Goal: Task Accomplishment & Management: Complete application form

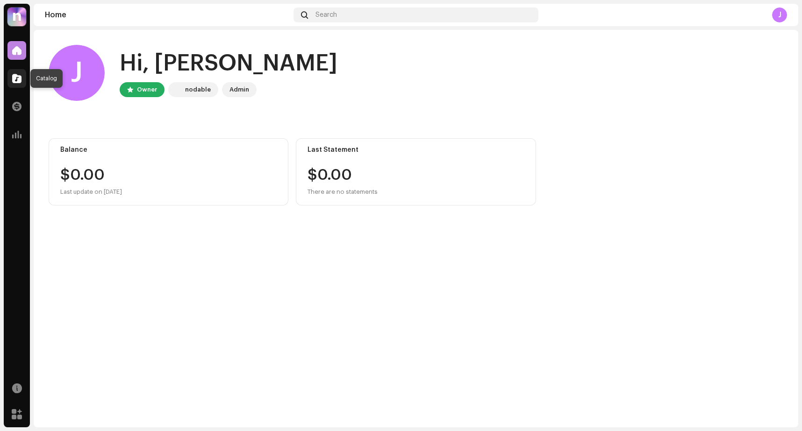
click at [17, 79] on span at bounding box center [16, 78] width 9 height 7
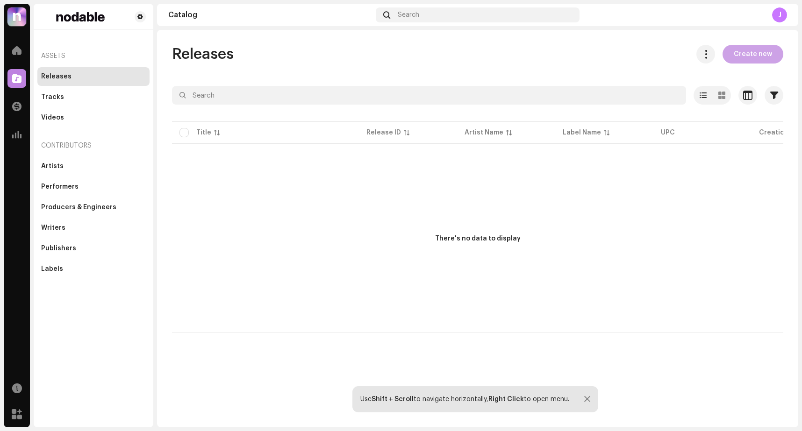
click at [747, 54] on span "Create new" at bounding box center [753, 54] width 38 height 19
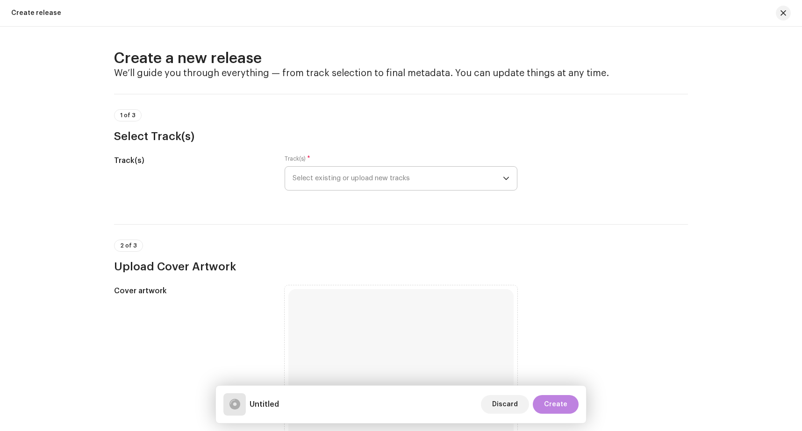
click at [361, 178] on span "Select existing or upload new tracks" at bounding box center [398, 178] width 210 height 23
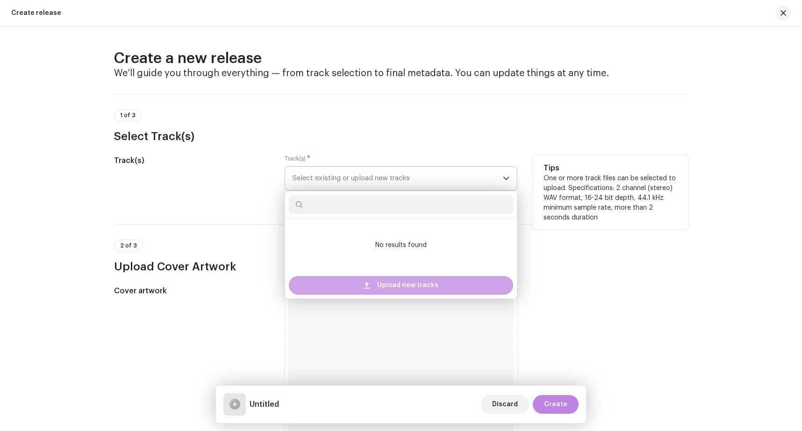
click at [374, 282] on div "Upload new tracks" at bounding box center [401, 285] width 224 height 19
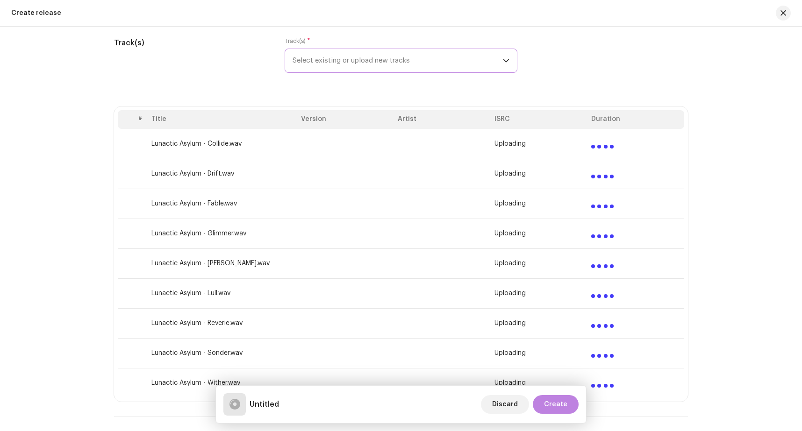
scroll to position [157, 0]
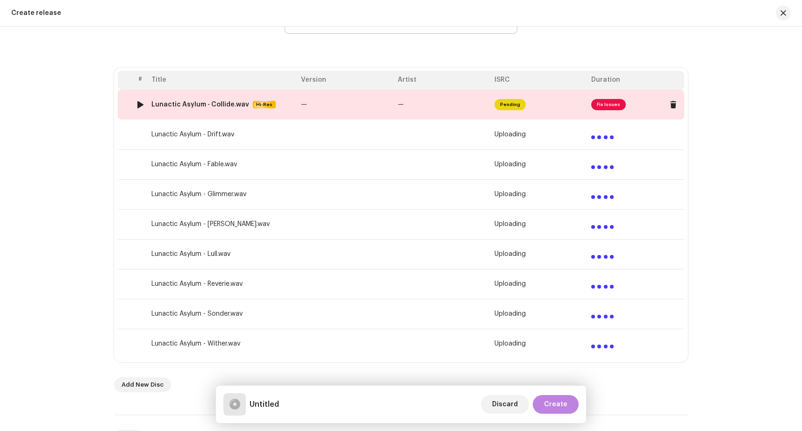
click at [604, 105] on span "Fix Issues" at bounding box center [608, 104] width 35 height 11
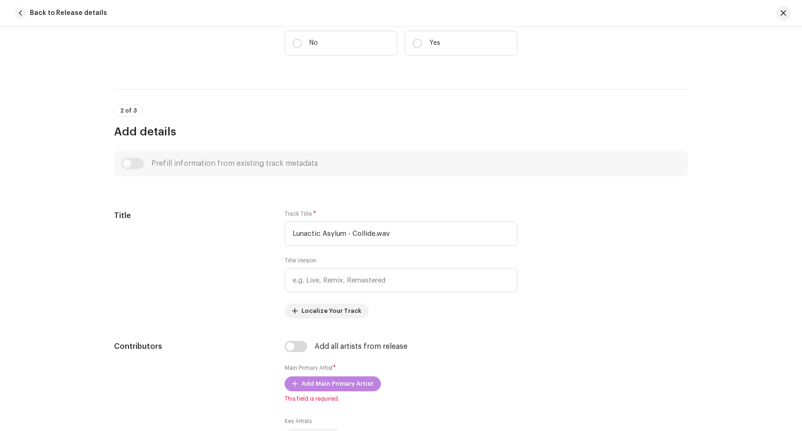
scroll to position [217, 0]
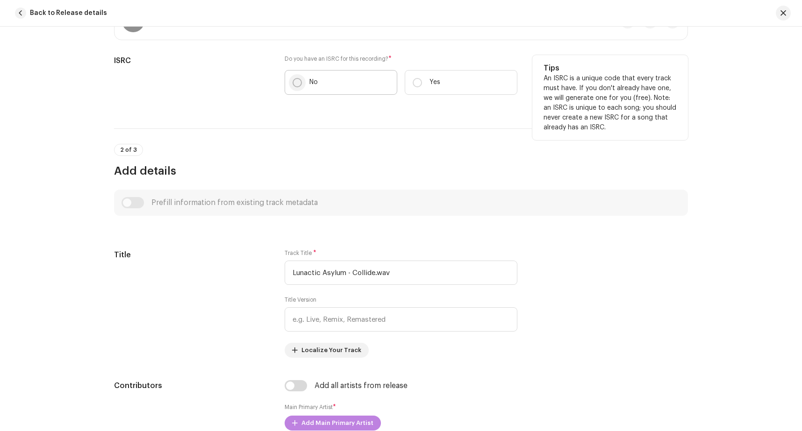
click at [293, 83] on input "No" at bounding box center [297, 82] width 9 height 9
radio input "true"
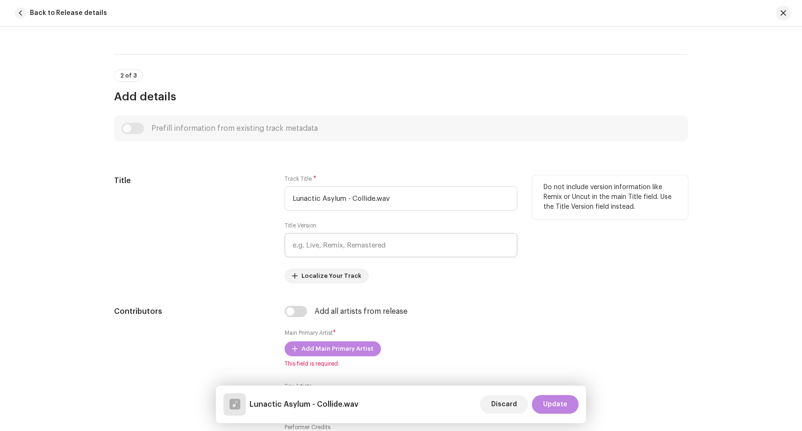
scroll to position [335, 0]
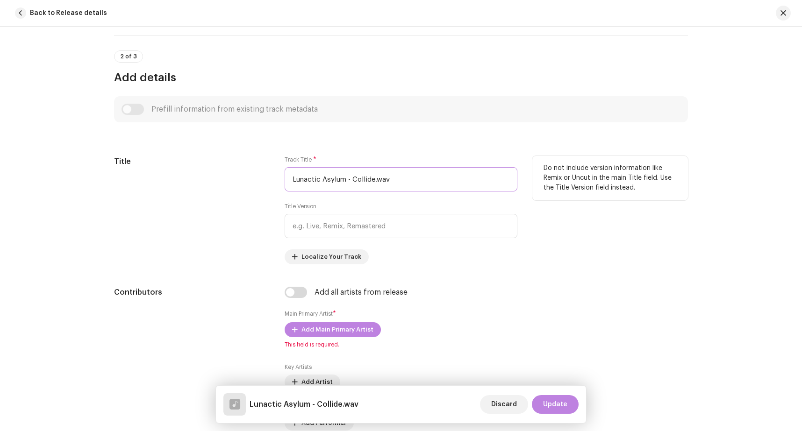
drag, startPoint x: 348, startPoint y: 179, endPoint x: 168, endPoint y: 172, distance: 180.1
click at [285, 172] on input "Lunactic Asylum - Collide.wav" at bounding box center [401, 179] width 233 height 24
click at [362, 179] on input "Collide.wav" at bounding box center [401, 179] width 233 height 24
type input "Collide"
click at [235, 223] on div "Title" at bounding box center [192, 210] width 156 height 108
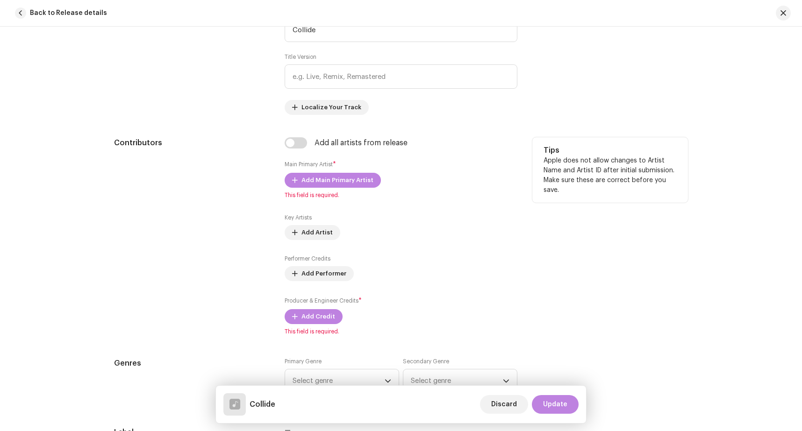
scroll to position [492, 0]
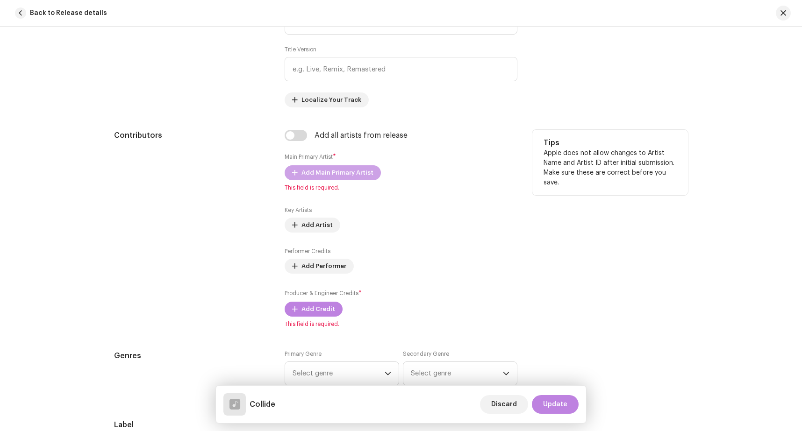
click at [315, 174] on span "Add Main Primary Artist" at bounding box center [337, 173] width 72 height 19
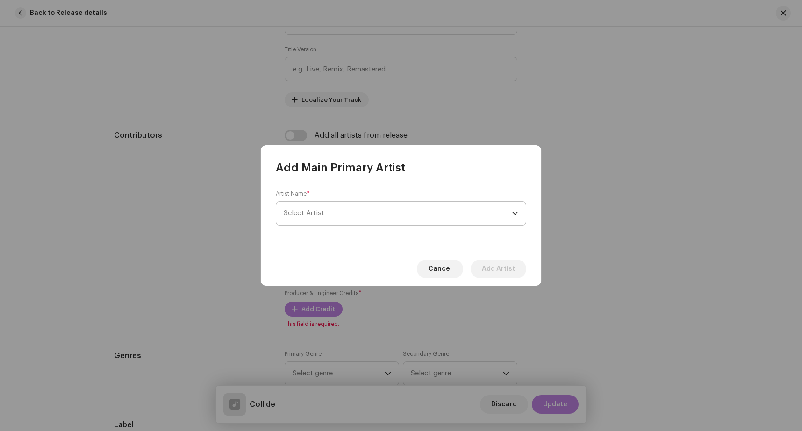
click at [490, 214] on span "Select Artist" at bounding box center [398, 213] width 228 height 23
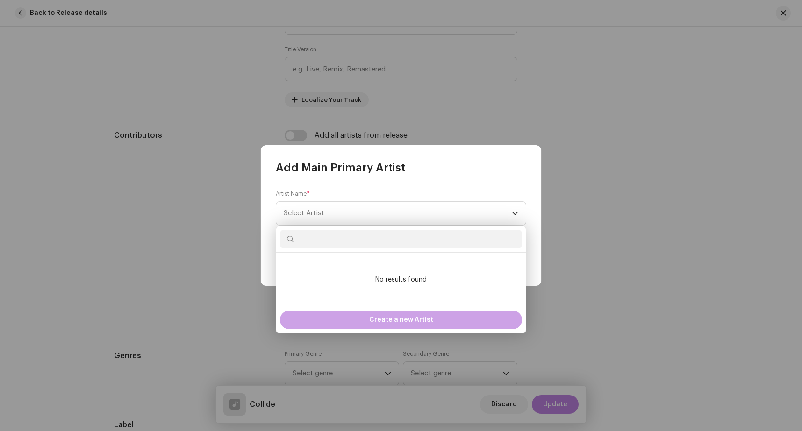
click at [427, 319] on span "Create a new Artist" at bounding box center [401, 320] width 64 height 19
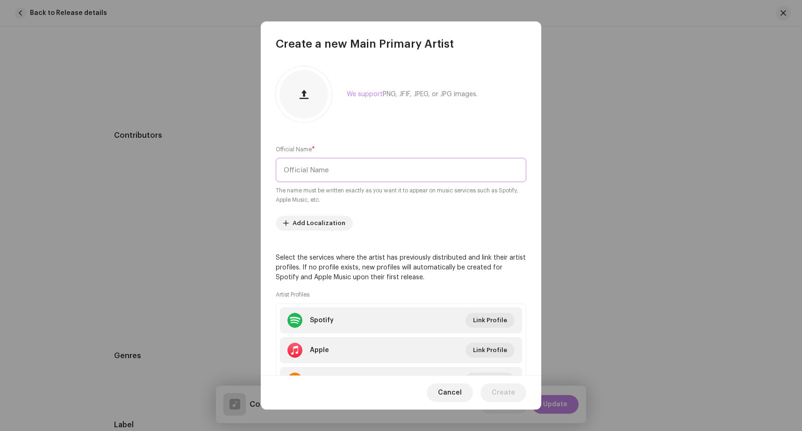
click at [347, 169] on input "text" at bounding box center [401, 170] width 251 height 24
paste input "Lunactic Asylum"
type input "Lunactic Asylum"
click at [308, 95] on span "button" at bounding box center [304, 94] width 9 height 7
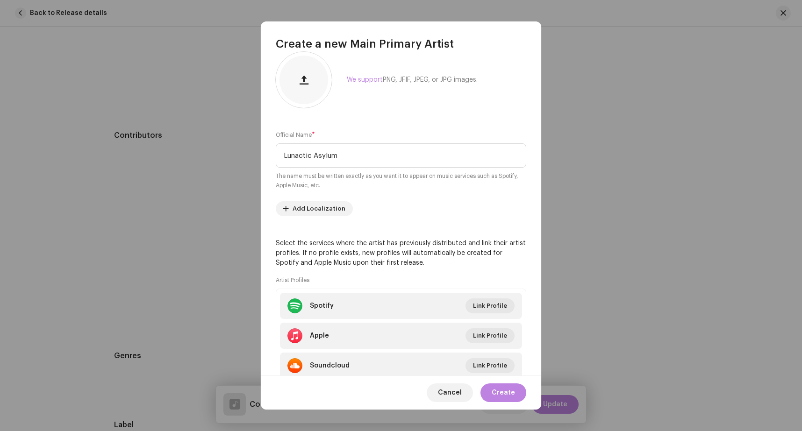
scroll to position [0, 0]
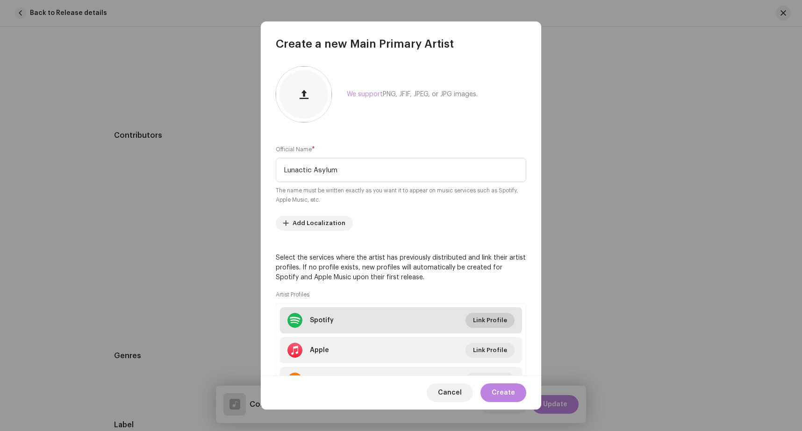
click at [487, 321] on span "Link Profile" at bounding box center [490, 320] width 34 height 19
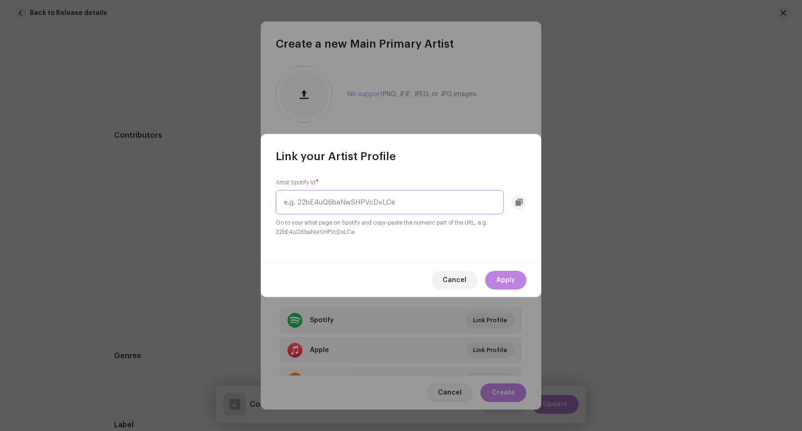
click at [339, 203] on input "text" at bounding box center [390, 202] width 228 height 24
paste input "2sA01NsILWmKOWdeB1LYVO"
type input "2sA01NsILWmKOWdeB1LYVO"
click at [505, 280] on span "Apply" at bounding box center [505, 280] width 19 height 19
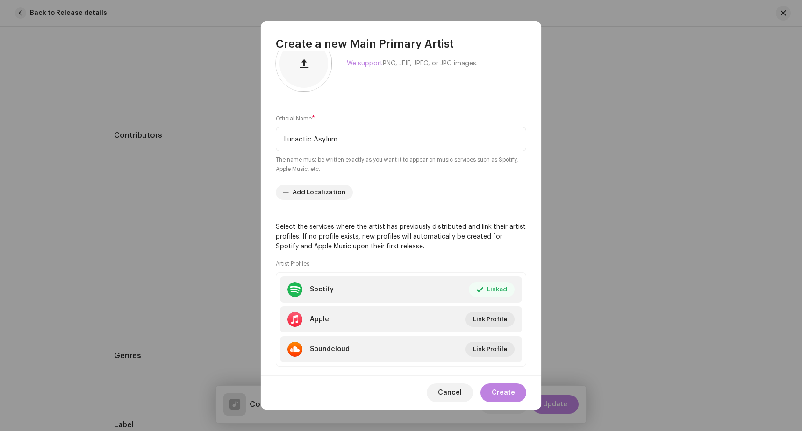
scroll to position [39, 0]
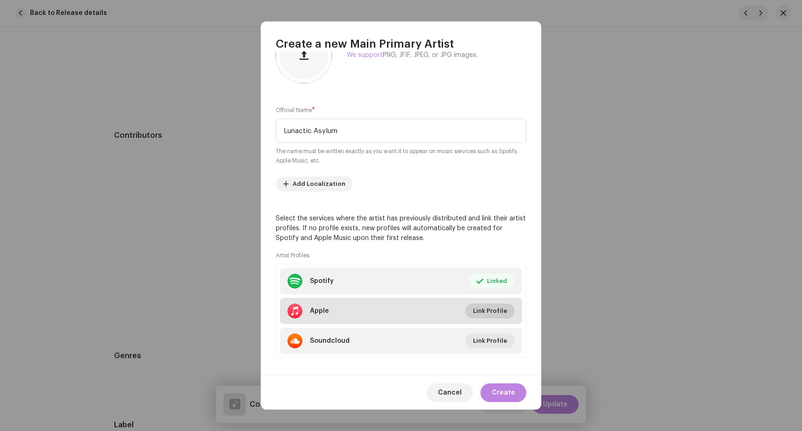
click at [480, 311] on span "Link Profile" at bounding box center [490, 311] width 34 height 19
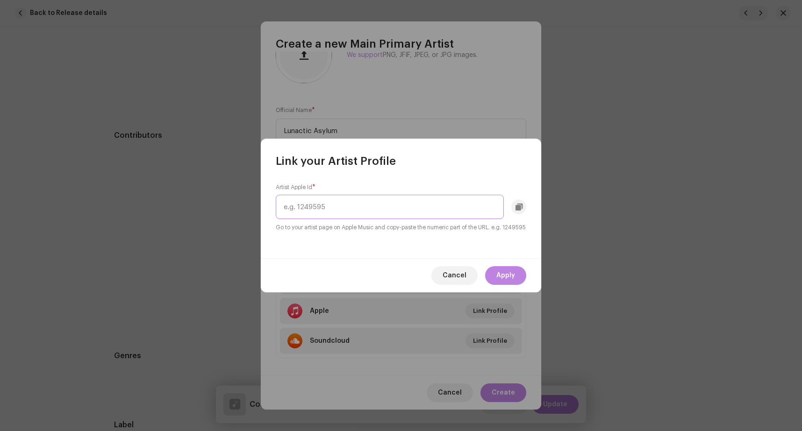
paste input "1842738350"
type input "1842738350"
click at [503, 280] on span "Apply" at bounding box center [505, 275] width 19 height 19
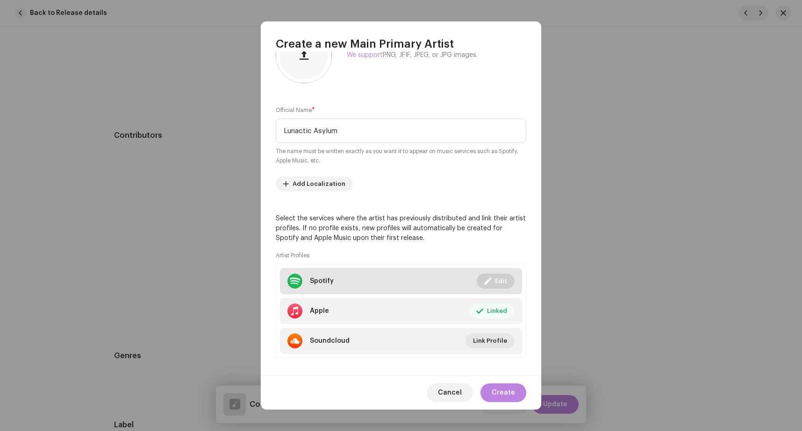
scroll to position [48, 0]
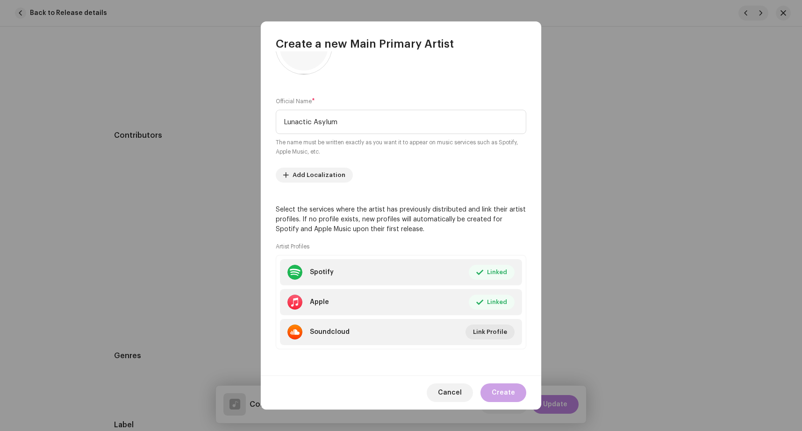
click at [505, 395] on span "Create" at bounding box center [503, 393] width 23 height 19
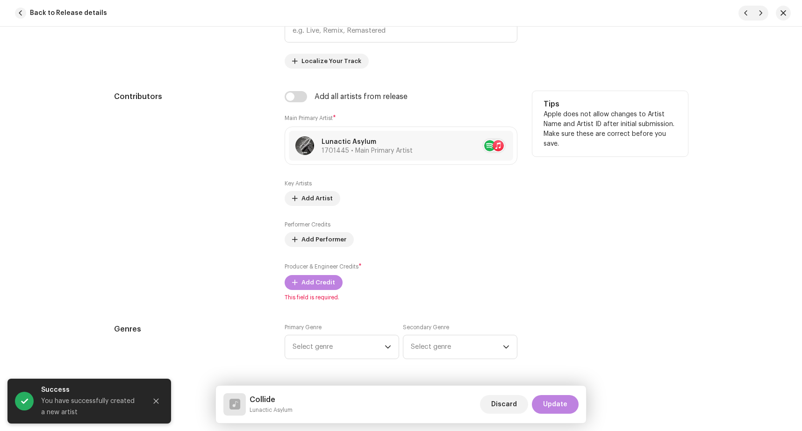
scroll to position [531, 0]
click at [327, 242] on span "Add Performer" at bounding box center [323, 239] width 45 height 19
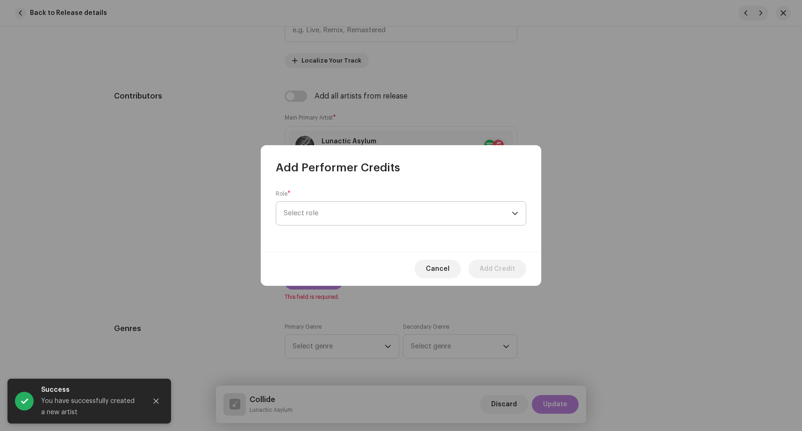
click at [331, 212] on span "Select role" at bounding box center [398, 213] width 228 height 23
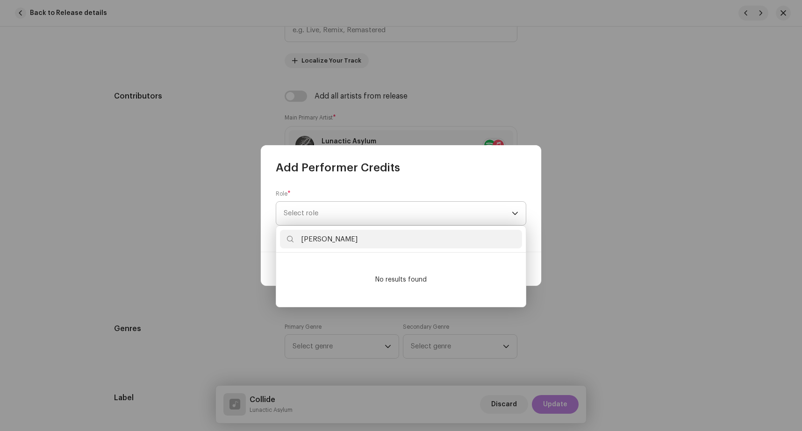
type input "[PERSON_NAME]"
click at [351, 218] on span "Select role" at bounding box center [398, 213] width 228 height 23
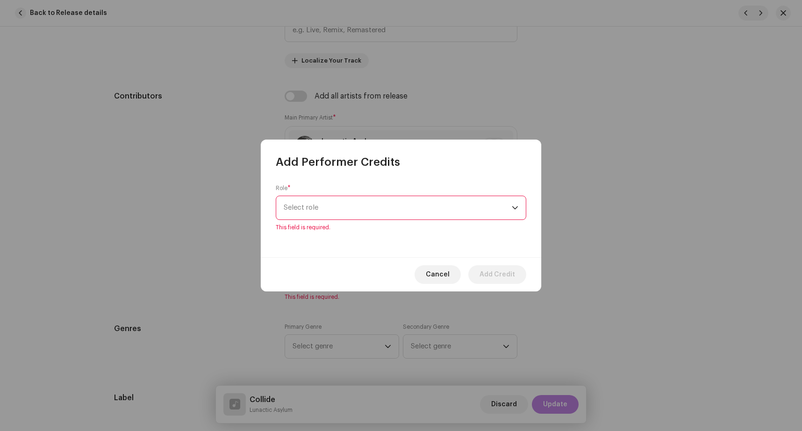
click at [352, 214] on span "Select role" at bounding box center [398, 207] width 228 height 23
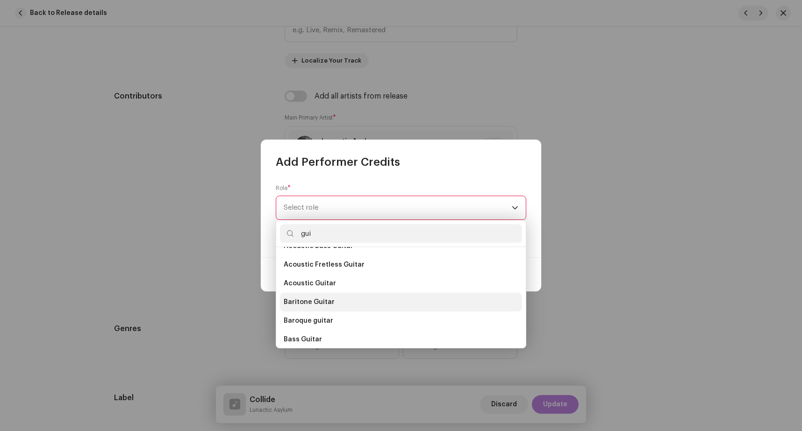
scroll to position [39, 0]
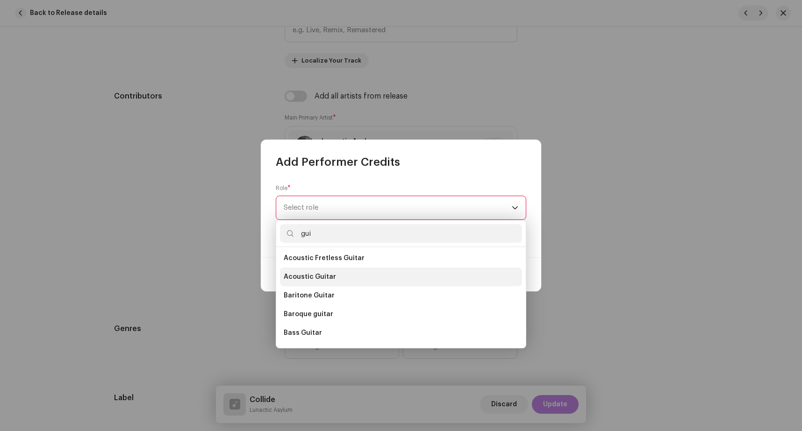
type input "gui"
click at [354, 277] on li "Acoustic Guitar" at bounding box center [401, 277] width 242 height 19
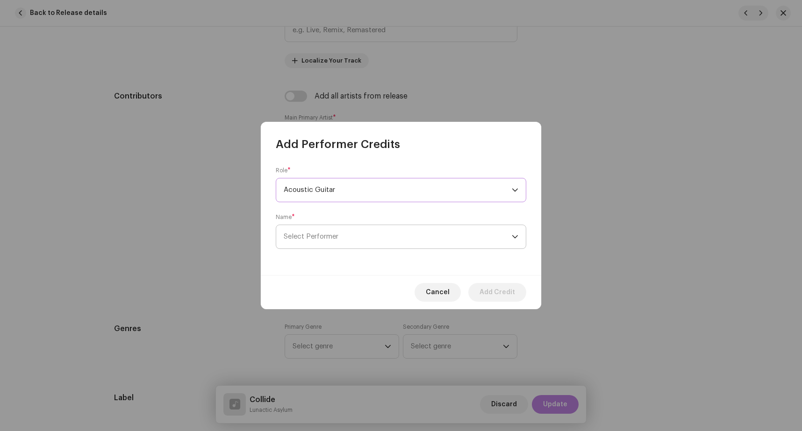
click at [370, 235] on span "Select Performer" at bounding box center [398, 236] width 228 height 23
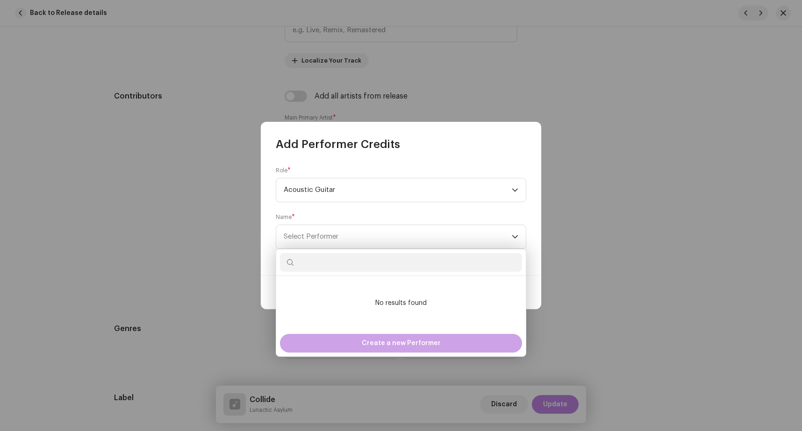
click at [394, 344] on span "Create a new Performer" at bounding box center [401, 343] width 79 height 19
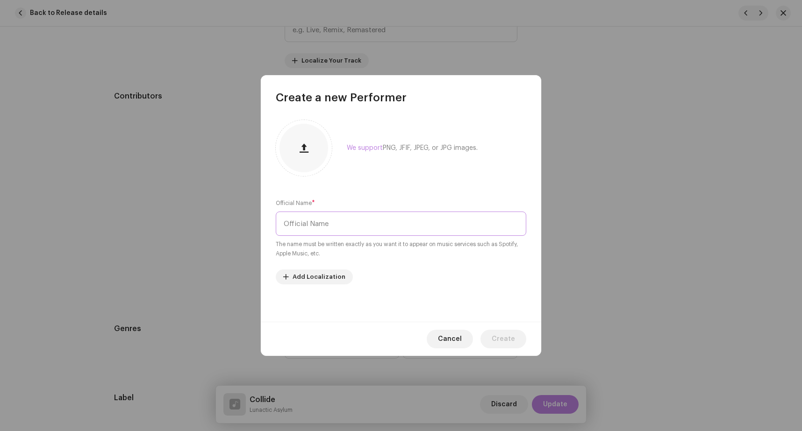
click at [337, 225] on input "text" at bounding box center [401, 224] width 251 height 24
paste input "[PERSON_NAME]"
type input "[PERSON_NAME]"
click at [502, 339] on span "Create" at bounding box center [503, 339] width 23 height 19
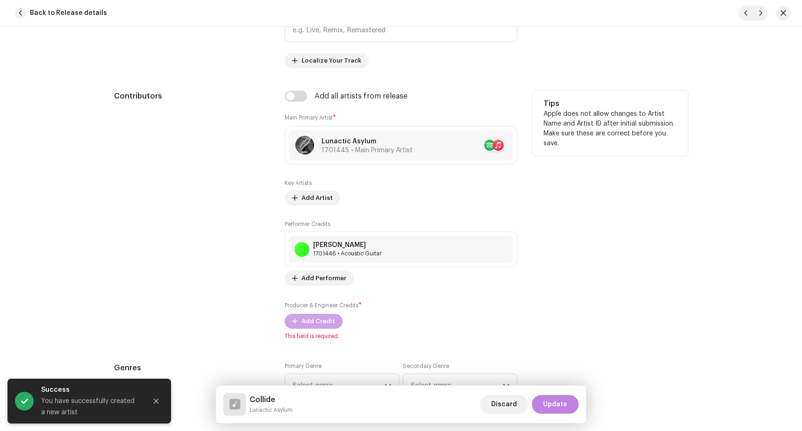
click at [316, 319] on span "Add Credit" at bounding box center [318, 321] width 34 height 19
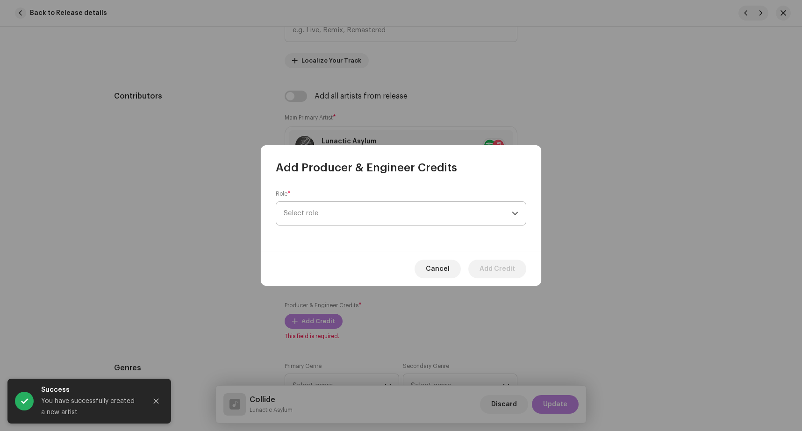
click at [345, 215] on span "Select role" at bounding box center [398, 213] width 228 height 23
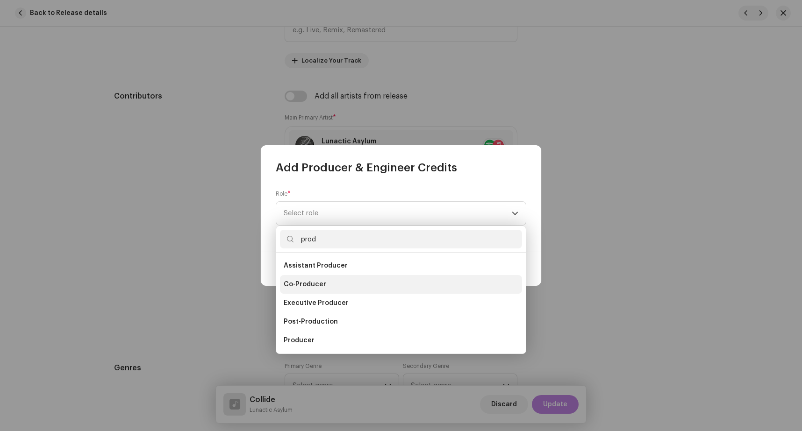
type input "prod"
click at [353, 287] on li "Co-Producer" at bounding box center [401, 284] width 242 height 19
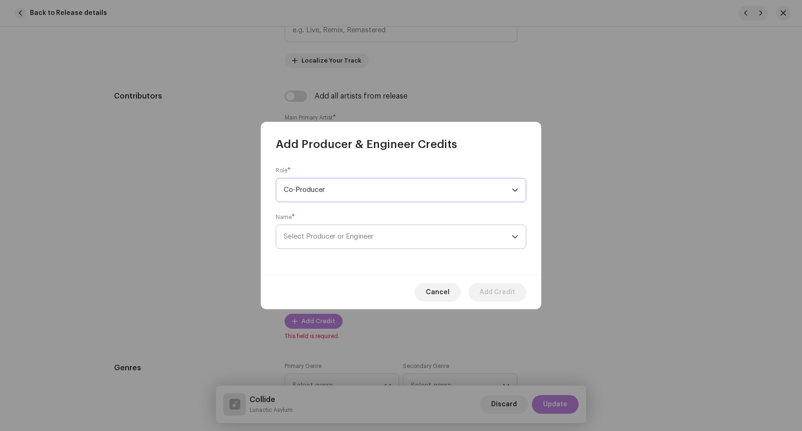
click at [367, 237] on span "Select Producer or Engineer" at bounding box center [329, 236] width 90 height 7
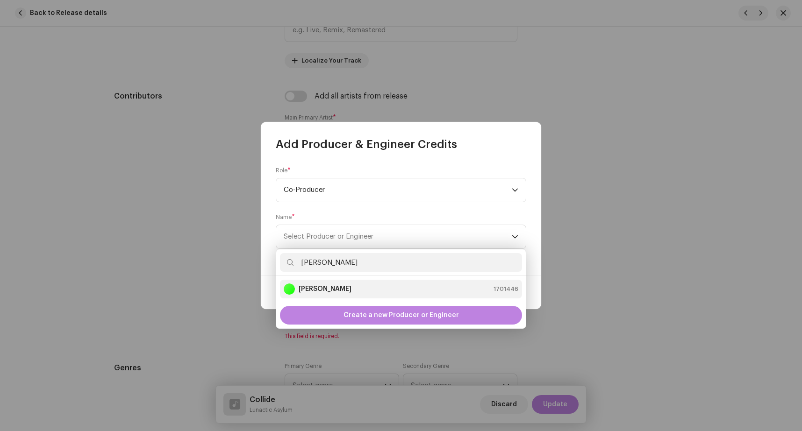
type input "[PERSON_NAME]"
click at [322, 289] on strong "[PERSON_NAME]" at bounding box center [325, 289] width 53 height 9
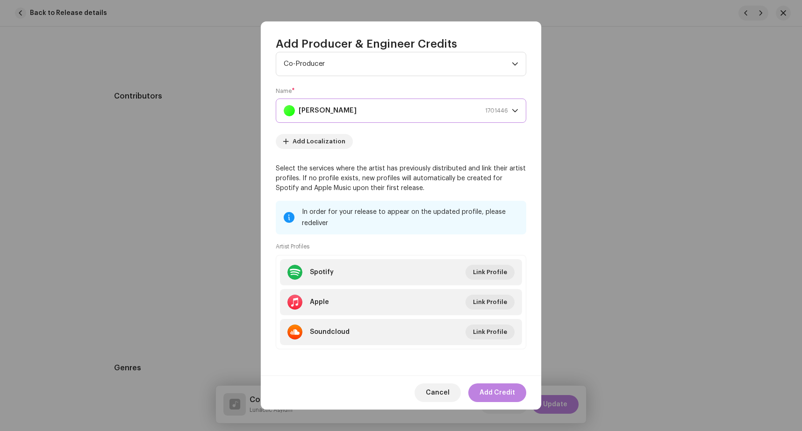
scroll to position [0, 0]
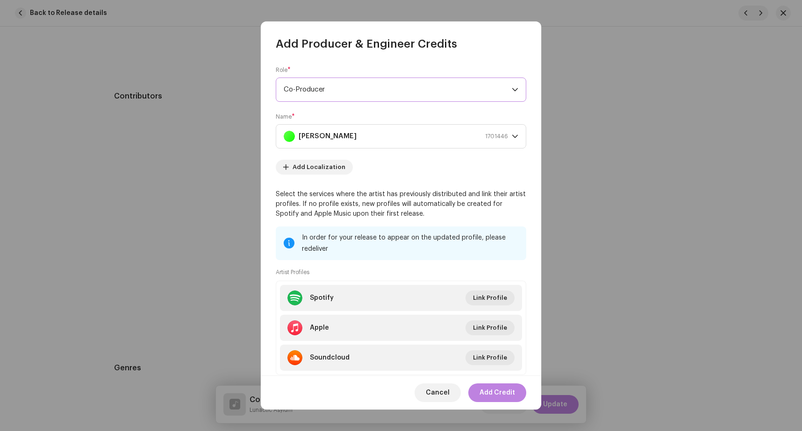
click at [430, 87] on span "Co-Producer" at bounding box center [398, 89] width 228 height 23
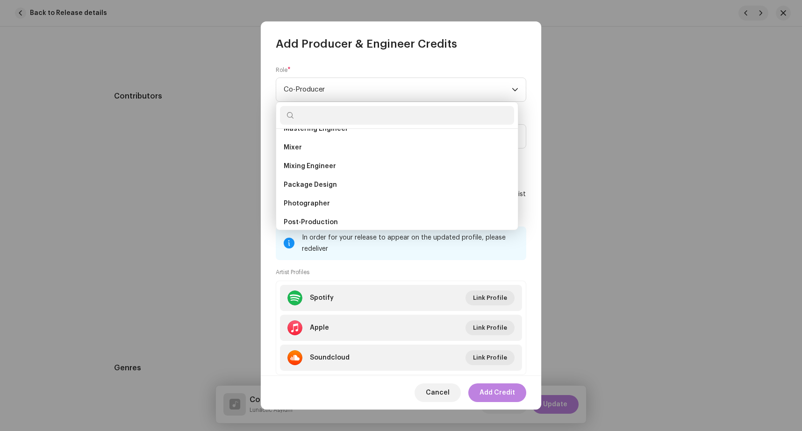
scroll to position [314, 0]
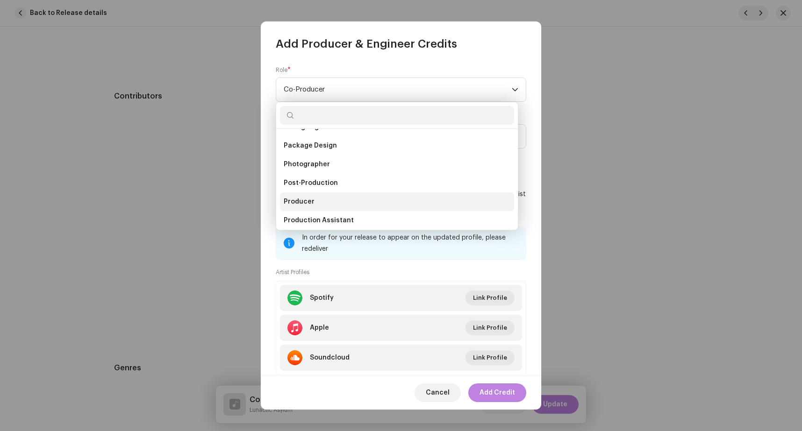
click at [387, 199] on li "Producer" at bounding box center [397, 202] width 234 height 19
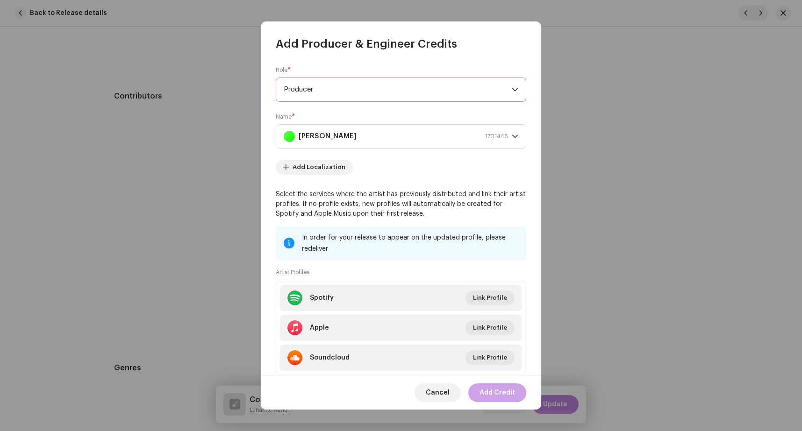
click at [506, 393] on span "Add Credit" at bounding box center [498, 393] width 36 height 19
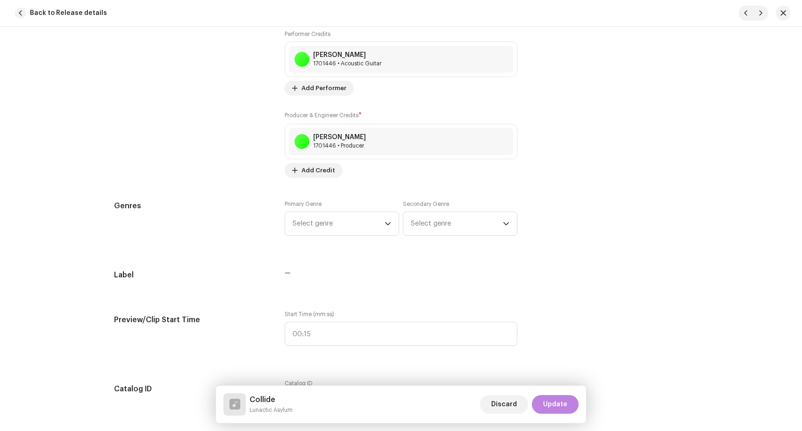
scroll to position [727, 0]
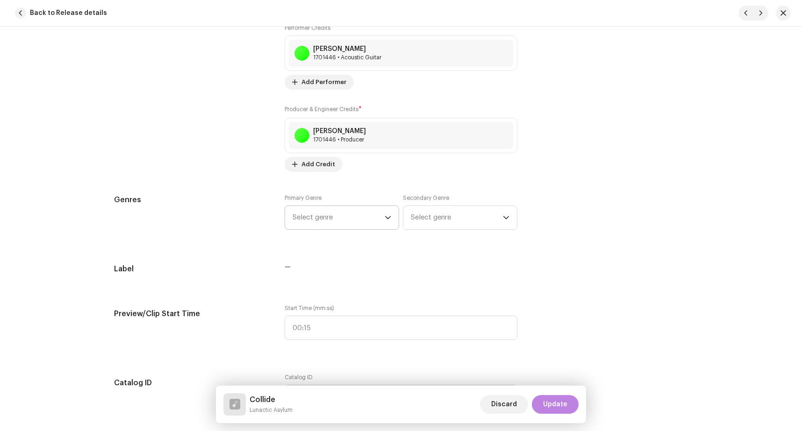
click at [331, 218] on span "Select genre" at bounding box center [339, 217] width 92 height 23
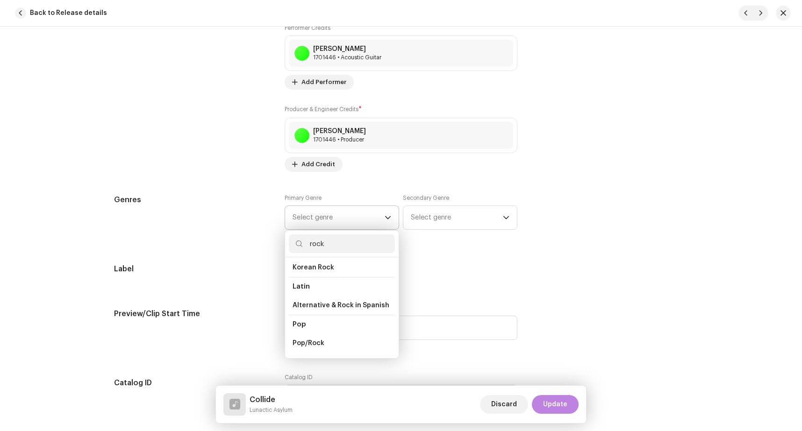
scroll to position [236, 0]
type input "rock"
click at [337, 316] on li "Pop/Rock" at bounding box center [342, 325] width 106 height 19
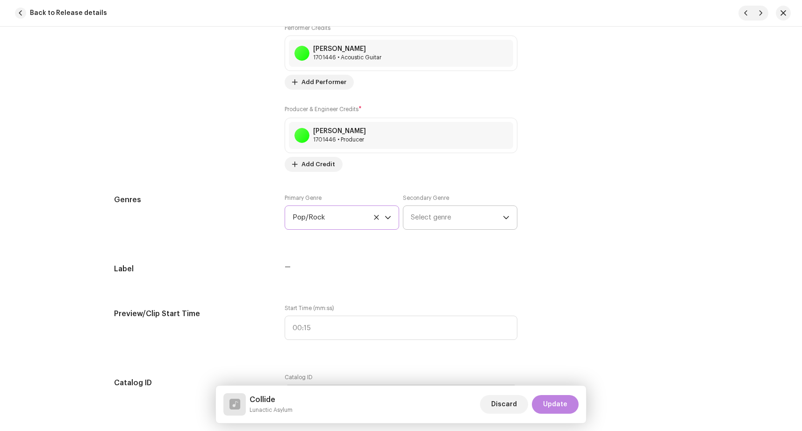
click at [456, 218] on span "Select genre" at bounding box center [457, 217] width 92 height 23
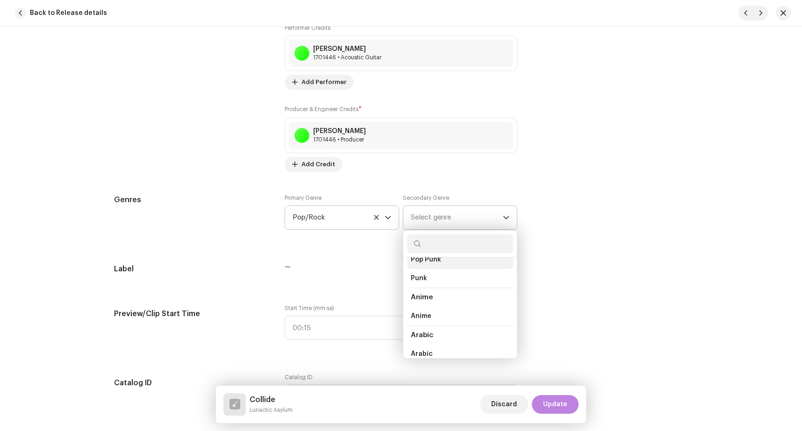
scroll to position [715, 0]
click at [470, 264] on li "Pop Punk" at bounding box center [460, 267] width 106 height 19
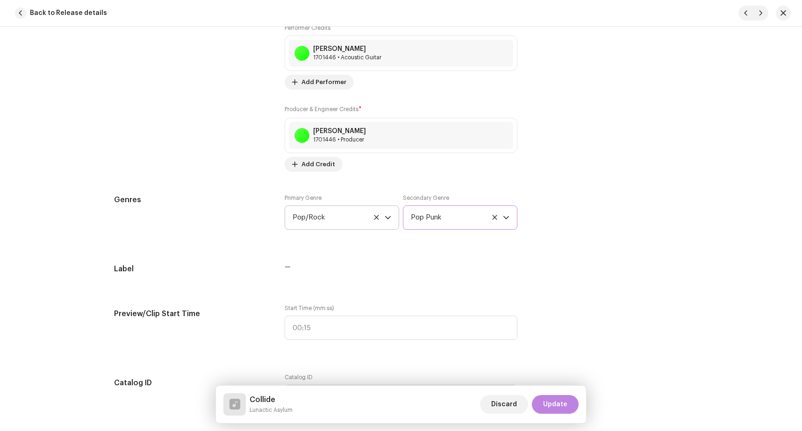
click at [555, 212] on div "Genres Primary Genre Pop/Rock Secondary Genre Pop Punk" at bounding box center [401, 217] width 574 height 47
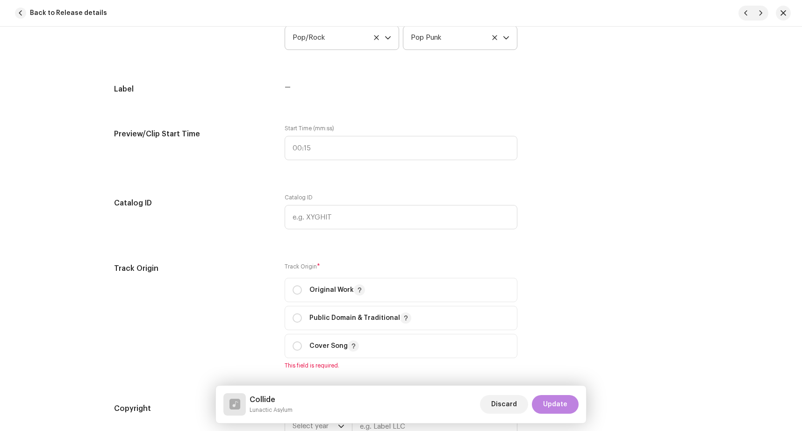
scroll to position [924, 0]
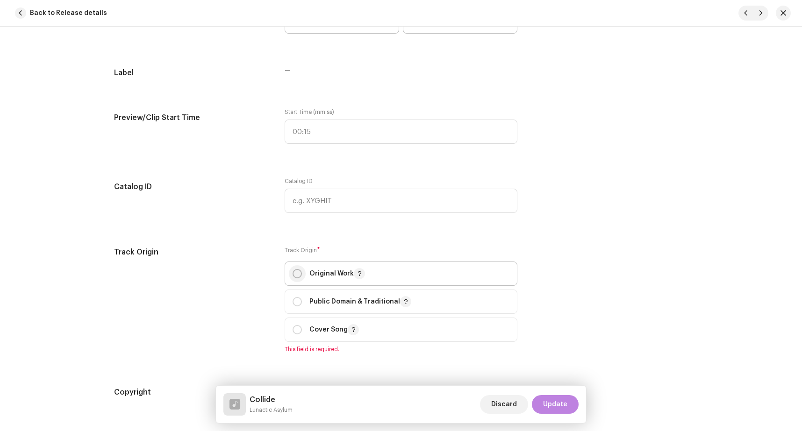
click at [293, 271] on input "radio" at bounding box center [297, 273] width 9 height 9
radio input "true"
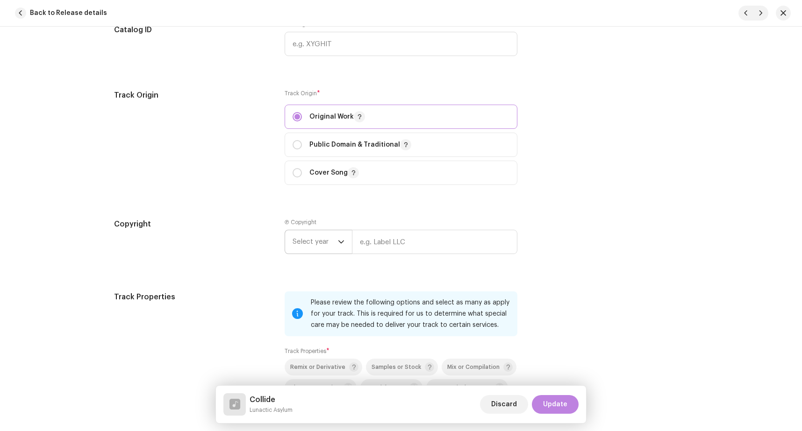
click at [318, 243] on span "Select year" at bounding box center [315, 241] width 45 height 23
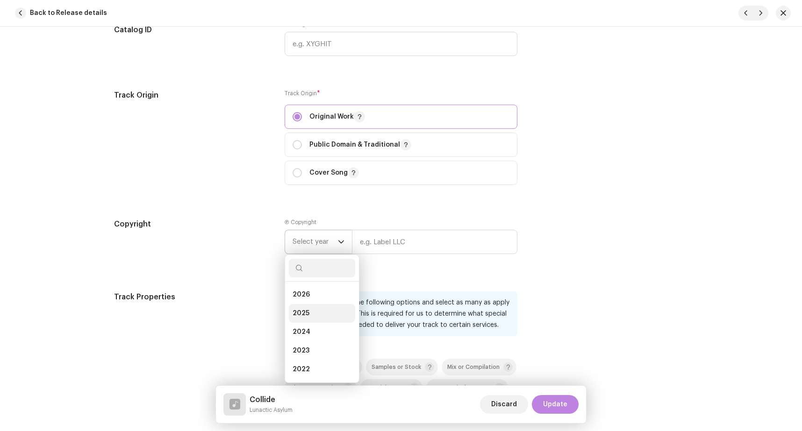
click at [309, 310] on li "2025" at bounding box center [322, 313] width 66 height 19
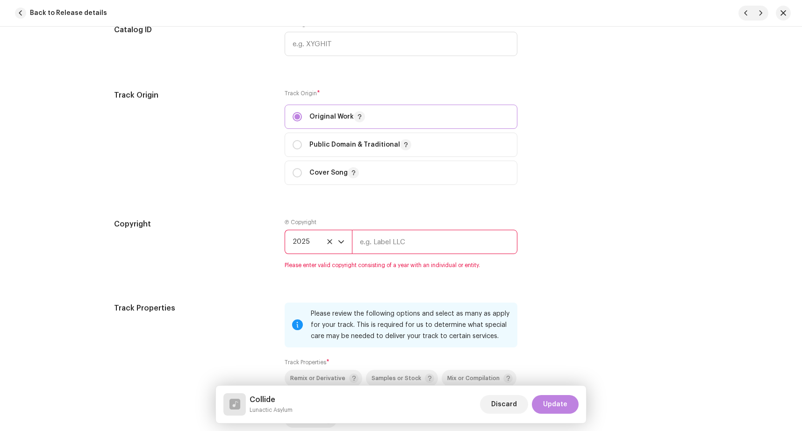
click at [375, 237] on input "text" at bounding box center [434, 242] width 165 height 24
paste input "[PERSON_NAME]"
type input "[PERSON_NAME]"
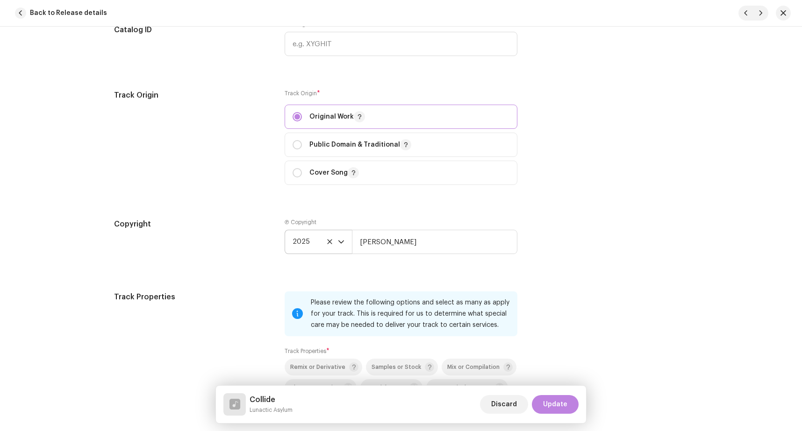
click at [525, 243] on div "Copyright Ⓟ Copyright 2025 [PERSON_NAME]" at bounding box center [401, 244] width 574 height 50
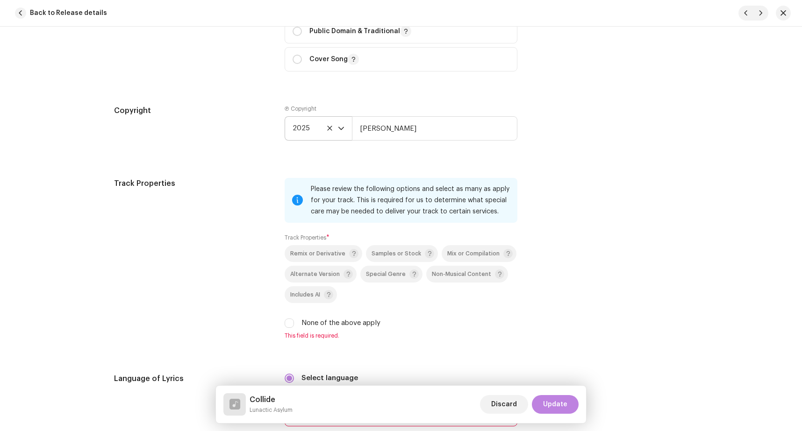
scroll to position [1198, 0]
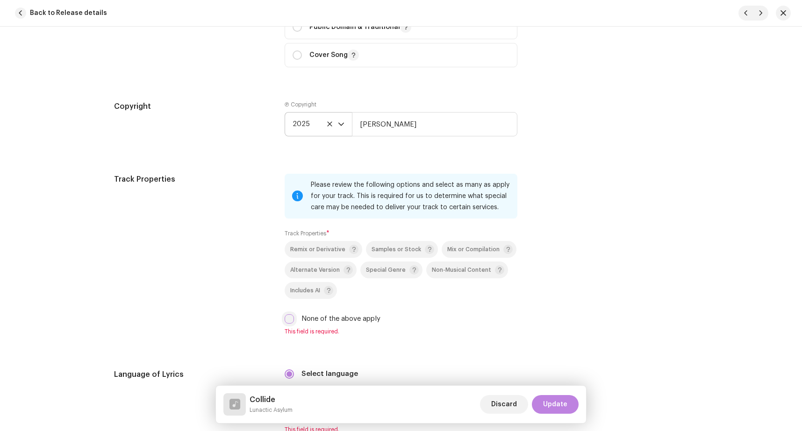
click at [285, 321] on input "None of the above apply" at bounding box center [289, 319] width 9 height 9
checkbox input "true"
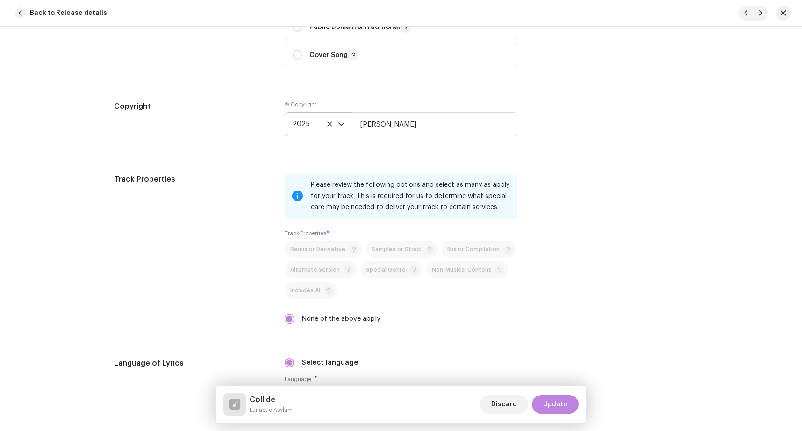
scroll to position [1355, 0]
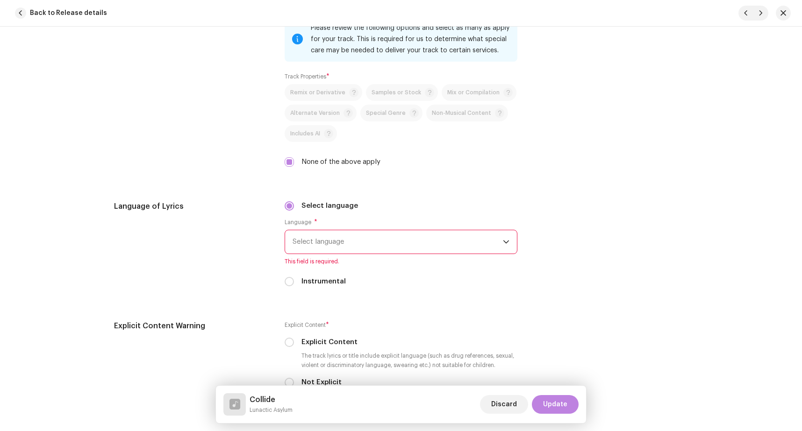
click at [336, 242] on span "Select language" at bounding box center [398, 241] width 210 height 23
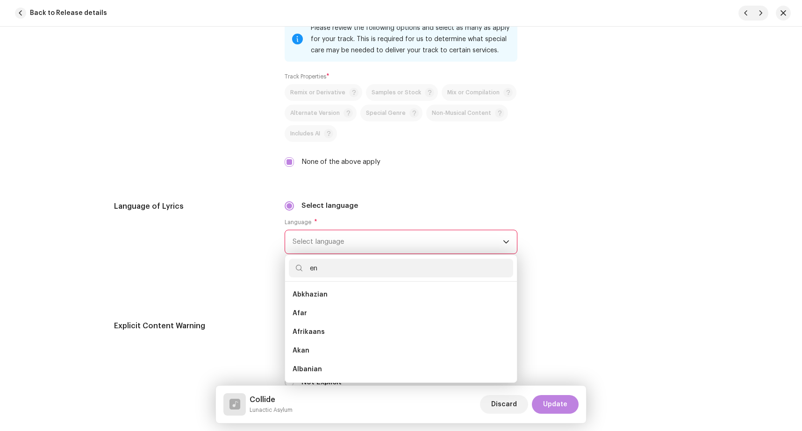
scroll to position [0, 0]
type input "eng"
click at [337, 314] on li "English" at bounding box center [401, 313] width 224 height 19
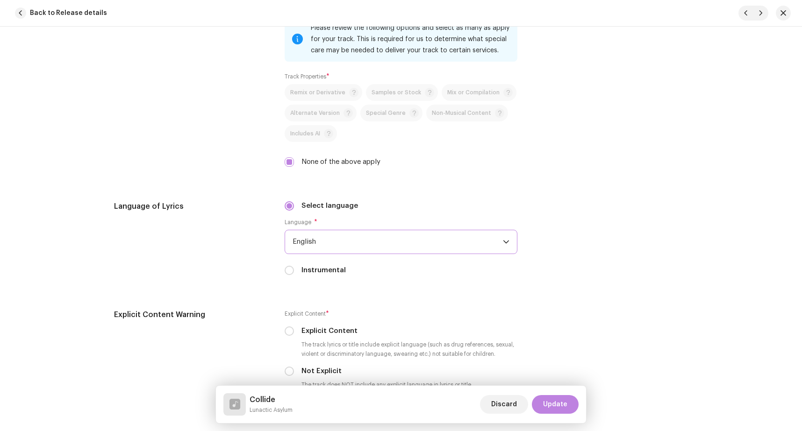
click at [248, 203] on h5 "Language of Lyrics" at bounding box center [192, 206] width 156 height 11
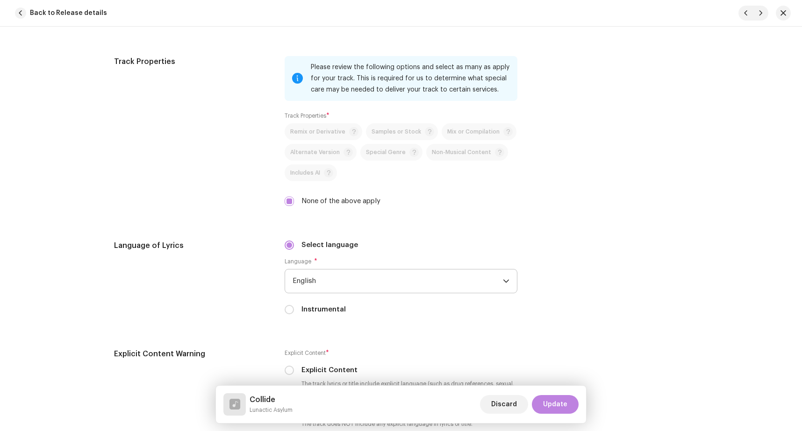
scroll to position [1473, 0]
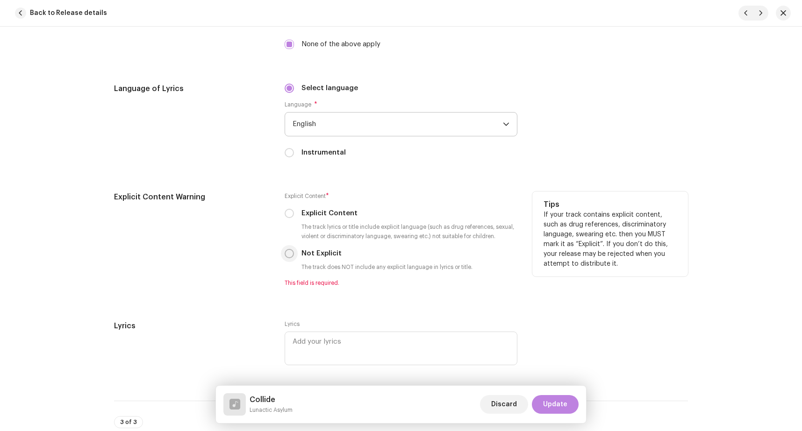
click at [285, 252] on input "Not Explicit" at bounding box center [289, 253] width 9 height 9
radio input "true"
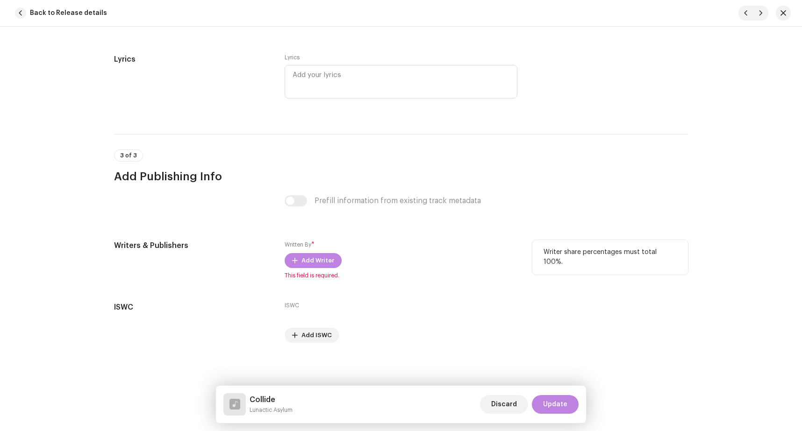
scroll to position [1730, 0]
click at [307, 261] on span "Add Writer" at bounding box center [317, 260] width 33 height 19
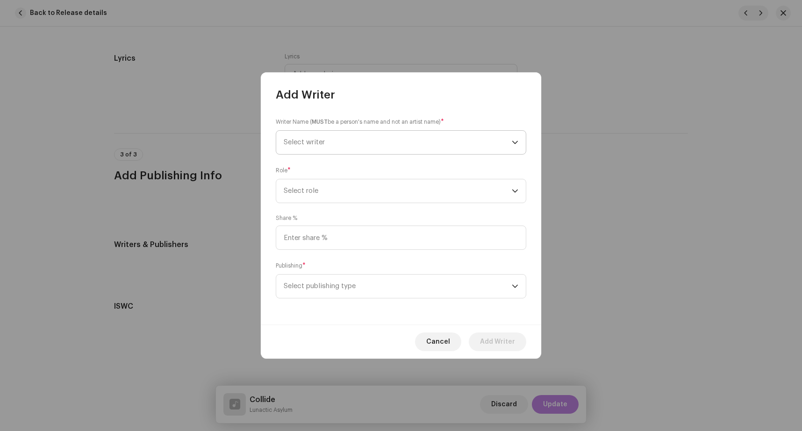
click at [352, 147] on span "Select writer" at bounding box center [398, 142] width 228 height 23
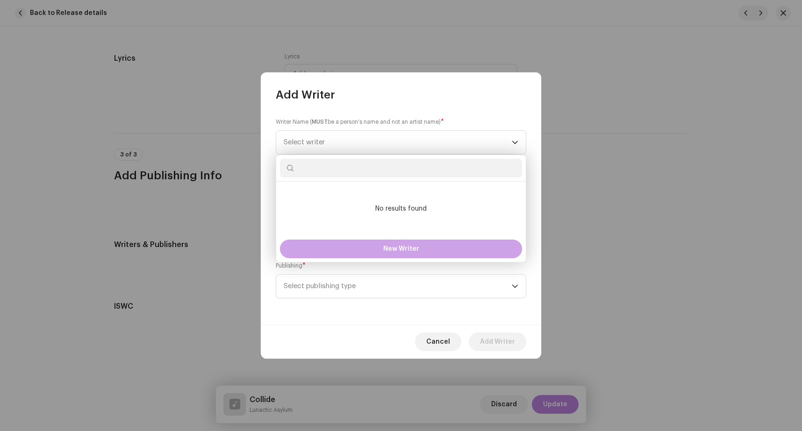
click at [400, 252] on button "New Writer" at bounding box center [401, 249] width 242 height 19
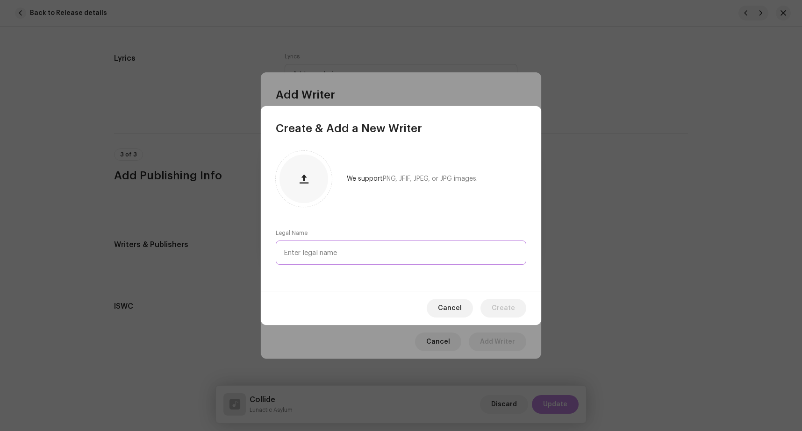
click at [351, 253] on input "text" at bounding box center [401, 253] width 251 height 24
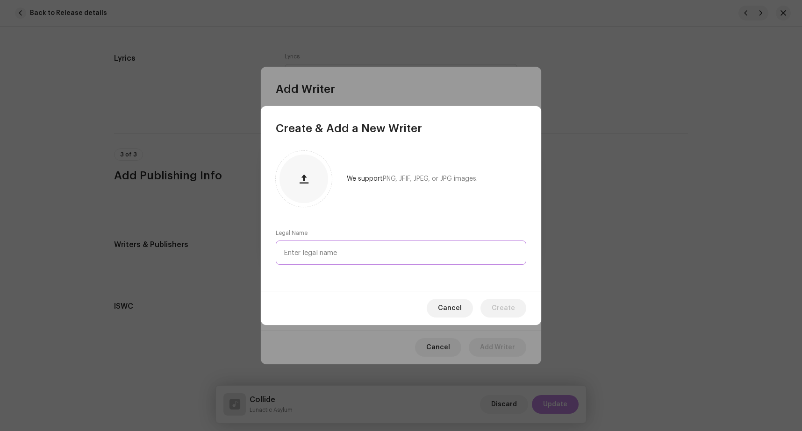
paste input "[PERSON_NAME]"
type input "[PERSON_NAME]"
click at [512, 305] on span "Create" at bounding box center [503, 308] width 23 height 19
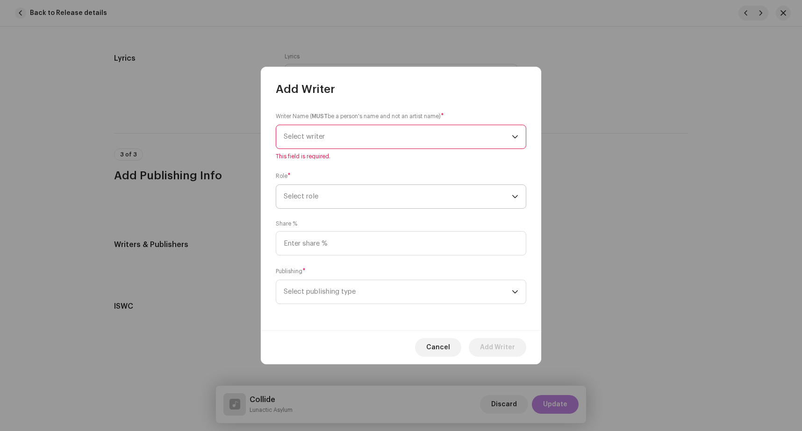
click at [382, 198] on span "Select role" at bounding box center [398, 196] width 228 height 23
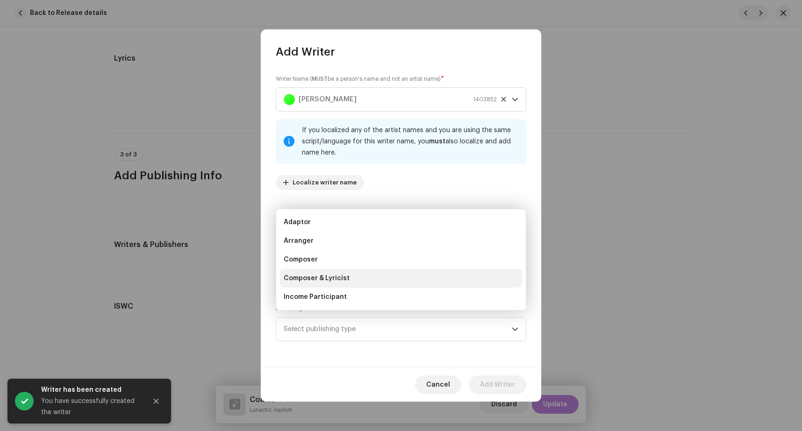
click at [375, 279] on li "Composer & Lyricist" at bounding box center [401, 278] width 242 height 19
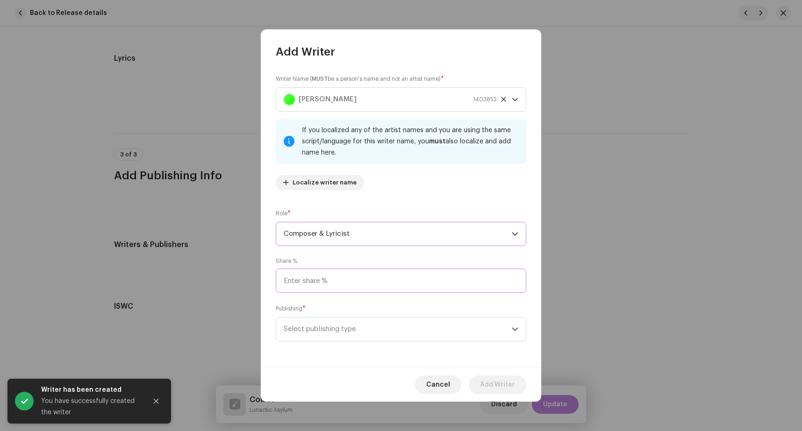
click at [391, 278] on input at bounding box center [401, 281] width 251 height 24
type input "100.00"
click at [370, 331] on span "Select publishing type" at bounding box center [398, 329] width 228 height 23
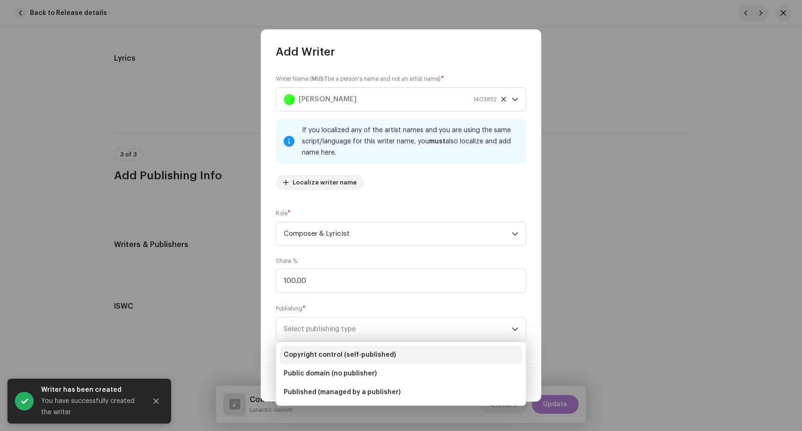
click at [371, 354] on span "Copyright control (self-published)" at bounding box center [340, 355] width 112 height 9
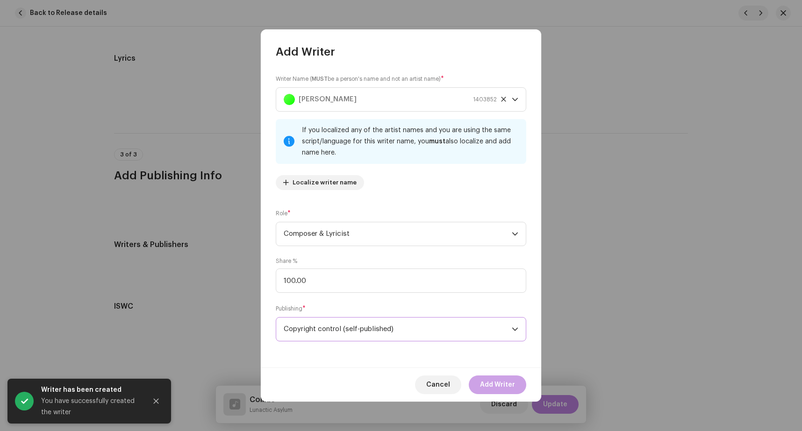
click at [510, 388] on span "Add Writer" at bounding box center [497, 385] width 35 height 19
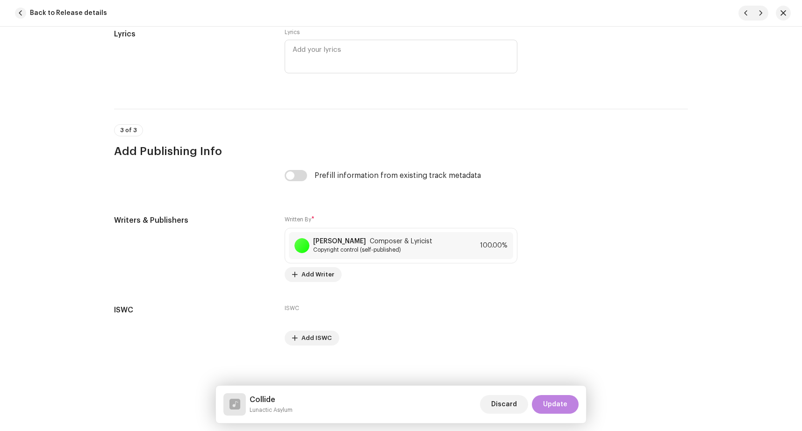
scroll to position [1758, 0]
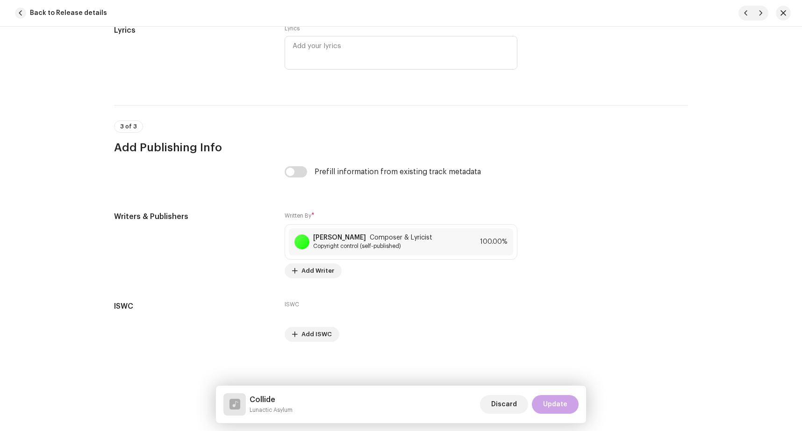
click at [564, 402] on span "Update" at bounding box center [555, 404] width 24 height 19
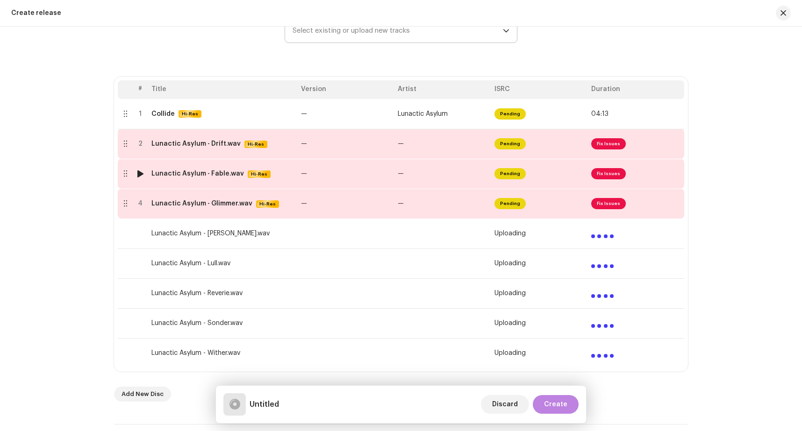
scroll to position [196, 0]
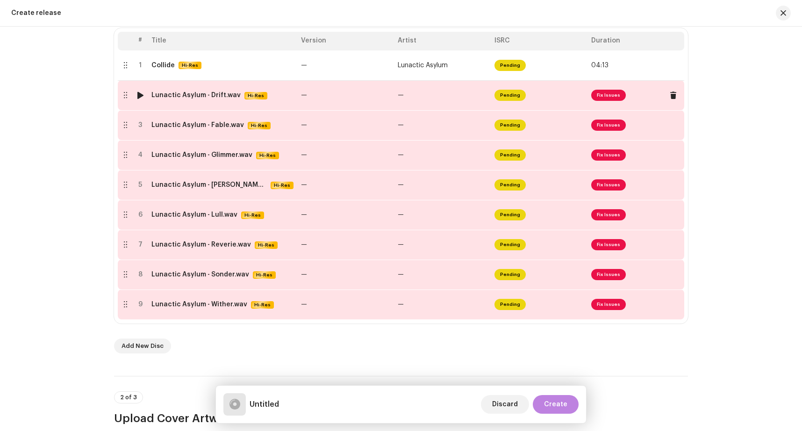
click at [502, 91] on span "Pending" at bounding box center [509, 95] width 31 height 11
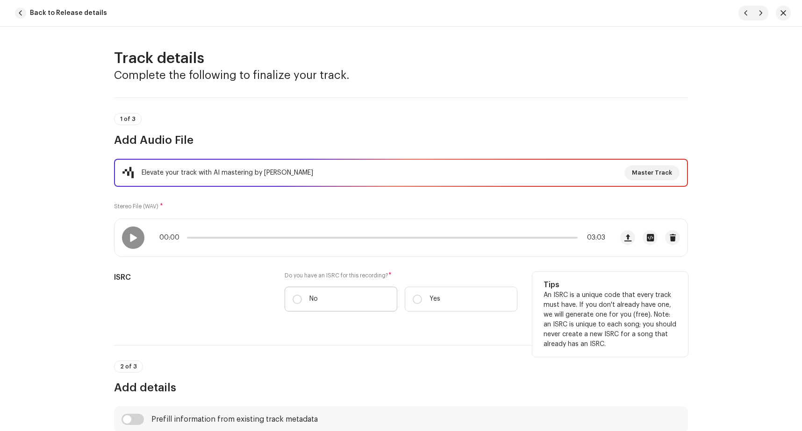
click at [293, 294] on label "No" at bounding box center [341, 299] width 113 height 25
click at [293, 295] on input "No" at bounding box center [297, 299] width 9 height 9
radio input "true"
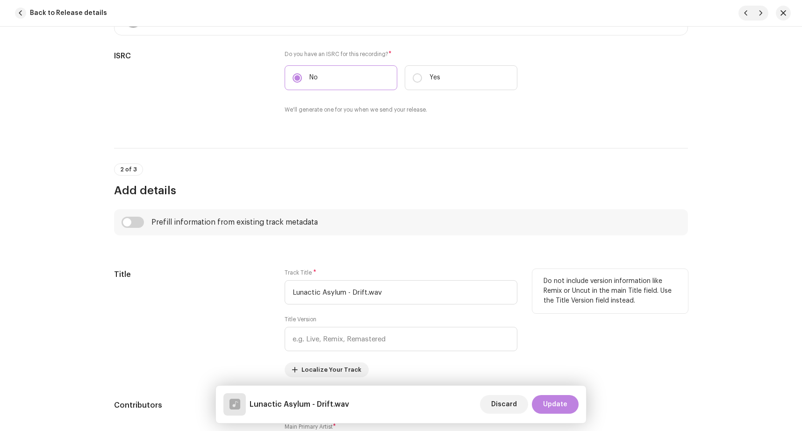
scroll to position [236, 0]
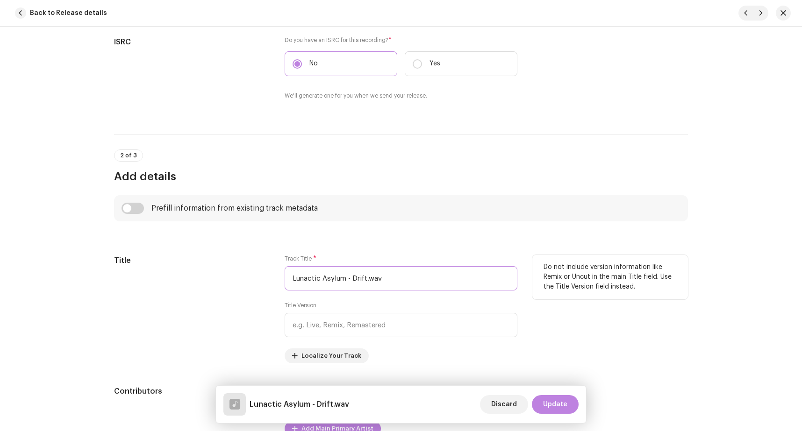
drag, startPoint x: 341, startPoint y: 279, endPoint x: 188, endPoint y: 282, distance: 152.9
click at [285, 283] on input "Lunactic Asylum - Drift.wav" at bounding box center [401, 278] width 233 height 24
click at [355, 279] on input "Drift.wav" at bounding box center [401, 278] width 233 height 24
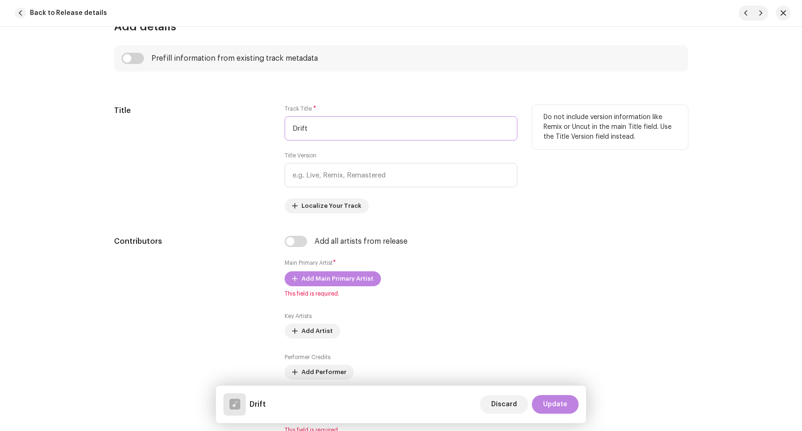
scroll to position [393, 0]
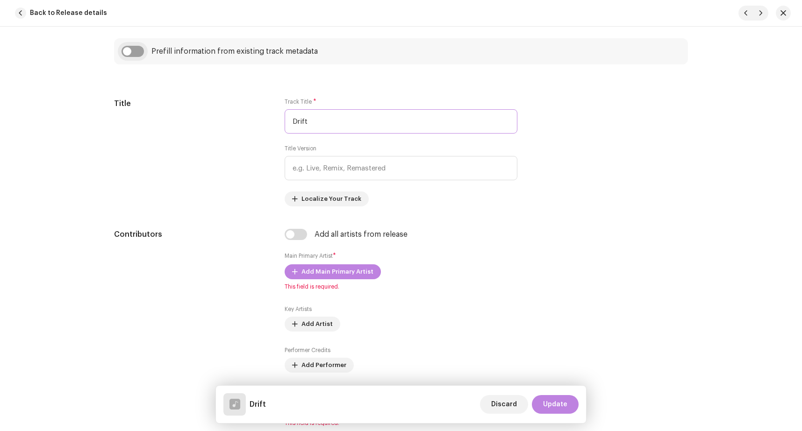
type input "Drift"
click at [131, 53] on input "checkbox" at bounding box center [133, 51] width 22 height 11
checkbox input "true"
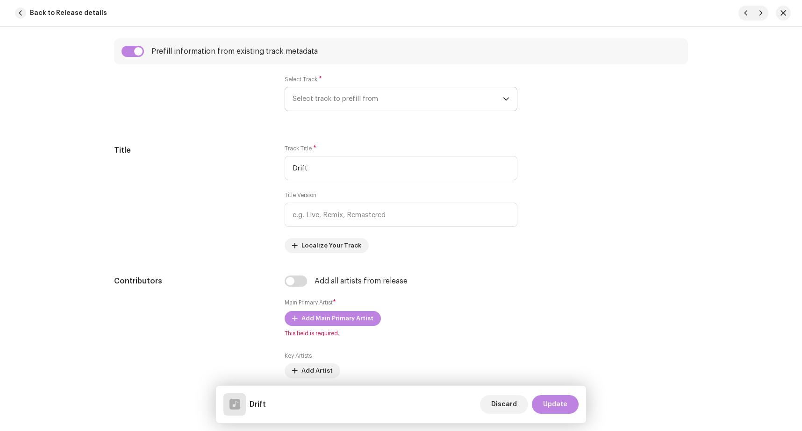
click at [356, 98] on span "Select track to prefill from" at bounding box center [398, 98] width 210 height 23
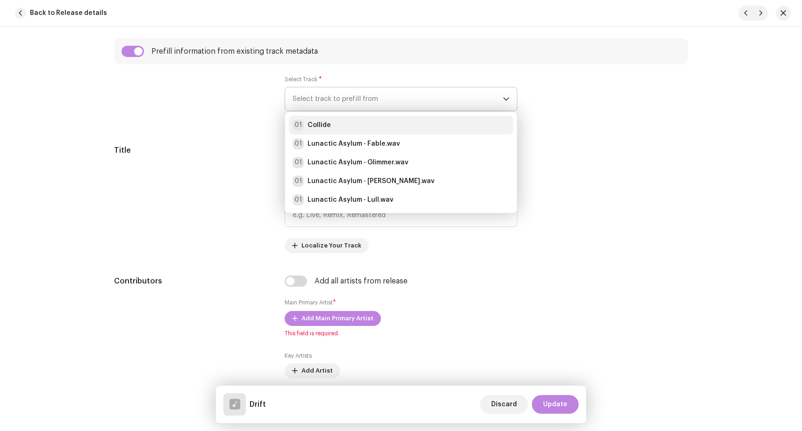
click at [345, 124] on div "01 Collide" at bounding box center [401, 125] width 217 height 11
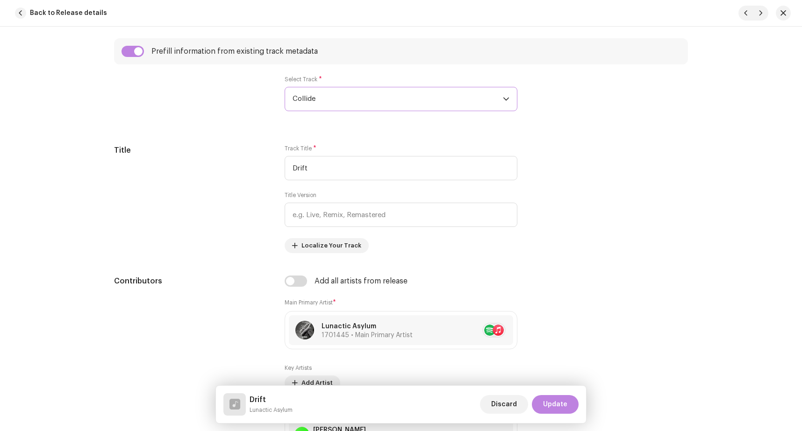
radio input "true"
type input "[PERSON_NAME]"
checkbox input "true"
click at [213, 152] on h5 "Title" at bounding box center [192, 150] width 156 height 11
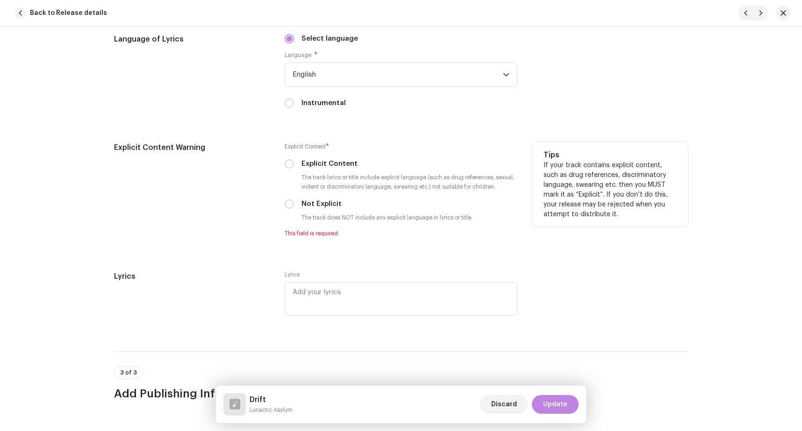
scroll to position [1570, 0]
click at [287, 205] on input "Not Explicit" at bounding box center [289, 203] width 9 height 9
radio input "true"
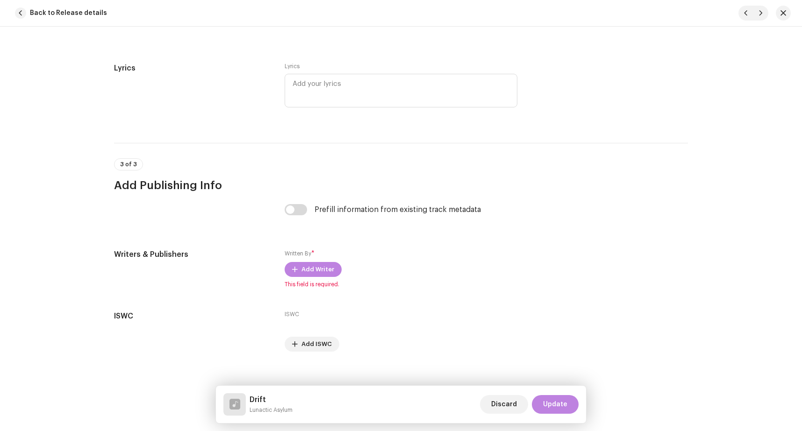
scroll to position [1777, 0]
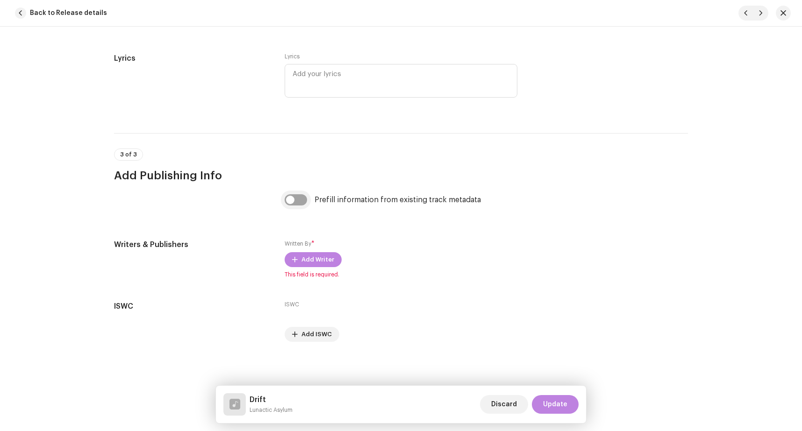
click at [290, 201] on input "checkbox" at bounding box center [296, 199] width 22 height 11
checkbox input "true"
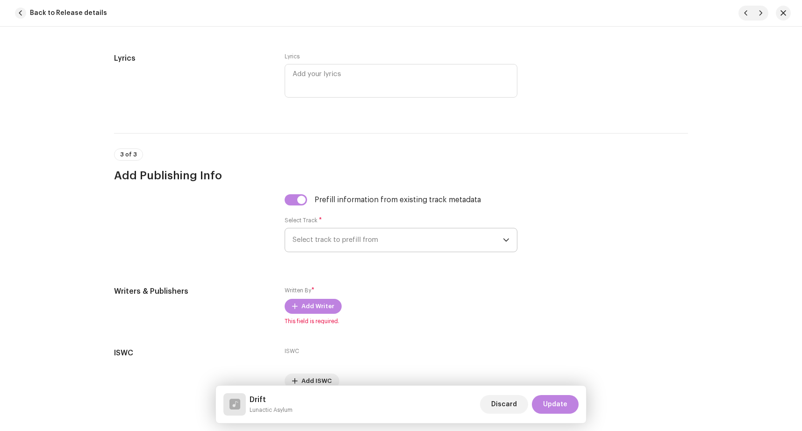
click at [316, 237] on span "Select track to prefill from" at bounding box center [398, 240] width 210 height 23
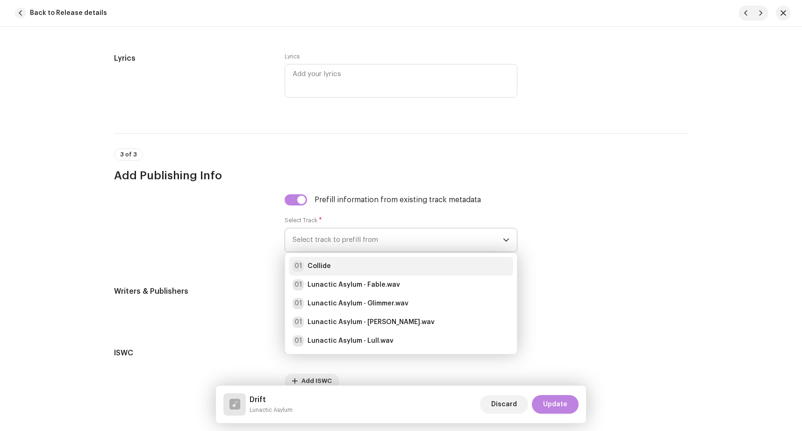
click at [324, 264] on strong "Collide" at bounding box center [319, 266] width 23 height 9
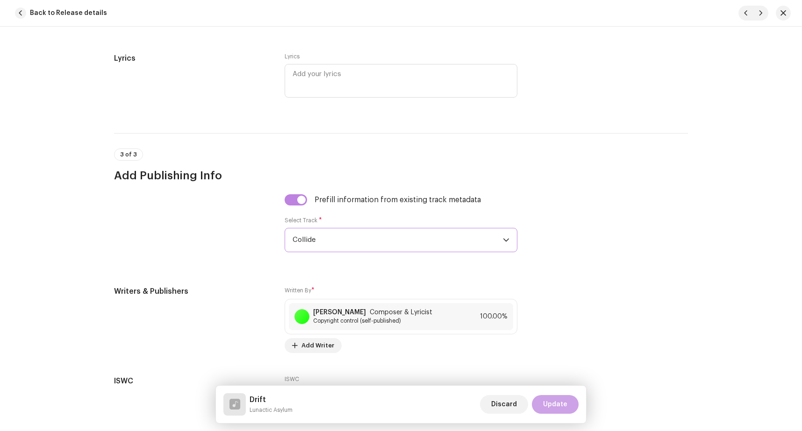
click at [553, 404] on span "Update" at bounding box center [555, 404] width 24 height 19
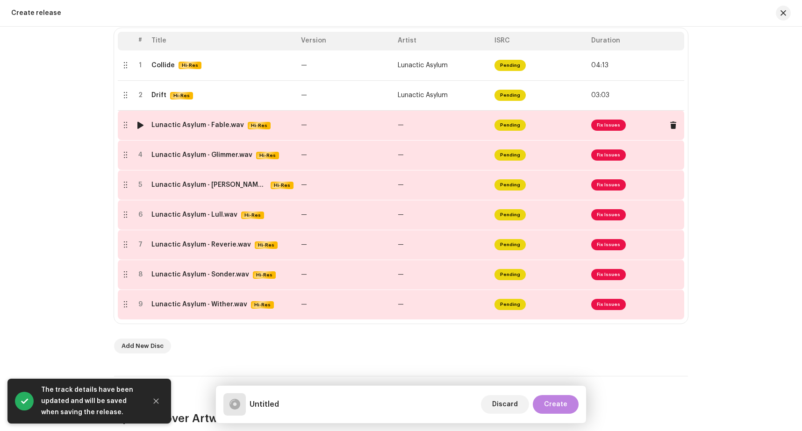
click at [609, 128] on span "Fix Issues" at bounding box center [608, 125] width 35 height 11
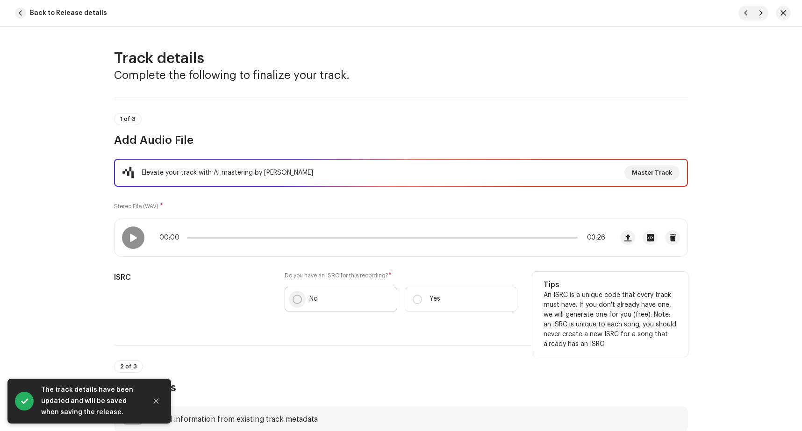
click at [294, 297] on input "No" at bounding box center [297, 299] width 9 height 9
radio input "true"
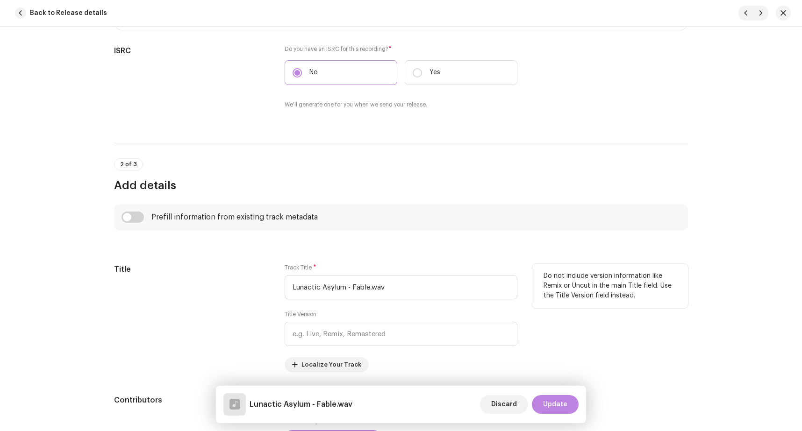
scroll to position [236, 0]
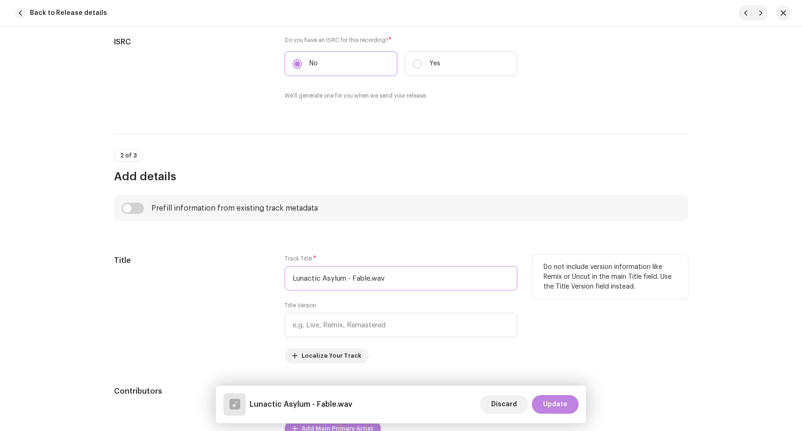
drag, startPoint x: 349, startPoint y: 281, endPoint x: 187, endPoint y: 277, distance: 161.3
click at [285, 278] on input "Lunactic Asylum - Fable.wav" at bounding box center [401, 278] width 233 height 24
click at [345, 279] on input "Fable.wav" at bounding box center [401, 278] width 233 height 24
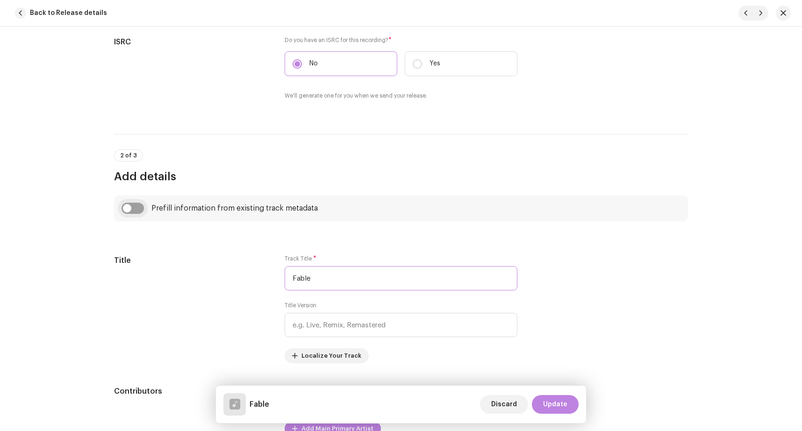
type input "Fable"
click at [134, 209] on input "checkbox" at bounding box center [133, 208] width 22 height 11
checkbox input "true"
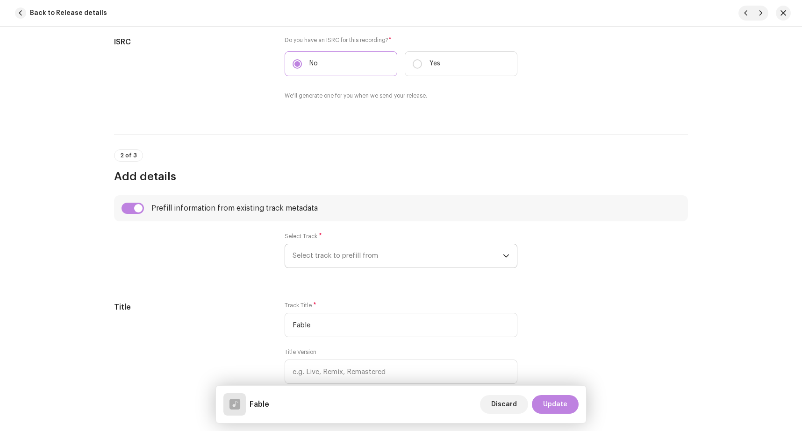
click at [338, 255] on span "Select track to prefill from" at bounding box center [398, 255] width 210 height 23
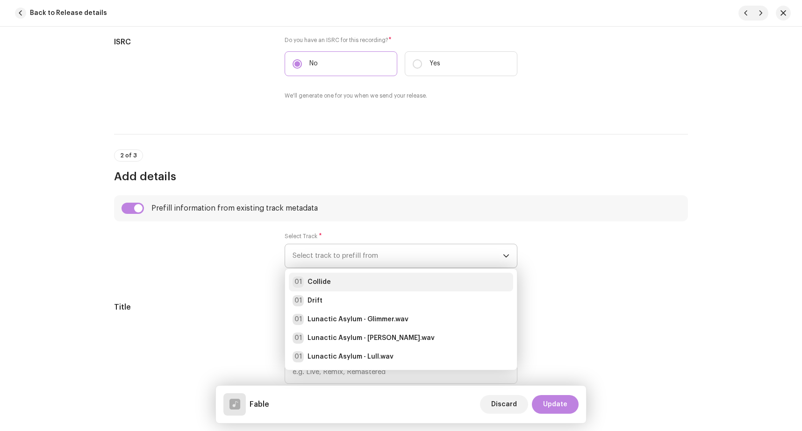
click at [332, 282] on div "01 Collide" at bounding box center [401, 282] width 217 height 11
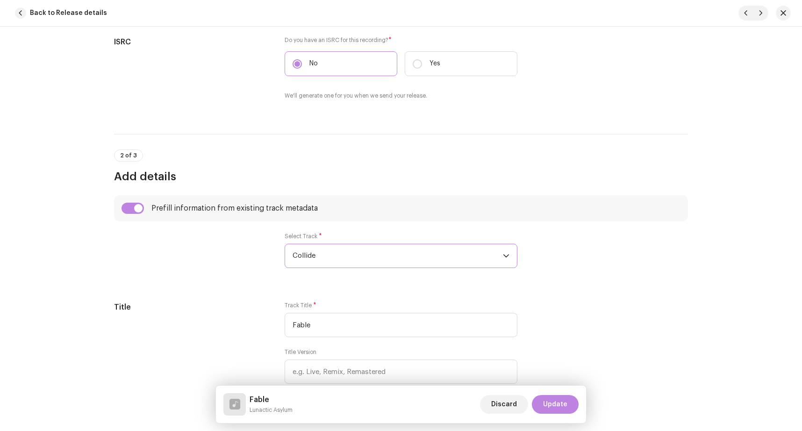
radio input "true"
type input "[PERSON_NAME]"
checkbox input "true"
click at [230, 260] on div at bounding box center [192, 256] width 156 height 47
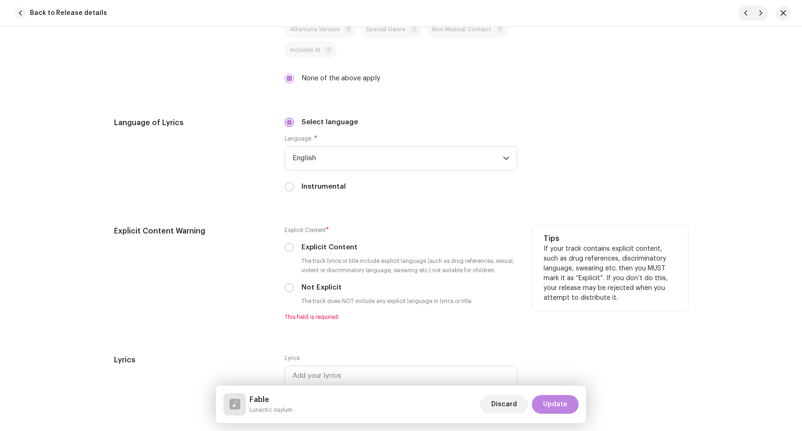
scroll to position [1492, 0]
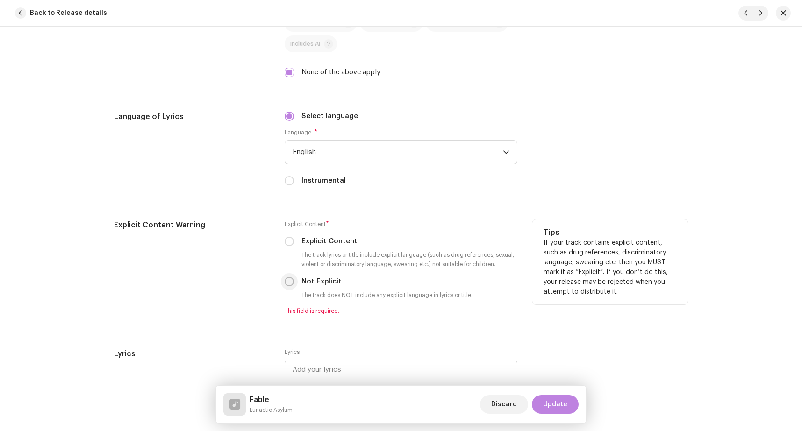
click at [285, 278] on p-radiobutton at bounding box center [289, 281] width 9 height 9
click at [285, 281] on input "Not Explicit" at bounding box center [289, 281] width 9 height 9
radio input "true"
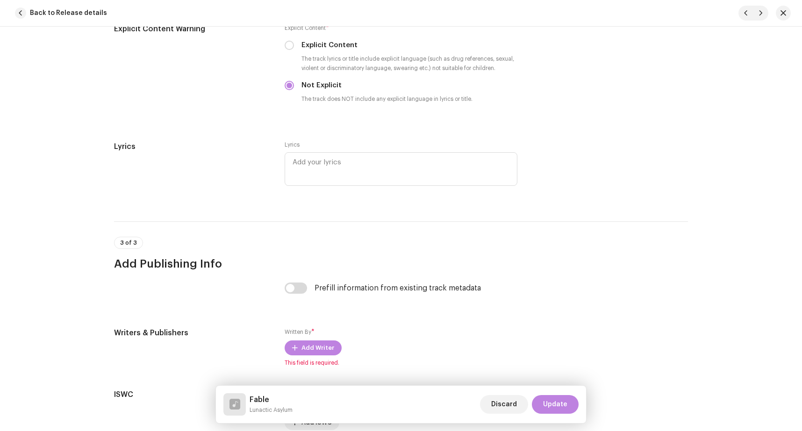
scroll to position [1777, 0]
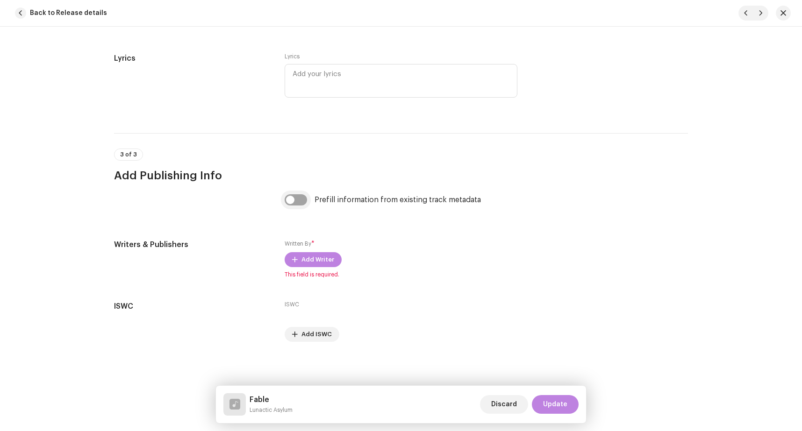
click at [289, 199] on input "checkbox" at bounding box center [296, 199] width 22 height 11
checkbox input "true"
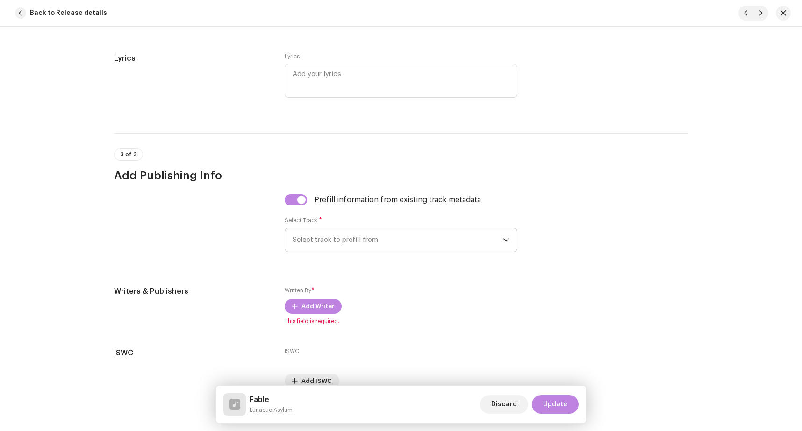
click at [335, 230] on span "Select track to prefill from" at bounding box center [398, 240] width 210 height 23
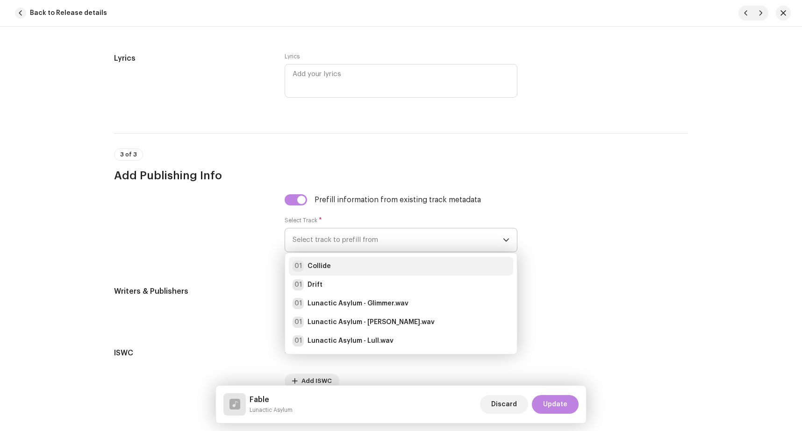
click at [330, 271] on div "01 Collide" at bounding box center [401, 266] width 217 height 11
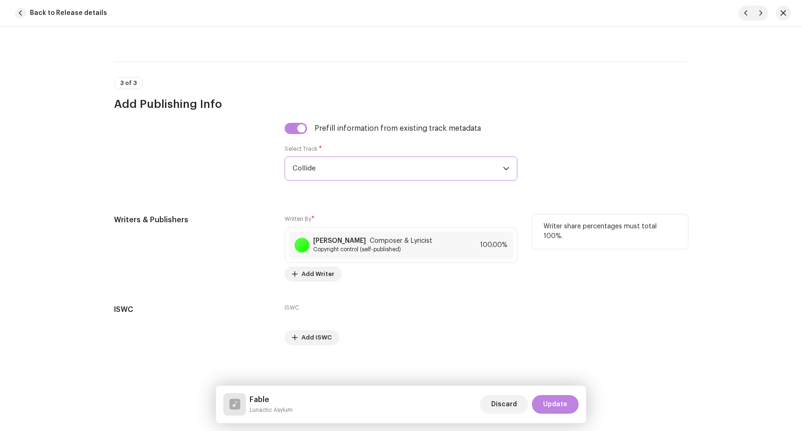
scroll to position [1851, 0]
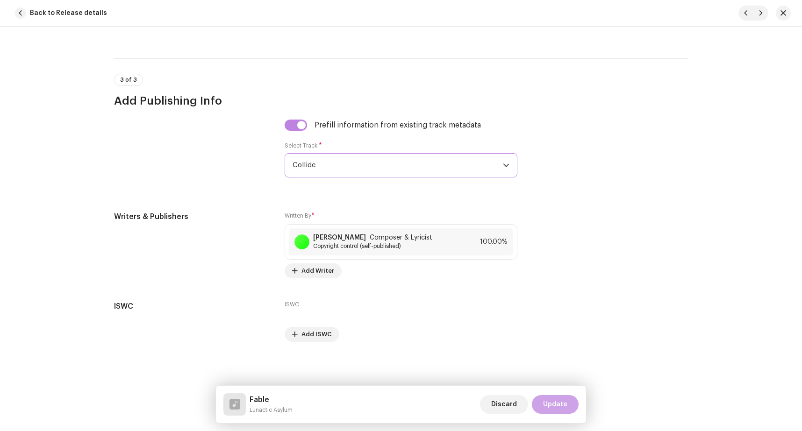
click at [557, 402] on span "Update" at bounding box center [555, 404] width 24 height 19
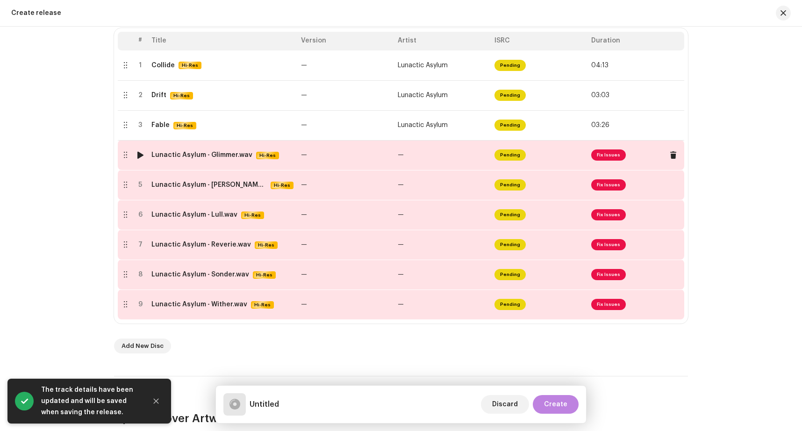
click at [599, 160] on span "Fix Issues" at bounding box center [608, 155] width 35 height 11
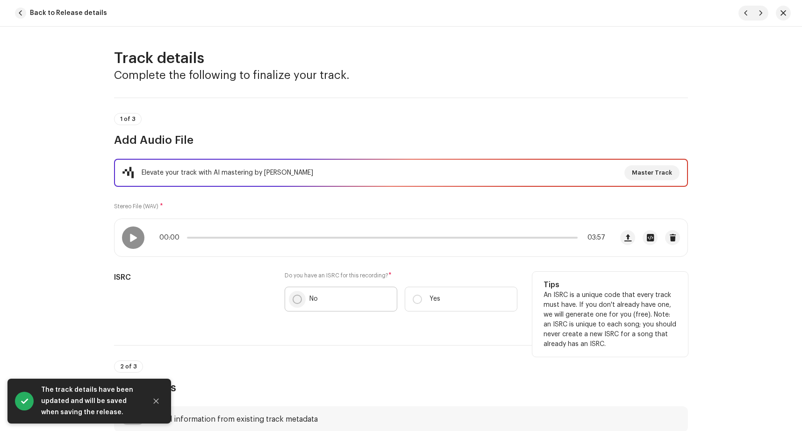
click at [293, 298] on input "No" at bounding box center [297, 299] width 9 height 9
radio input "true"
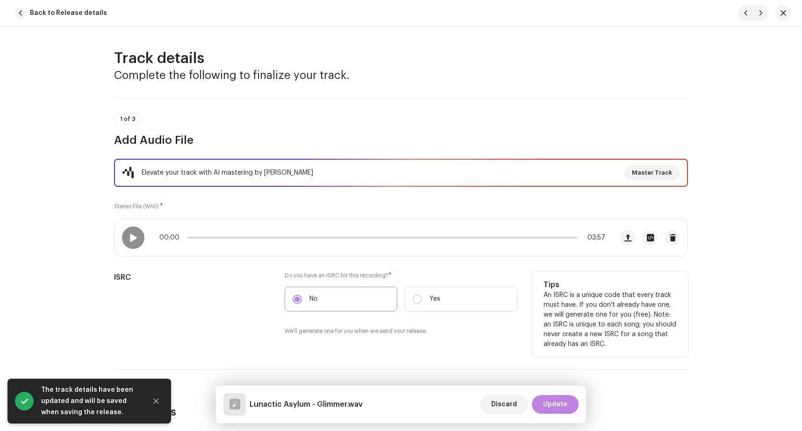
scroll to position [196, 0]
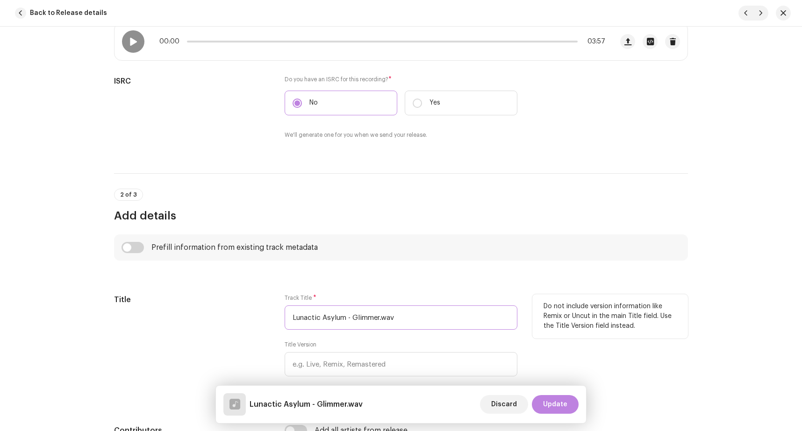
drag, startPoint x: 348, startPoint y: 319, endPoint x: 207, endPoint y: 318, distance: 141.2
click at [285, 318] on input "Lunactic Asylum - Glimmer.wav" at bounding box center [401, 318] width 233 height 24
click at [383, 322] on input "Glimmer.wav" at bounding box center [401, 318] width 233 height 24
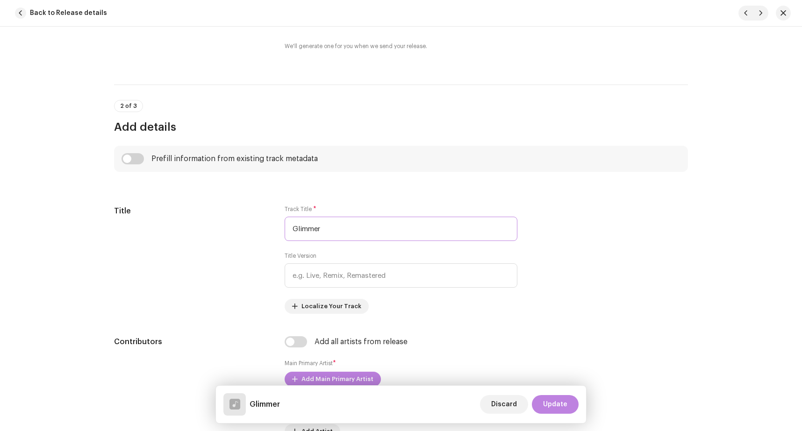
scroll to position [275, 0]
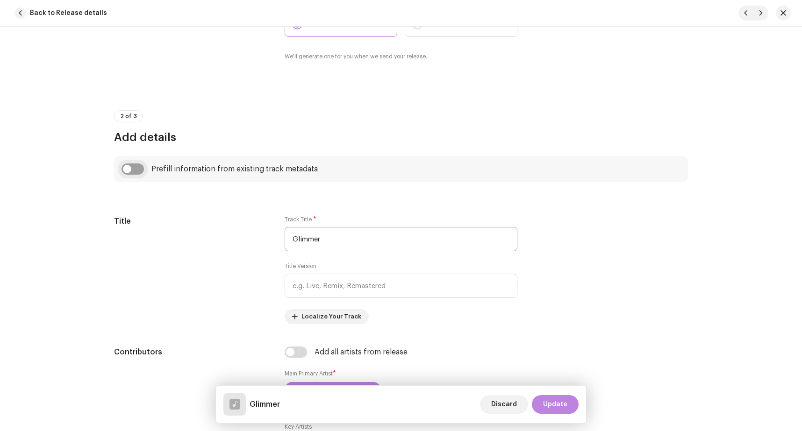
type input "Glimmer"
click at [136, 166] on input "checkbox" at bounding box center [133, 169] width 22 height 11
checkbox input "true"
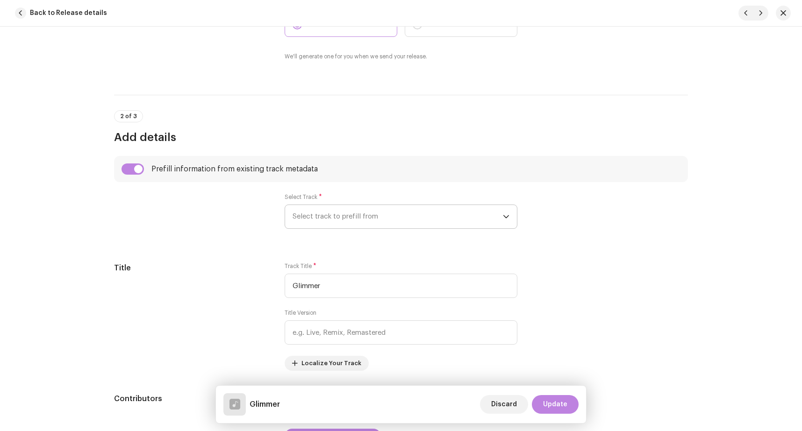
click at [365, 215] on span "Select track to prefill from" at bounding box center [398, 216] width 210 height 23
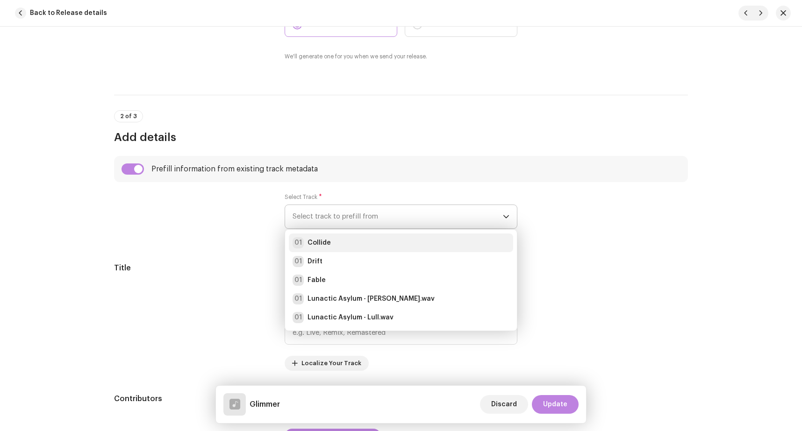
click at [348, 244] on div "01 Collide" at bounding box center [401, 242] width 217 height 11
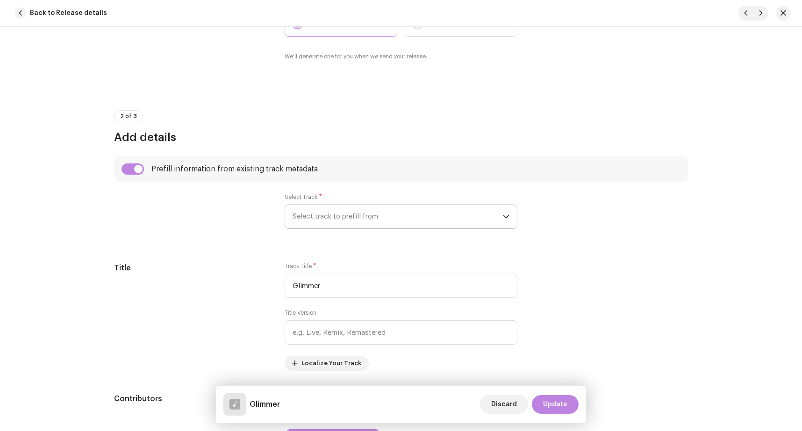
radio input "true"
type input "[PERSON_NAME]"
checkbox input "true"
click at [249, 229] on div at bounding box center [192, 216] width 156 height 47
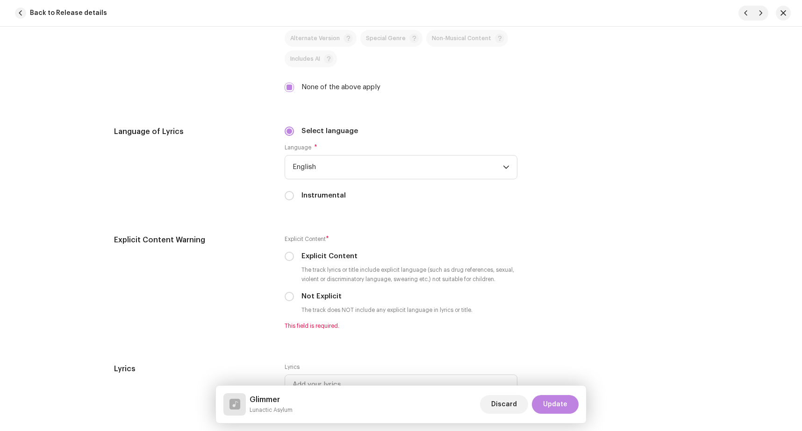
scroll to position [1531, 0]
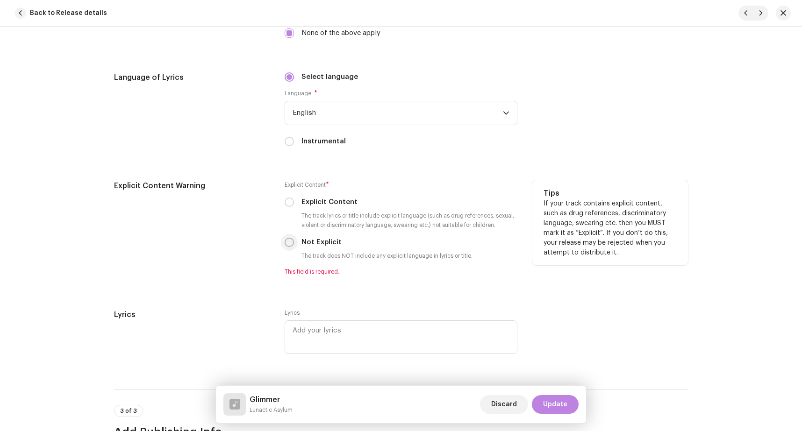
click at [285, 242] on input "Not Explicit" at bounding box center [289, 242] width 9 height 9
radio input "true"
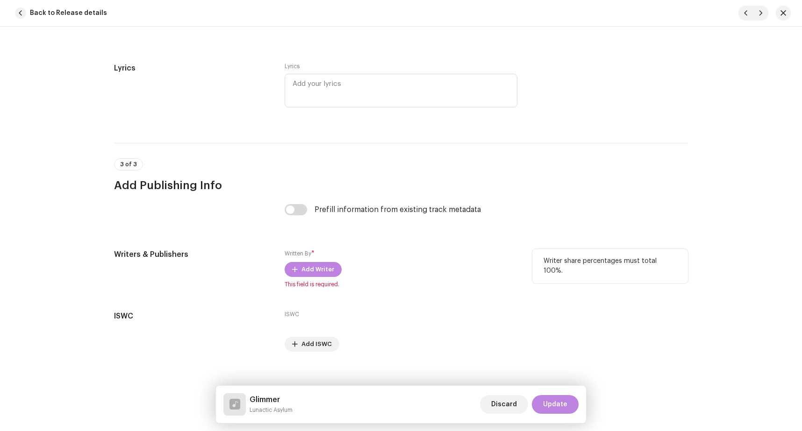
scroll to position [1777, 0]
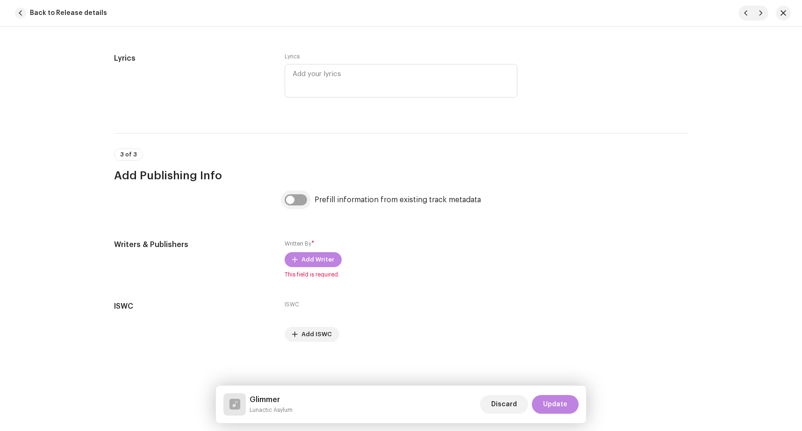
click at [285, 204] on input "checkbox" at bounding box center [296, 199] width 22 height 11
checkbox input "true"
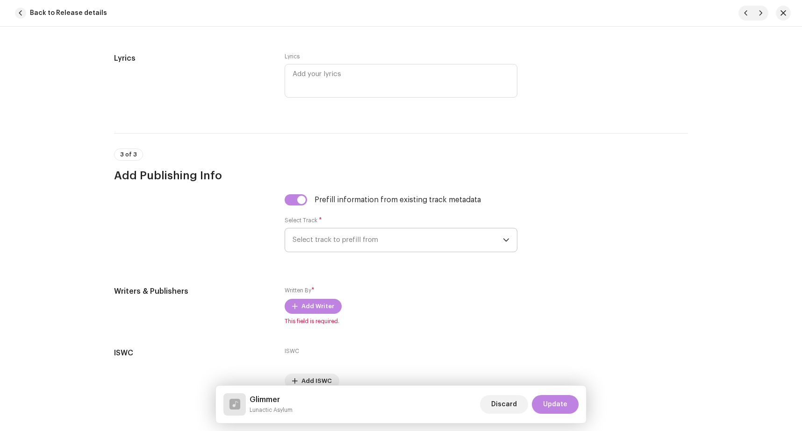
click at [317, 240] on span "Select track to prefill from" at bounding box center [398, 240] width 210 height 23
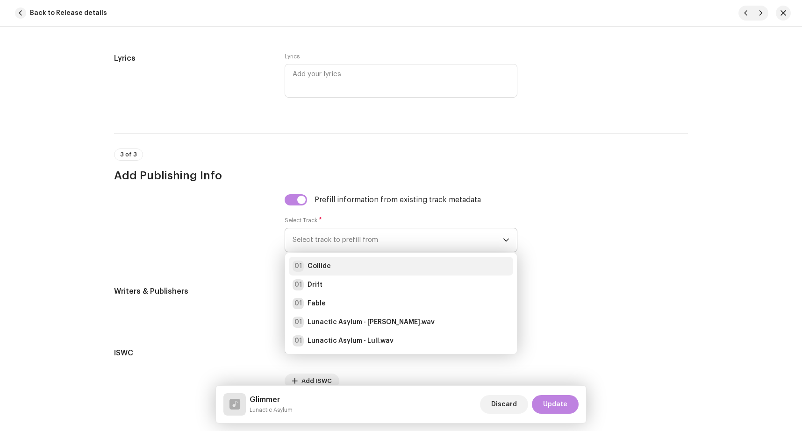
click at [326, 265] on div "01 Collide" at bounding box center [401, 266] width 217 height 11
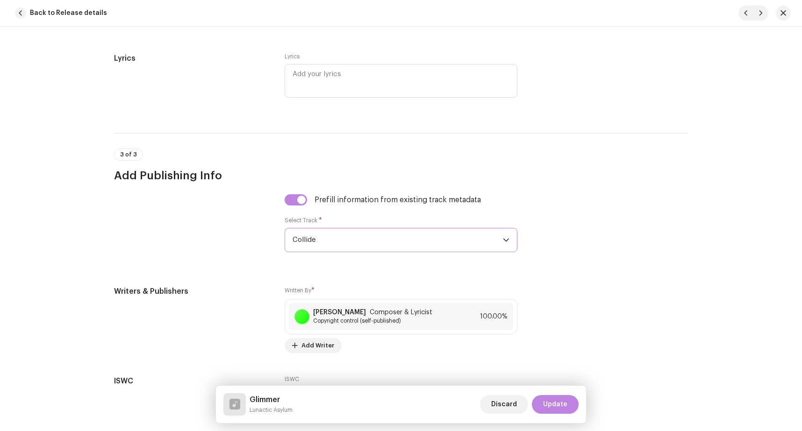
scroll to position [1851, 0]
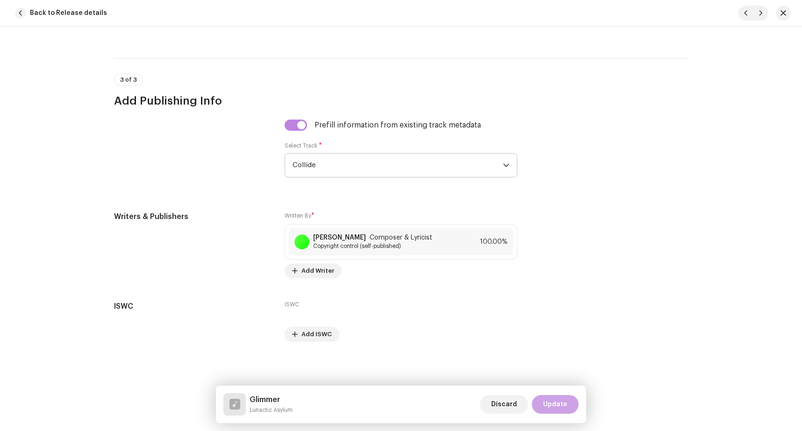
click at [559, 404] on span "Update" at bounding box center [555, 404] width 24 height 19
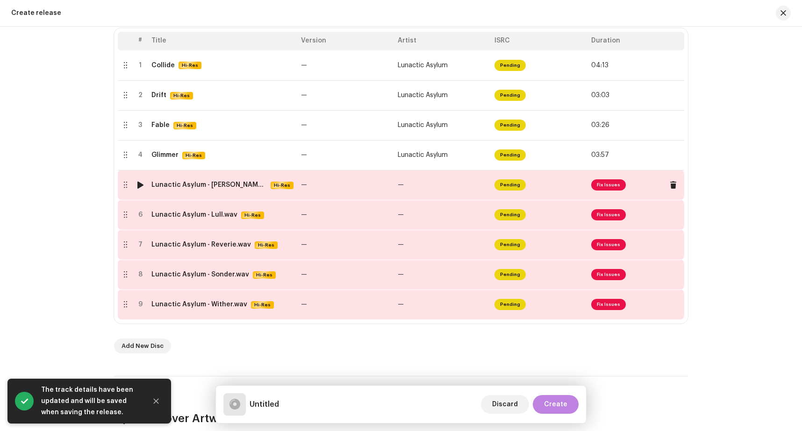
click at [603, 189] on span "Fix Issues" at bounding box center [608, 184] width 35 height 11
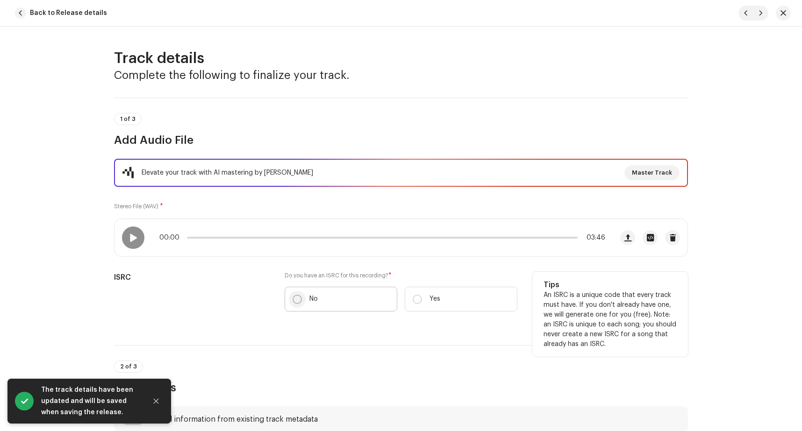
click at [293, 301] on input "No" at bounding box center [297, 299] width 9 height 9
radio input "true"
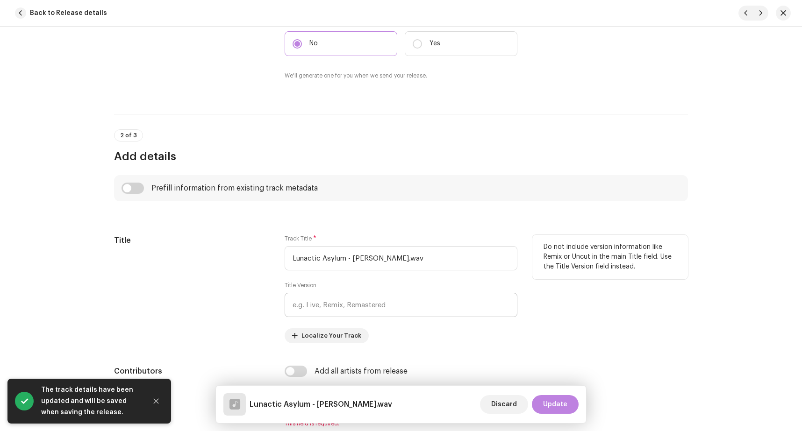
scroll to position [275, 0]
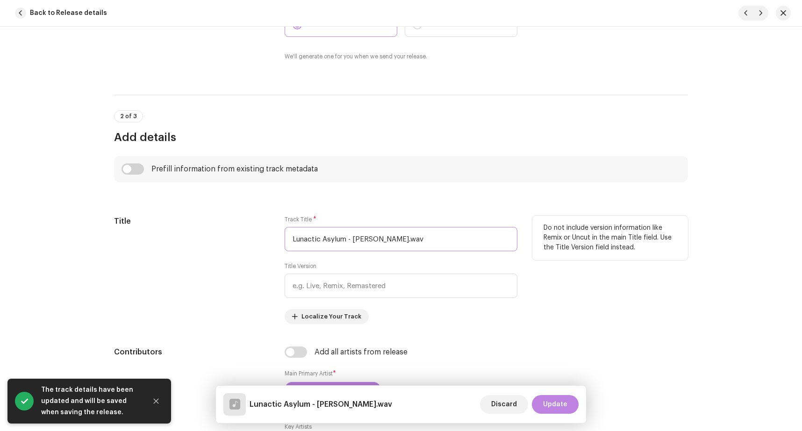
drag, startPoint x: 349, startPoint y: 236, endPoint x: 181, endPoint y: 239, distance: 167.8
click at [285, 240] on input "Lunactic Asylum - [PERSON_NAME].wav" at bounding box center [401, 239] width 233 height 24
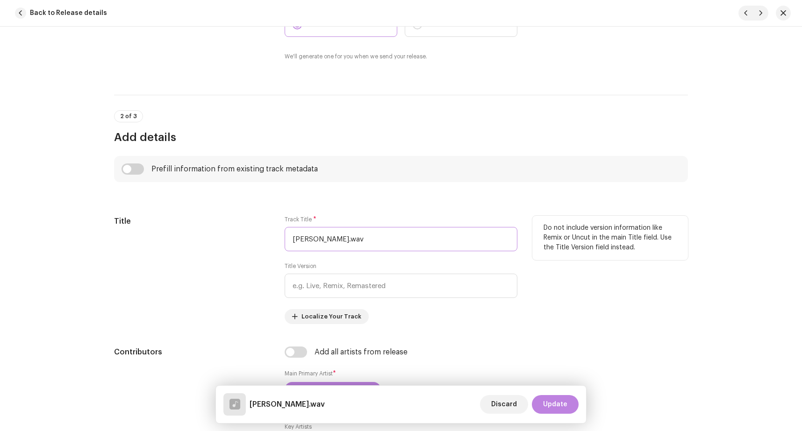
click at [370, 243] on input "[PERSON_NAME].wav" at bounding box center [401, 239] width 233 height 24
type input "[PERSON_NAME]"
click at [133, 170] on input "checkbox" at bounding box center [133, 169] width 22 height 11
checkbox input "true"
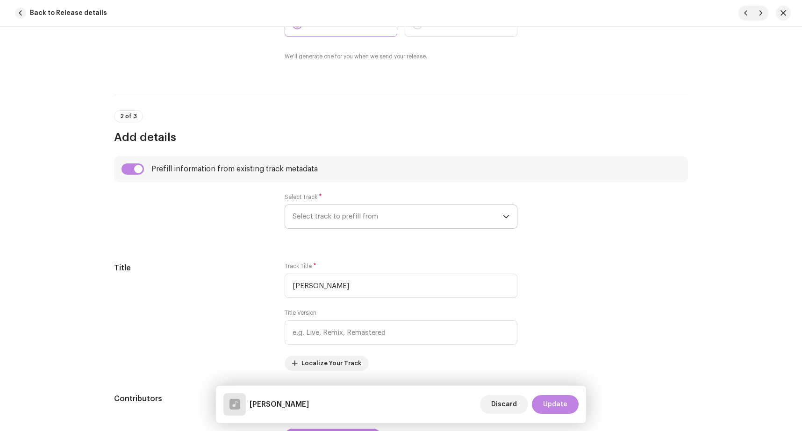
click at [340, 224] on span "Select track to prefill from" at bounding box center [398, 216] width 210 height 23
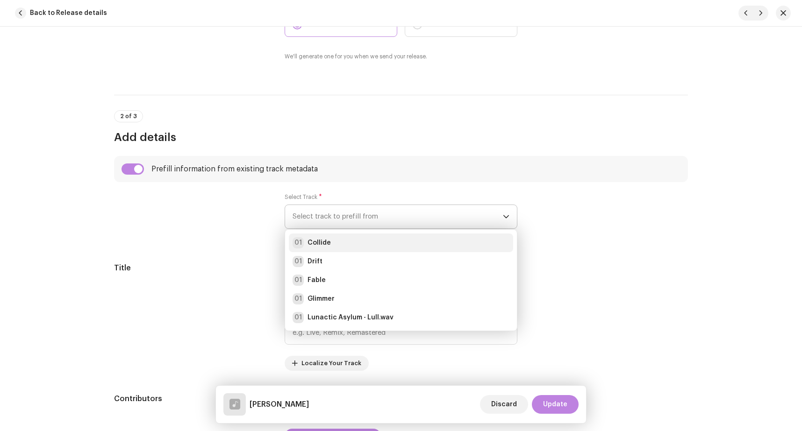
click at [341, 241] on div "01 Collide" at bounding box center [401, 242] width 217 height 11
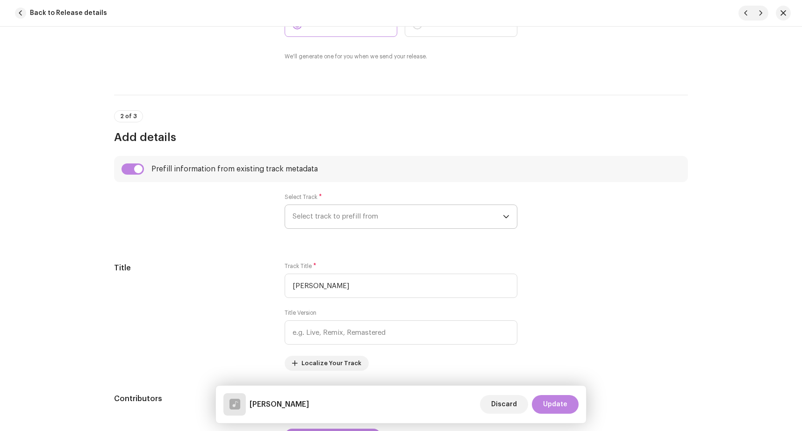
radio input "true"
type input "[PERSON_NAME]"
checkbox input "true"
click at [230, 240] on div at bounding box center [192, 216] width 156 height 47
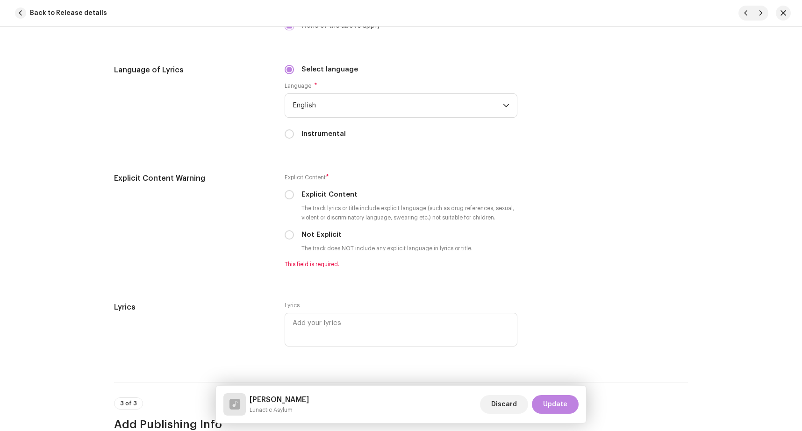
scroll to position [1570, 0]
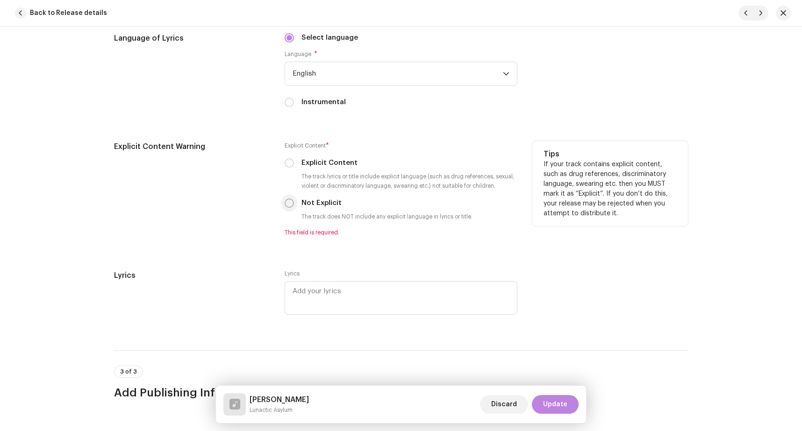
click at [285, 204] on input "Not Explicit" at bounding box center [289, 203] width 9 height 9
radio input "true"
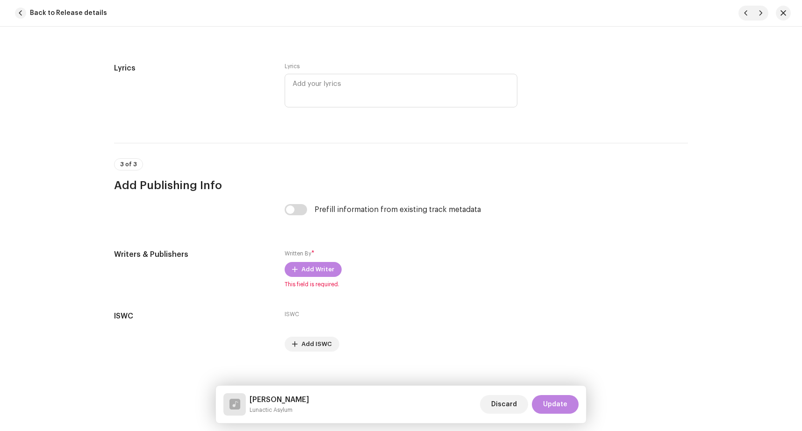
scroll to position [1777, 0]
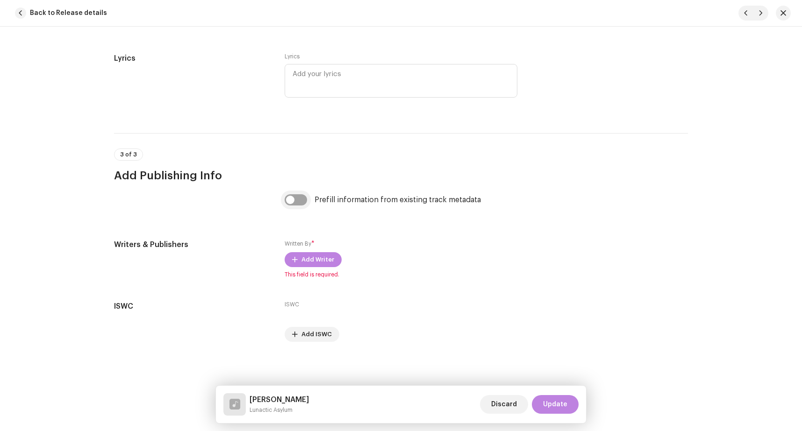
click at [292, 198] on input "checkbox" at bounding box center [296, 199] width 22 height 11
checkbox input "true"
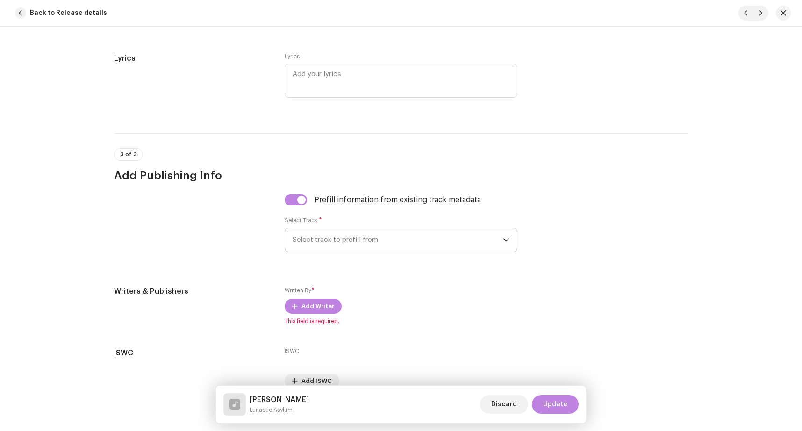
click at [330, 234] on span "Select track to prefill from" at bounding box center [398, 240] width 210 height 23
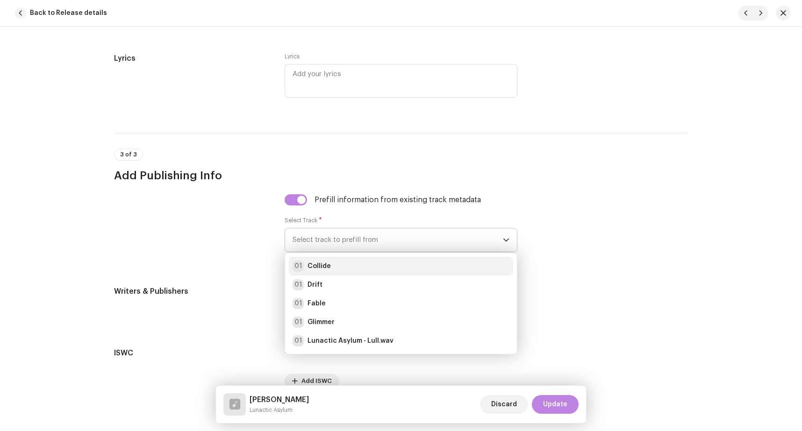
click at [332, 264] on div "01 Collide" at bounding box center [401, 266] width 217 height 11
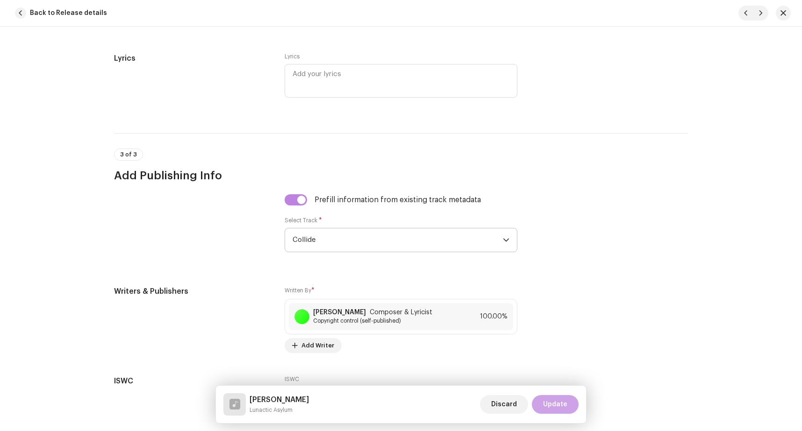
click at [554, 403] on span "Update" at bounding box center [555, 404] width 24 height 19
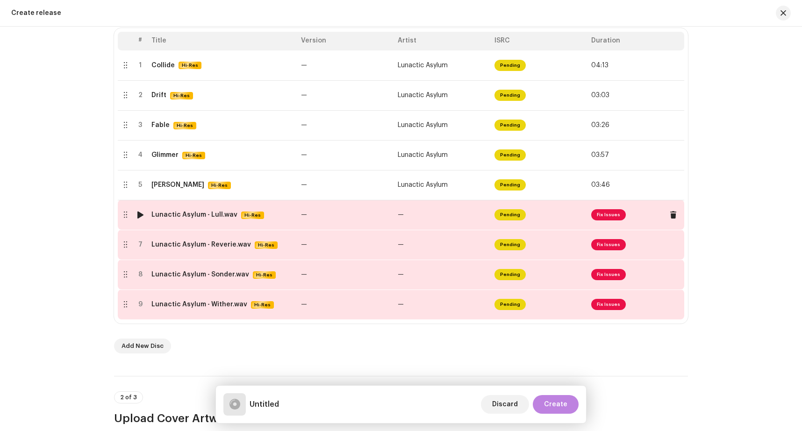
click at [603, 217] on span "Fix Issues" at bounding box center [608, 214] width 35 height 11
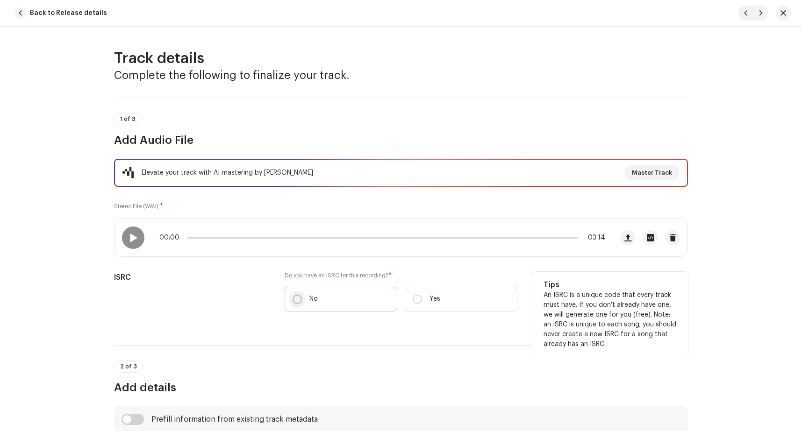
click at [293, 300] on input "No" at bounding box center [297, 299] width 9 height 9
radio input "true"
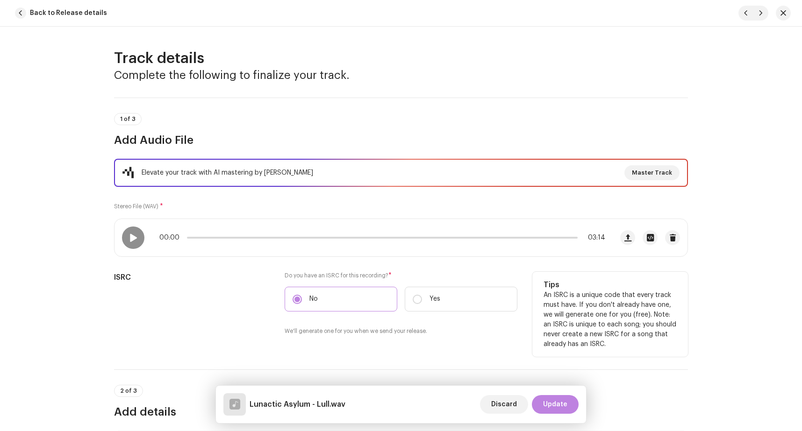
scroll to position [196, 0]
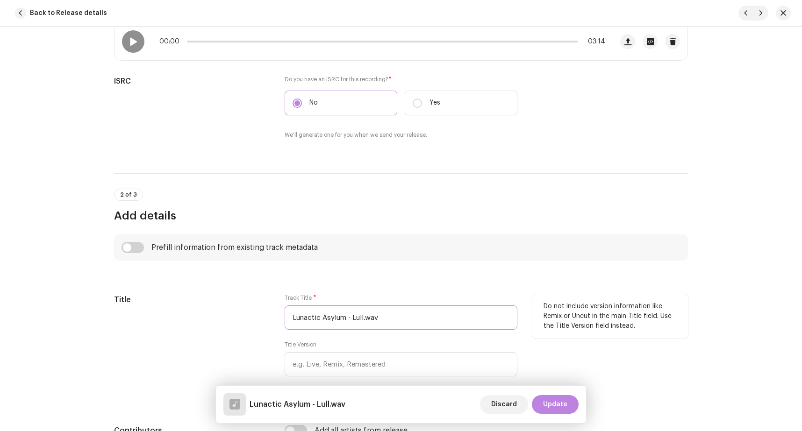
drag, startPoint x: 348, startPoint y: 319, endPoint x: 180, endPoint y: 319, distance: 167.8
click at [285, 319] on input "Lunactic Asylum - Lull.wav" at bounding box center [401, 318] width 233 height 24
click at [349, 319] on input "Lull.wav" at bounding box center [401, 318] width 233 height 24
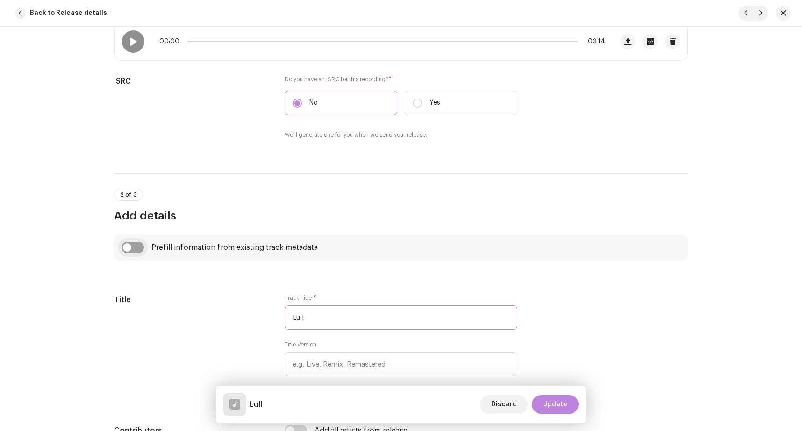
type input "Lull"
click at [132, 248] on input "checkbox" at bounding box center [133, 247] width 22 height 11
checkbox input "true"
click at [325, 296] on span "Select track to prefill from" at bounding box center [398, 295] width 210 height 23
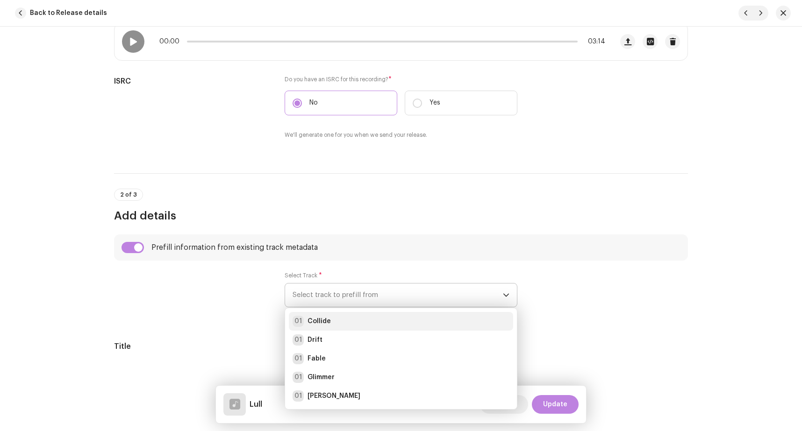
click at [330, 319] on div "01 Collide" at bounding box center [401, 321] width 217 height 11
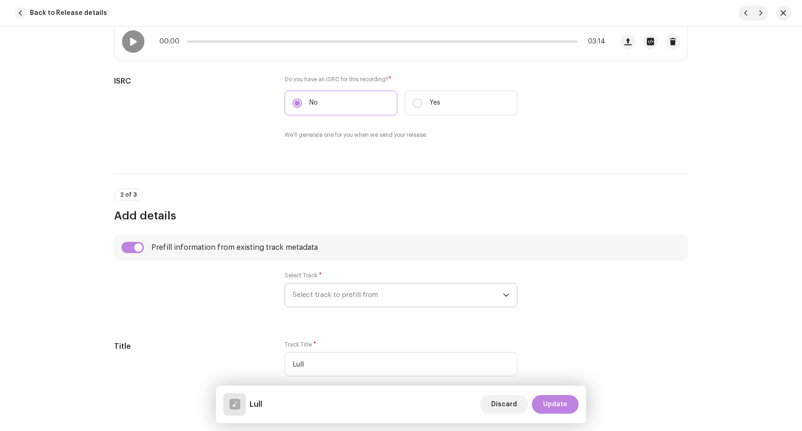
radio input "true"
type input "[PERSON_NAME]"
checkbox input "true"
click at [231, 305] on div at bounding box center [192, 295] width 156 height 47
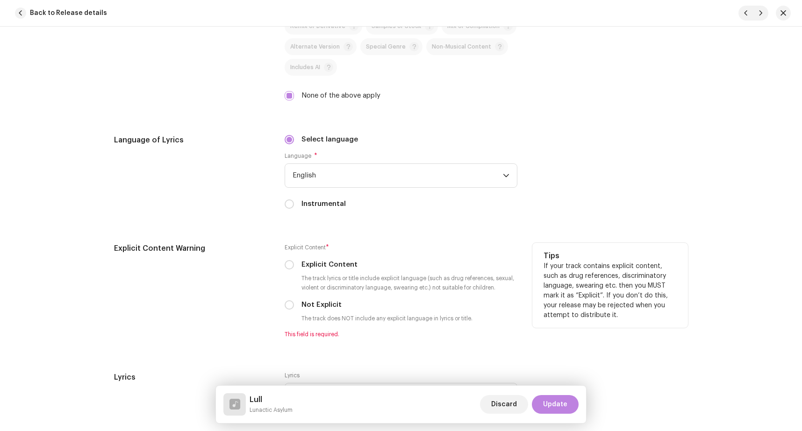
scroll to position [1492, 0]
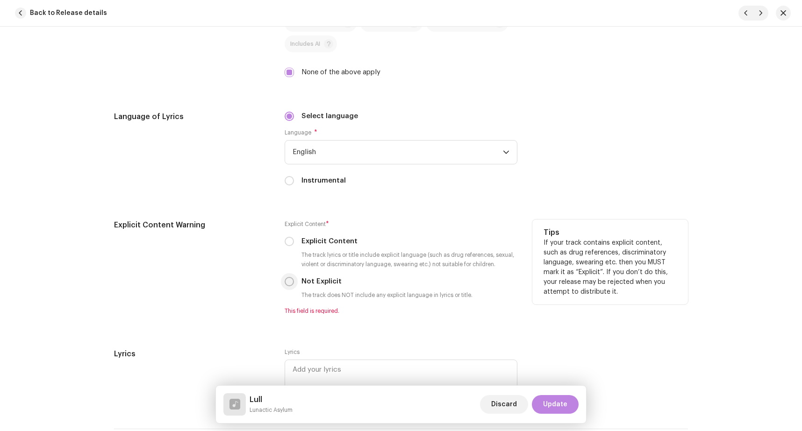
click at [287, 285] on input "Not Explicit" at bounding box center [289, 281] width 9 height 9
radio input "true"
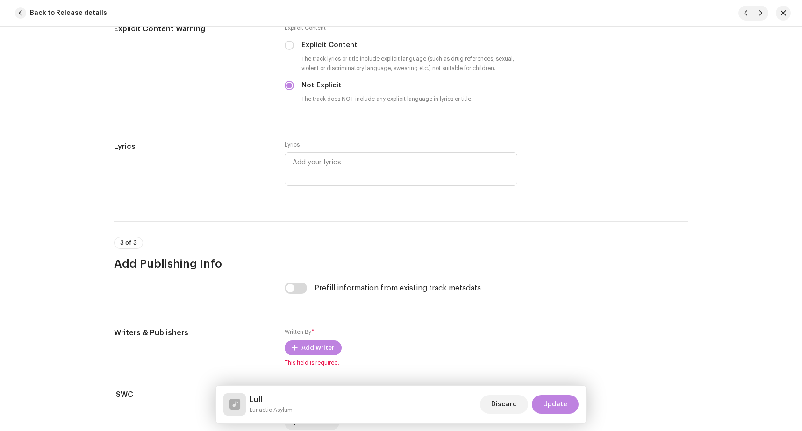
scroll to position [1777, 0]
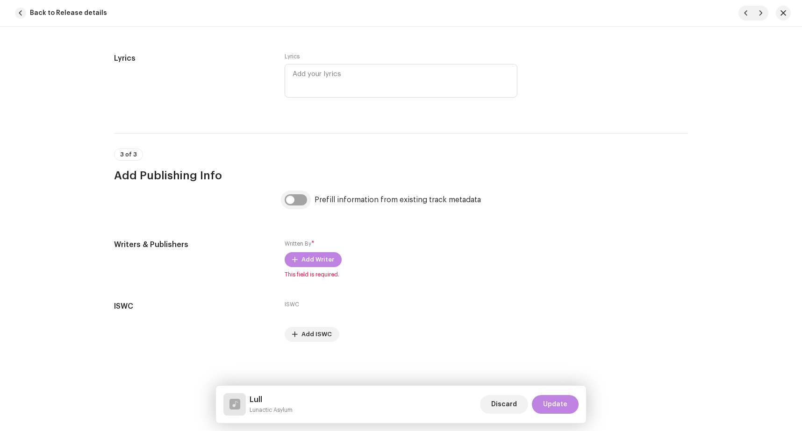
click at [291, 203] on input "checkbox" at bounding box center [296, 199] width 22 height 11
checkbox input "true"
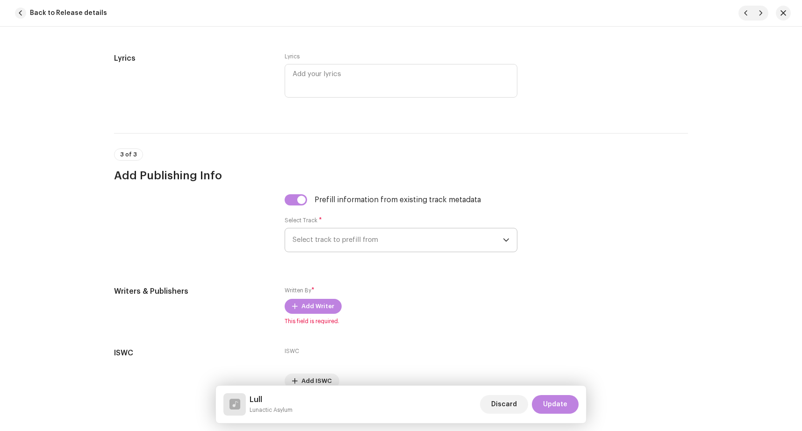
click at [313, 238] on span "Select track to prefill from" at bounding box center [398, 240] width 210 height 23
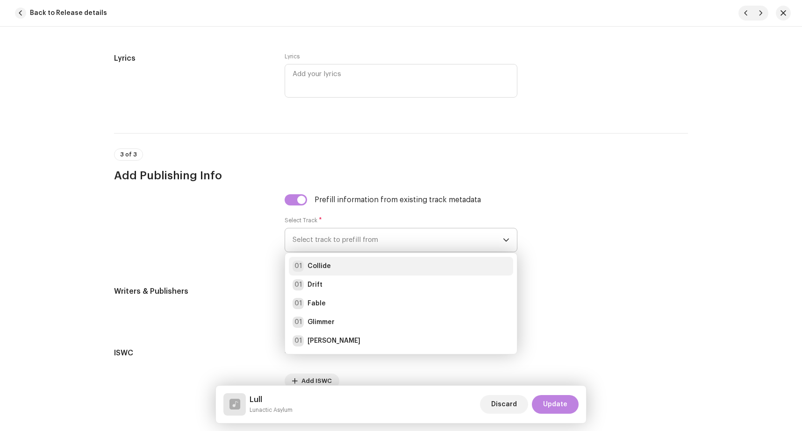
click at [317, 265] on strong "Collide" at bounding box center [319, 266] width 23 height 9
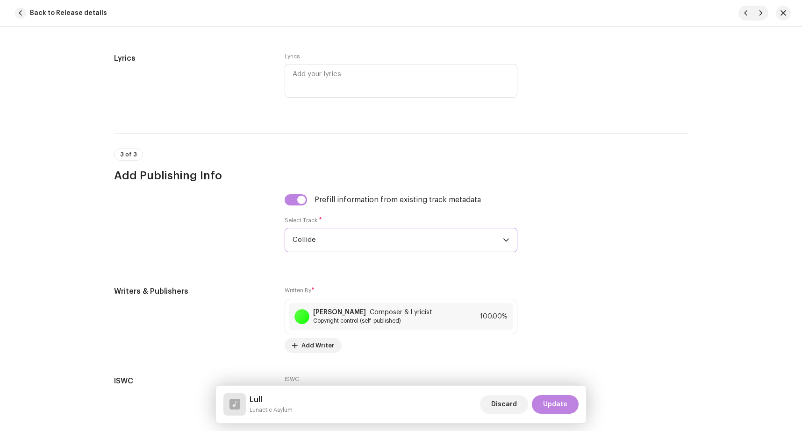
click at [262, 258] on div at bounding box center [192, 228] width 156 height 69
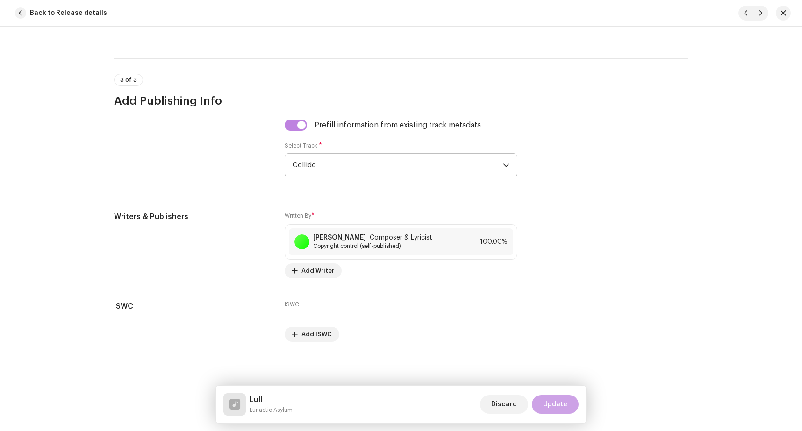
click at [558, 403] on span "Update" at bounding box center [555, 404] width 24 height 19
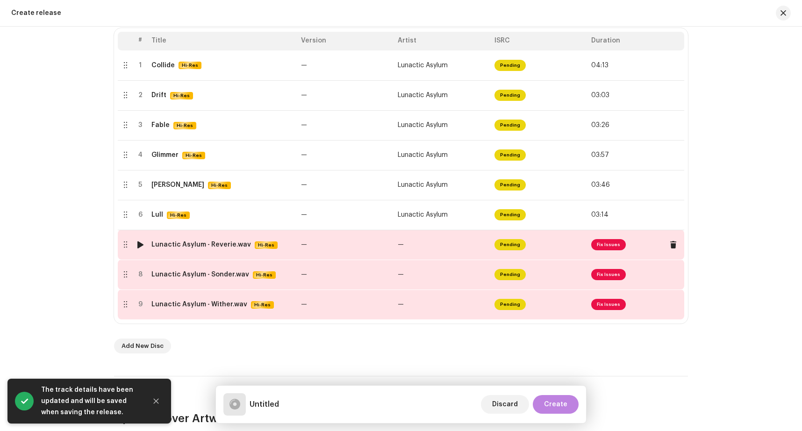
click at [602, 250] on span "Fix Issues" at bounding box center [608, 244] width 35 height 11
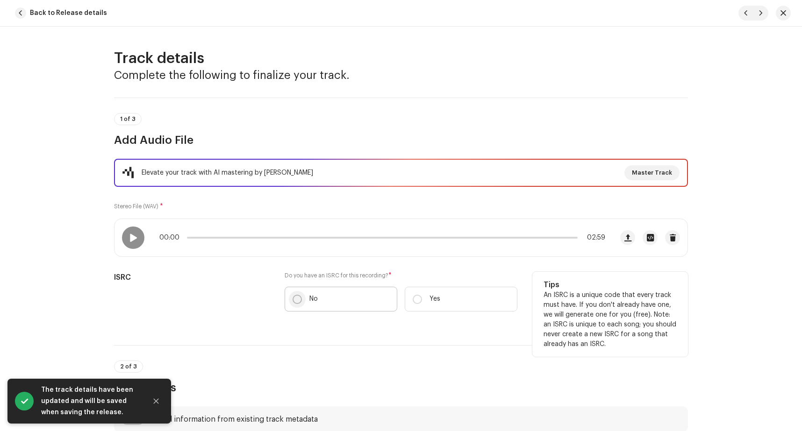
click at [293, 301] on input "No" at bounding box center [297, 299] width 9 height 9
radio input "true"
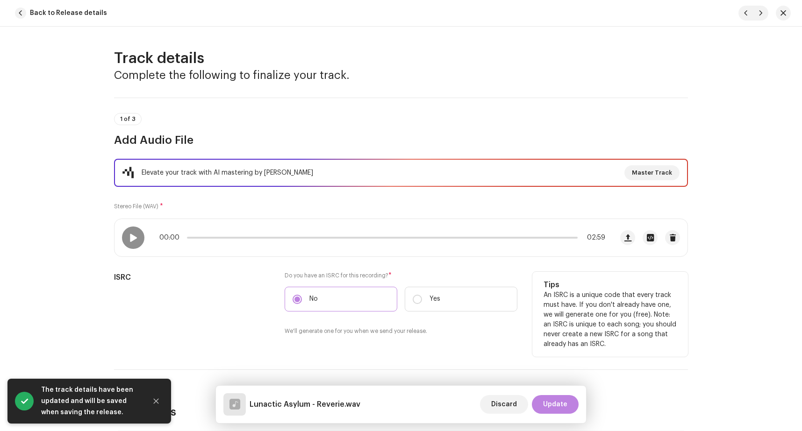
scroll to position [157, 0]
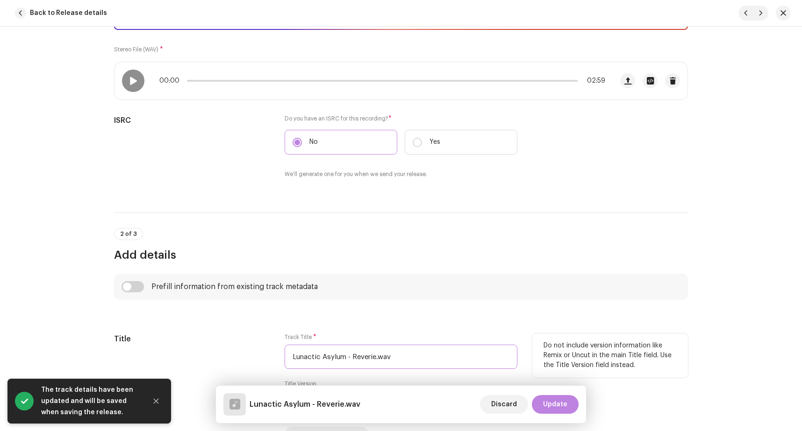
drag, startPoint x: 349, startPoint y: 357, endPoint x: 120, endPoint y: 350, distance: 229.6
click at [285, 357] on input "Lunactic Asylum - Reverie.wav" at bounding box center [401, 357] width 233 height 24
click at [359, 361] on input "Reverie.wav" at bounding box center [401, 357] width 233 height 24
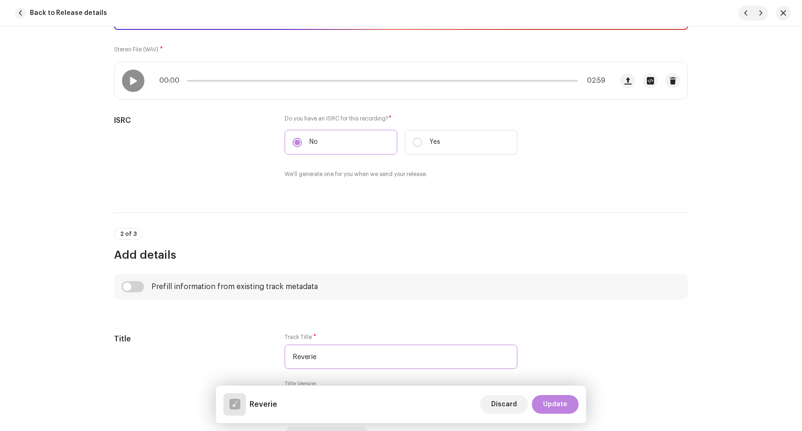
type input "Reverie"
click at [128, 287] on input "checkbox" at bounding box center [133, 286] width 22 height 11
checkbox input "true"
click at [318, 331] on span "Select track to prefill from" at bounding box center [398, 334] width 210 height 23
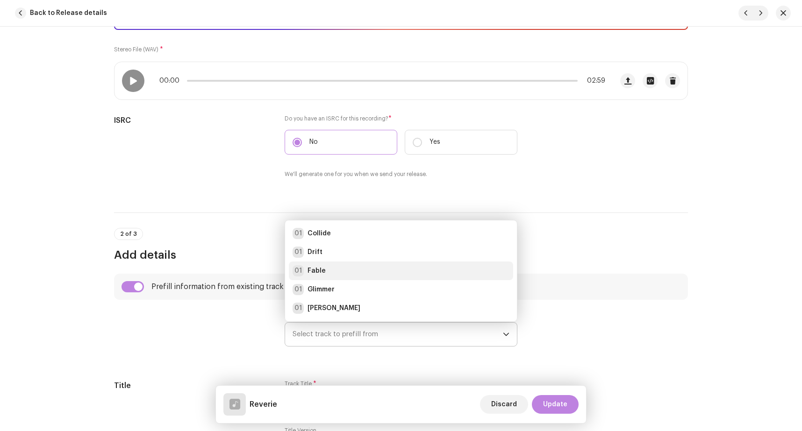
scroll to position [15, 0]
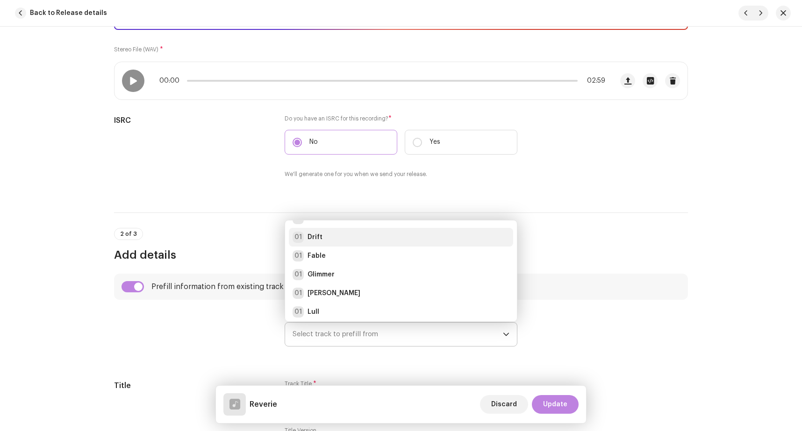
click at [328, 238] on div "01 Drift" at bounding box center [401, 237] width 217 height 11
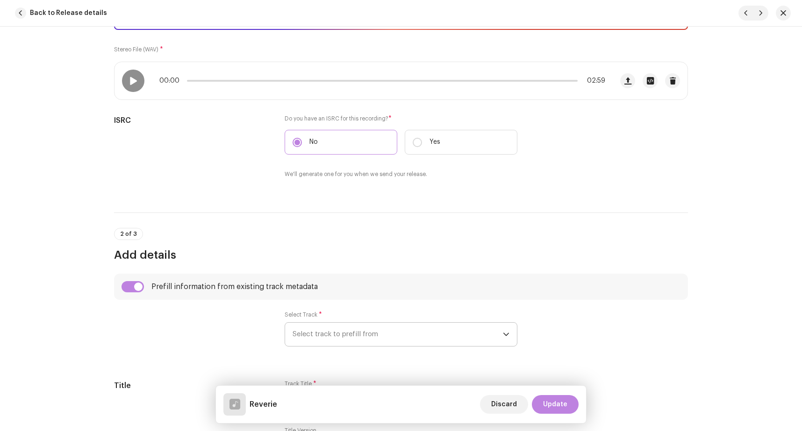
radio input "true"
type input "[PERSON_NAME]"
checkbox input "true"
click at [244, 315] on div at bounding box center [192, 334] width 156 height 47
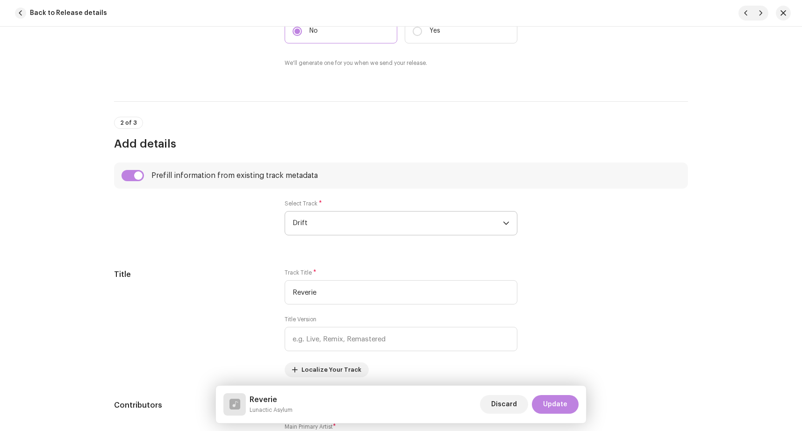
scroll to position [353, 0]
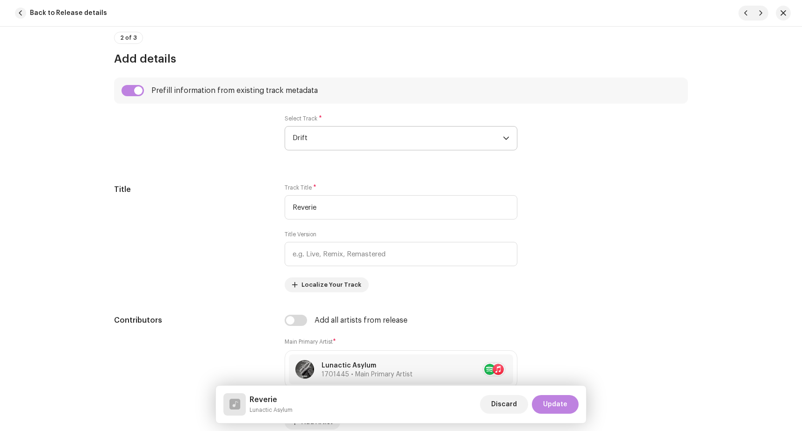
click at [327, 140] on span "Drift" at bounding box center [398, 138] width 210 height 23
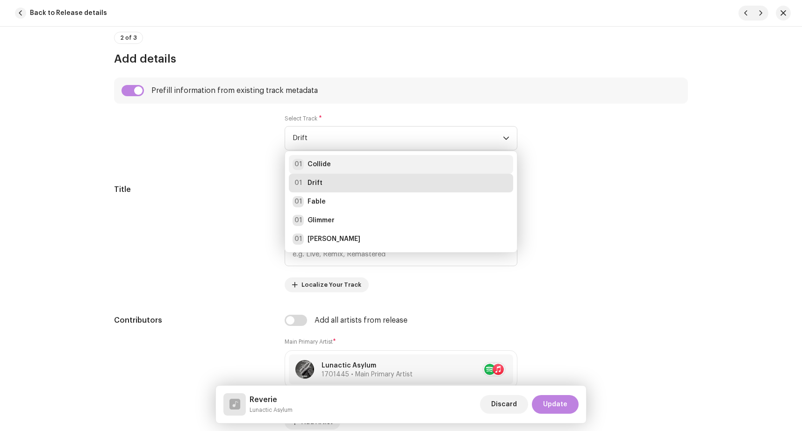
click at [318, 165] on strong "Collide" at bounding box center [319, 164] width 23 height 9
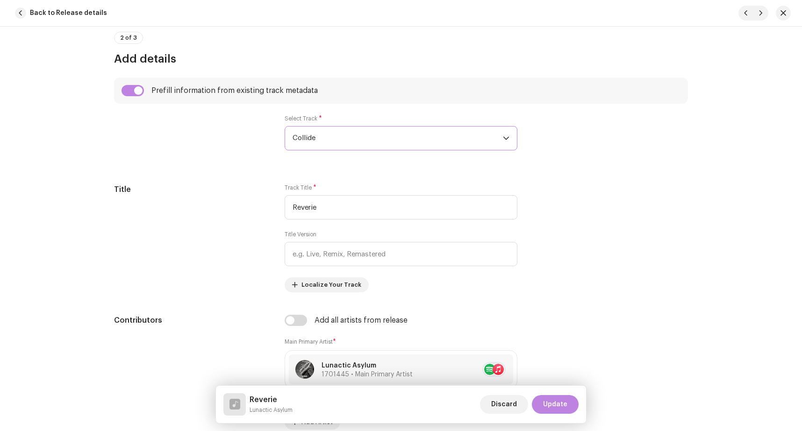
click at [258, 157] on div at bounding box center [192, 138] width 156 height 47
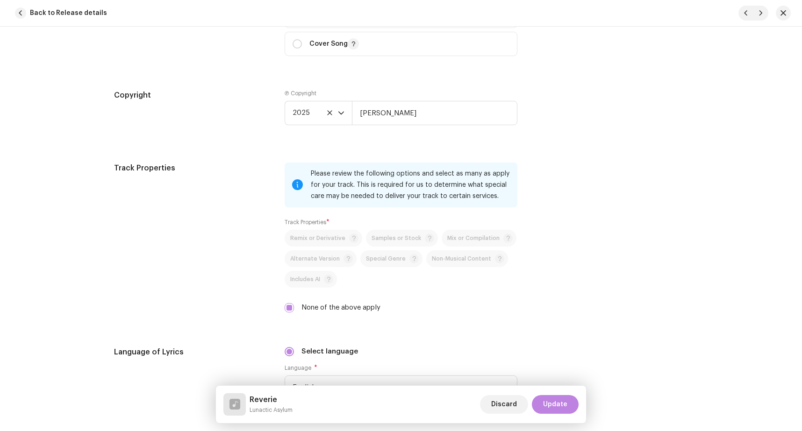
scroll to position [1453, 0]
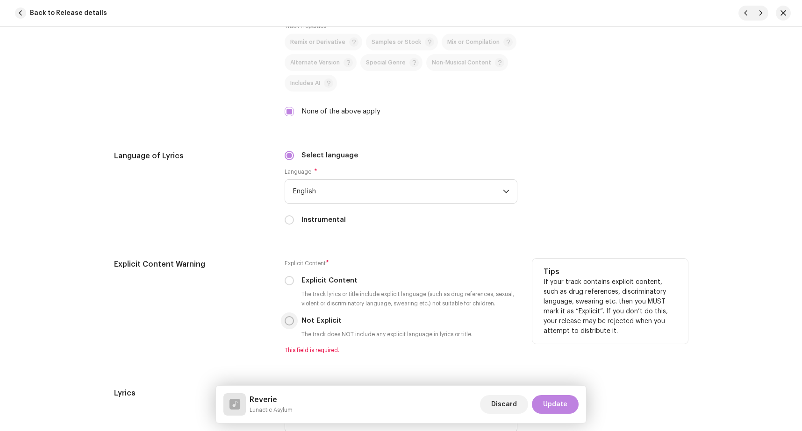
click at [285, 322] on input "Not Explicit" at bounding box center [289, 320] width 9 height 9
radio input "true"
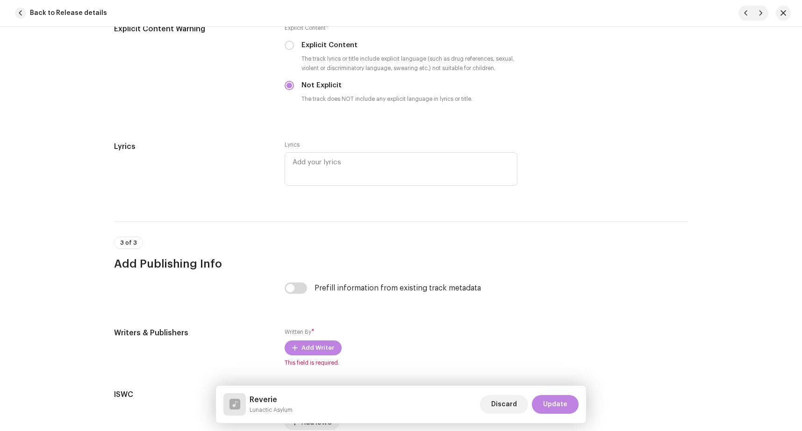
scroll to position [1777, 0]
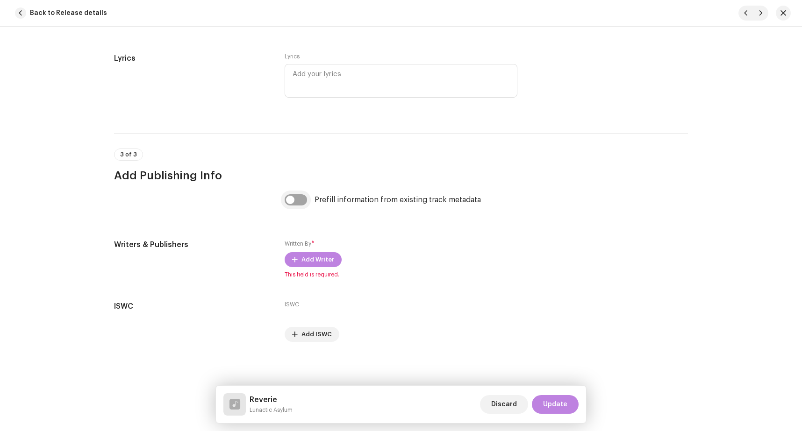
click at [297, 195] on input "checkbox" at bounding box center [296, 199] width 22 height 11
checkbox input "true"
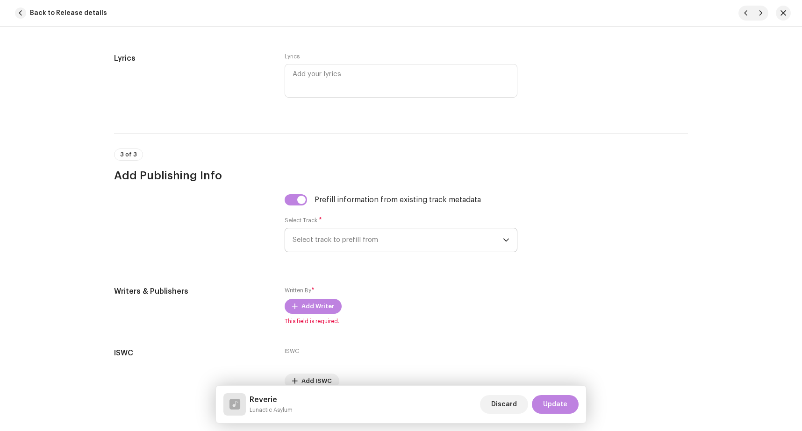
click at [316, 239] on span "Select track to prefill from" at bounding box center [398, 240] width 210 height 23
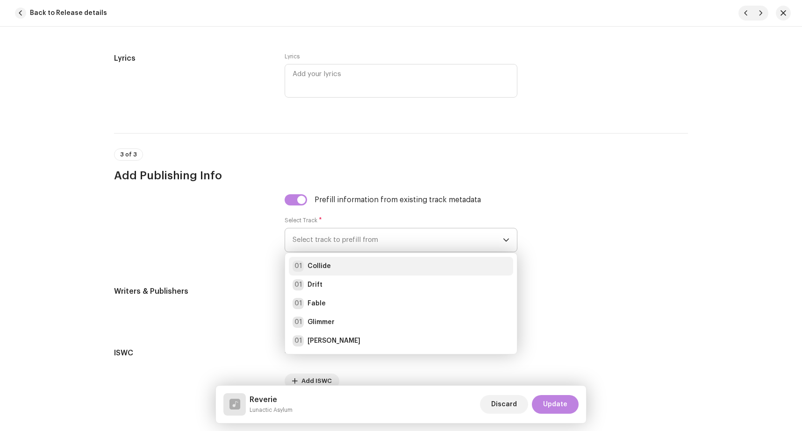
click at [332, 266] on div "01 Collide" at bounding box center [401, 266] width 217 height 11
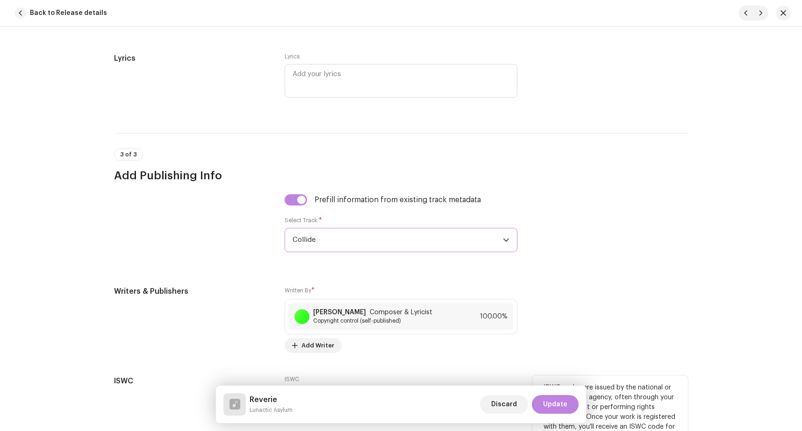
scroll to position [1851, 0]
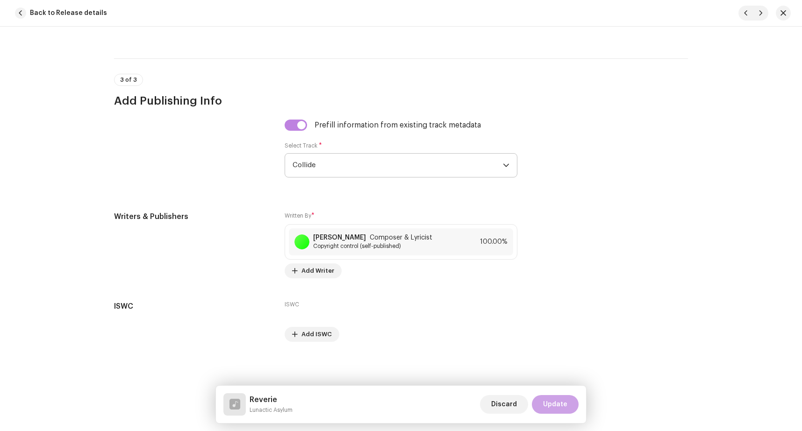
click at [555, 404] on span "Update" at bounding box center [555, 404] width 24 height 19
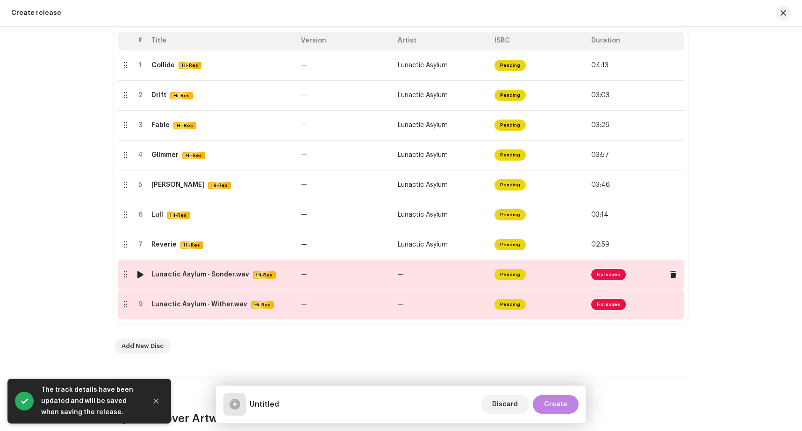
click at [602, 275] on span "Fix Issues" at bounding box center [608, 274] width 35 height 11
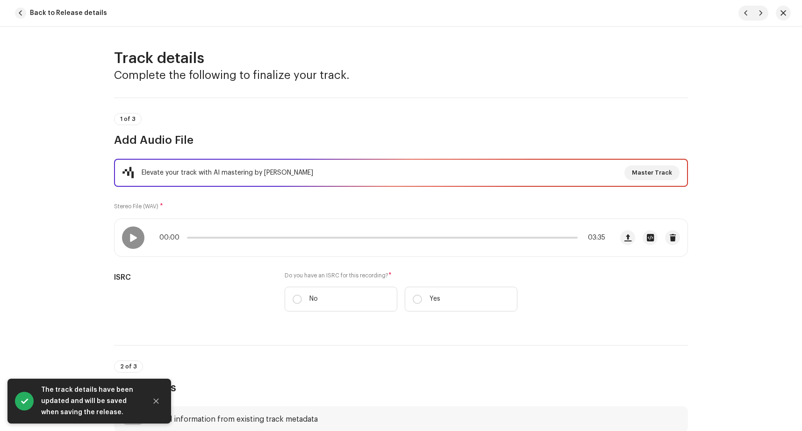
scroll to position [118, 0]
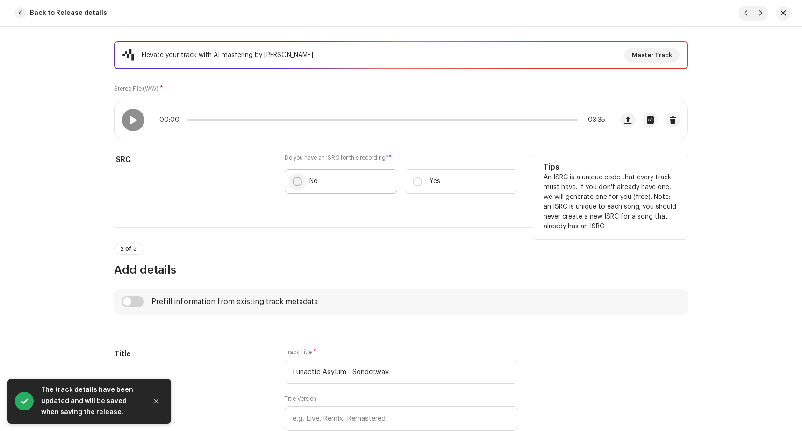
click at [293, 183] on input "No" at bounding box center [297, 181] width 9 height 9
radio input "true"
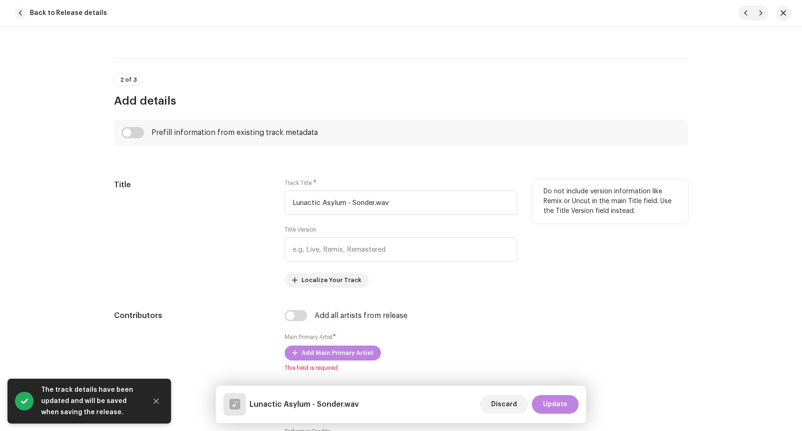
scroll to position [314, 0]
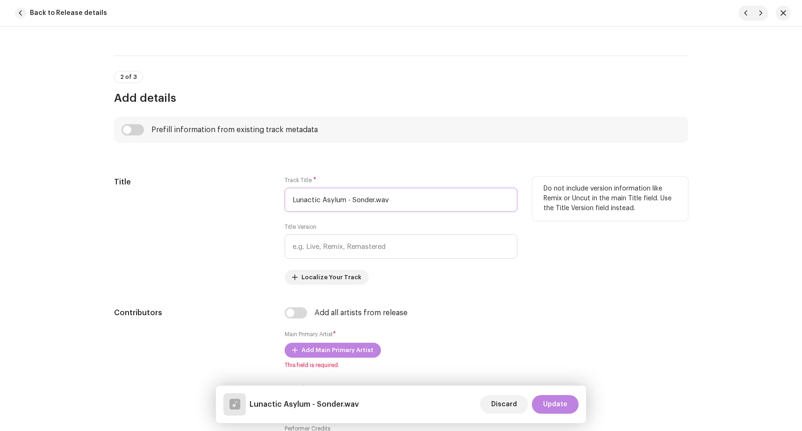
drag, startPoint x: 349, startPoint y: 202, endPoint x: 162, endPoint y: 199, distance: 186.5
click at [285, 201] on input "Lunactic Asylum - Sonder.wav" at bounding box center [401, 200] width 233 height 24
click at [380, 201] on input "Sonder.wav" at bounding box center [401, 200] width 233 height 24
type input "Sonder"
click at [197, 182] on h5 "Title" at bounding box center [192, 182] width 156 height 11
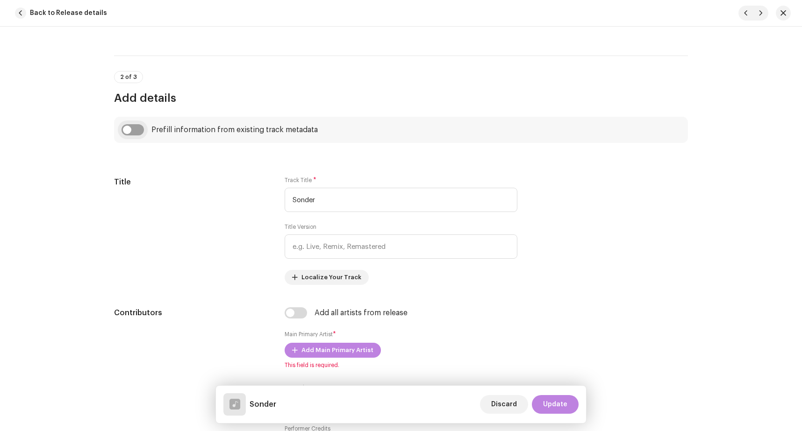
click at [135, 131] on input "checkbox" at bounding box center [133, 129] width 22 height 11
checkbox input "true"
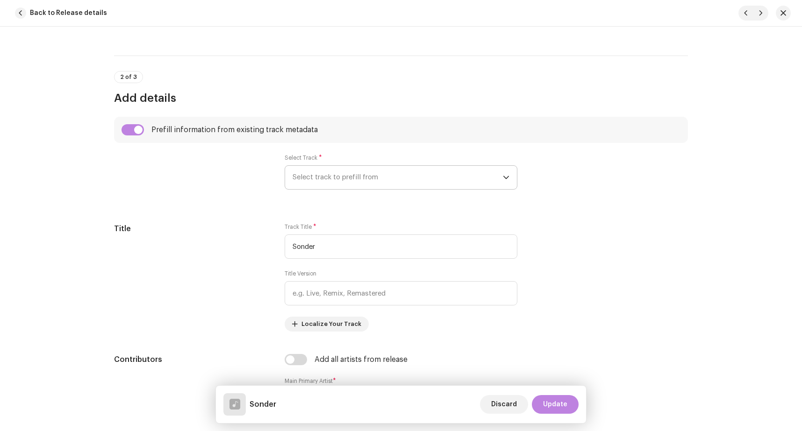
click at [330, 187] on span "Select track to prefill from" at bounding box center [398, 177] width 210 height 23
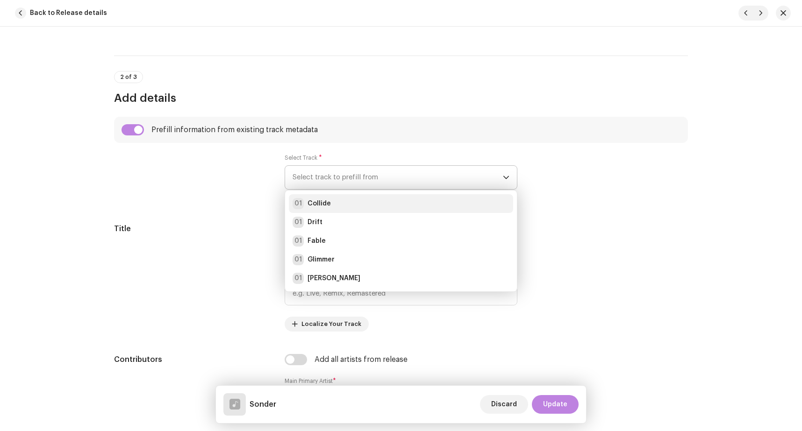
click at [329, 202] on div "01 Collide" at bounding box center [401, 203] width 217 height 11
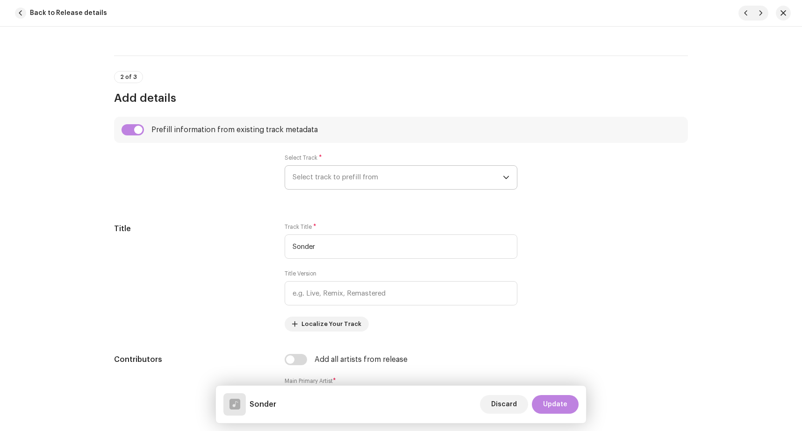
radio input "true"
type input "[PERSON_NAME]"
checkbox input "true"
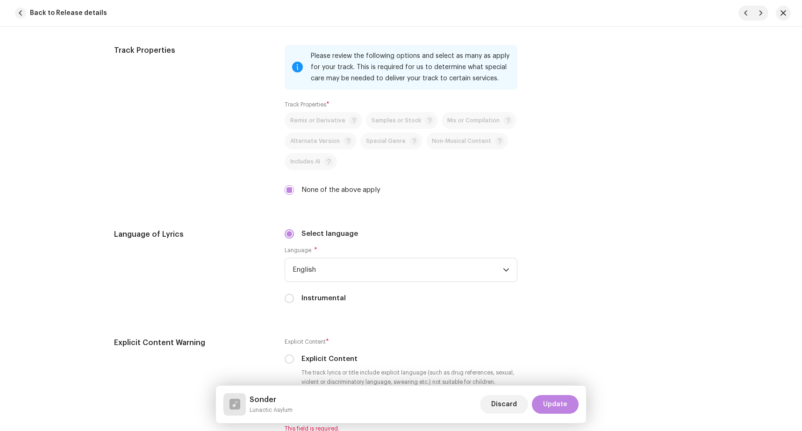
scroll to position [1531, 0]
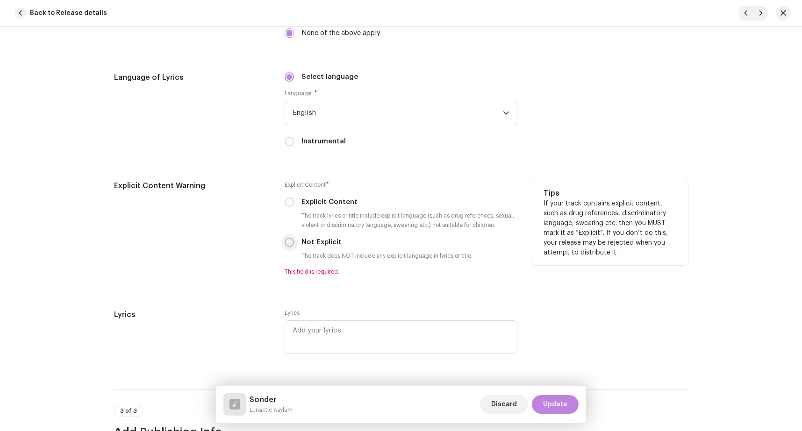
click at [289, 243] on input "Not Explicit" at bounding box center [289, 242] width 9 height 9
radio input "true"
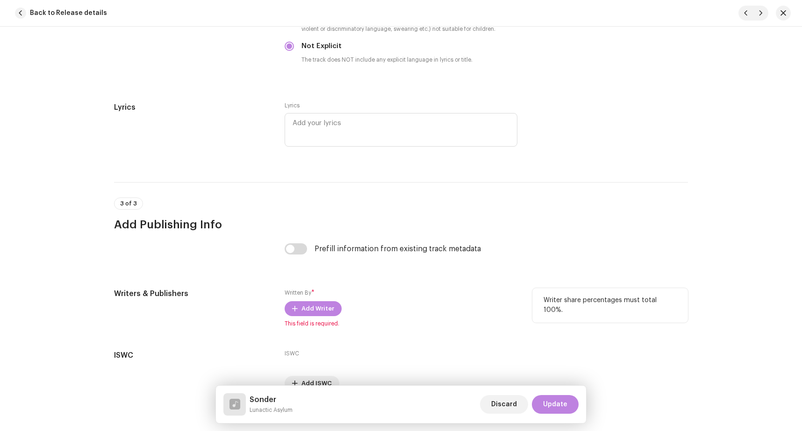
scroll to position [1777, 0]
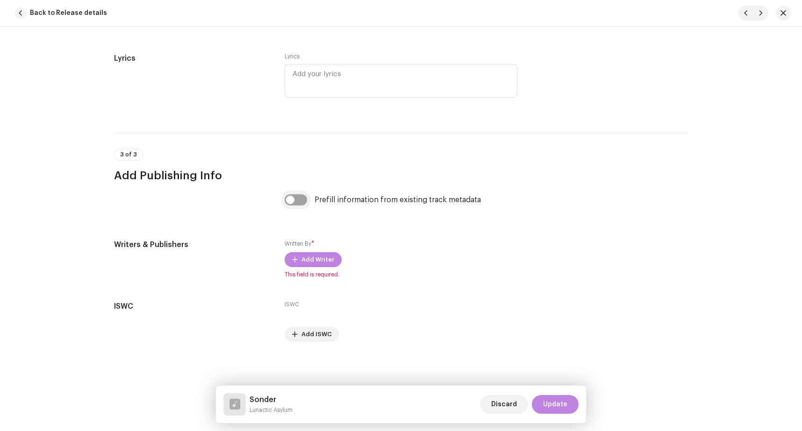
click at [295, 203] on input "checkbox" at bounding box center [296, 199] width 22 height 11
checkbox input "true"
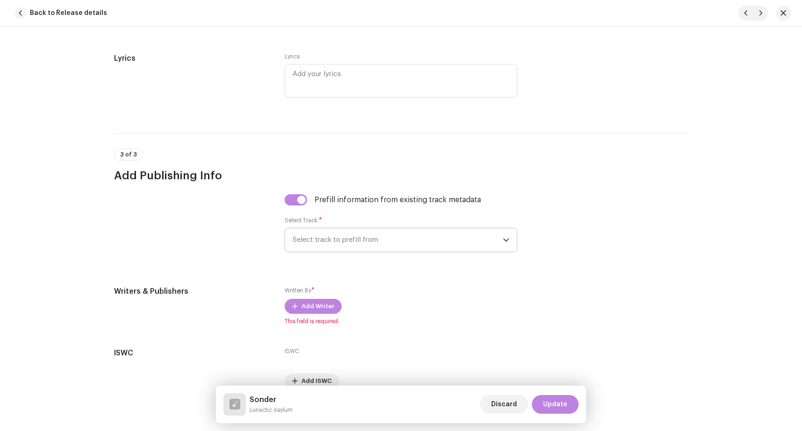
click at [319, 235] on span "Select track to prefill from" at bounding box center [398, 240] width 210 height 23
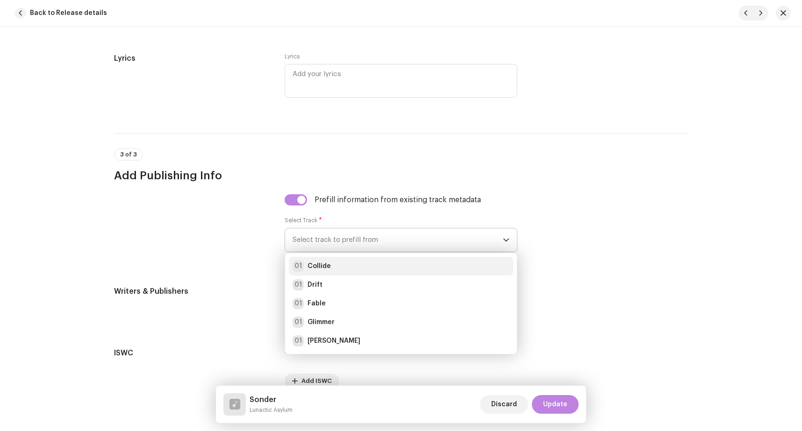
click at [332, 265] on div "01 Collide" at bounding box center [401, 266] width 217 height 11
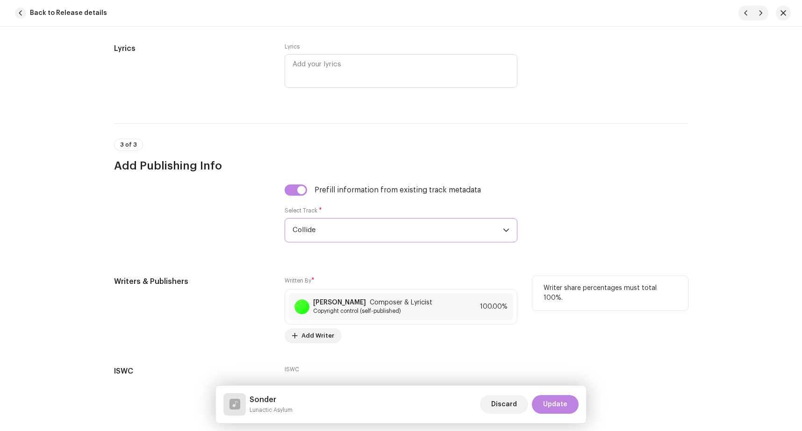
scroll to position [1851, 0]
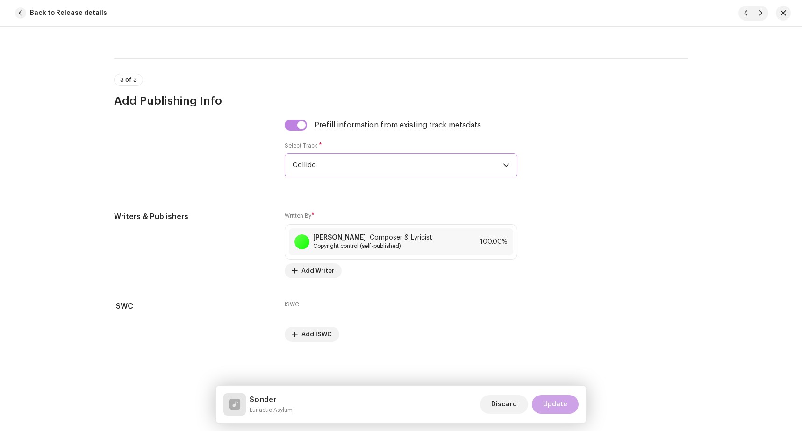
click at [556, 404] on span "Update" at bounding box center [555, 404] width 24 height 19
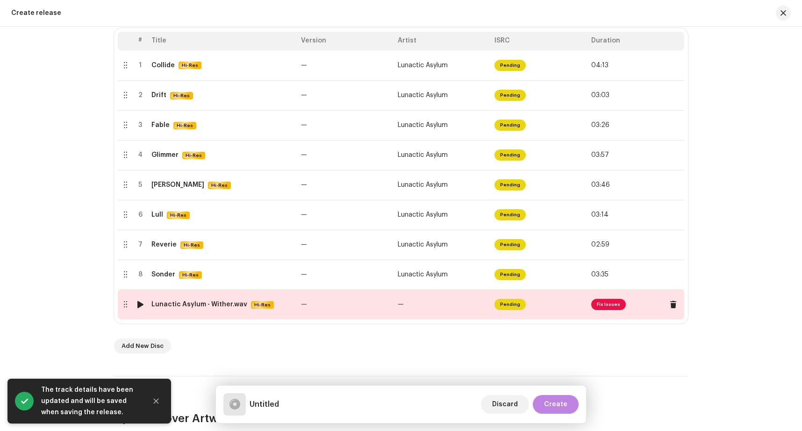
click at [600, 306] on span "Fix Issues" at bounding box center [608, 304] width 35 height 11
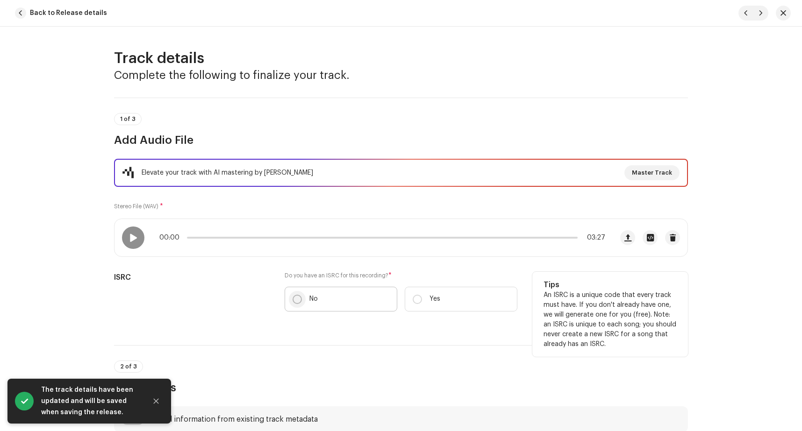
click at [294, 297] on input "No" at bounding box center [297, 299] width 9 height 9
radio input "true"
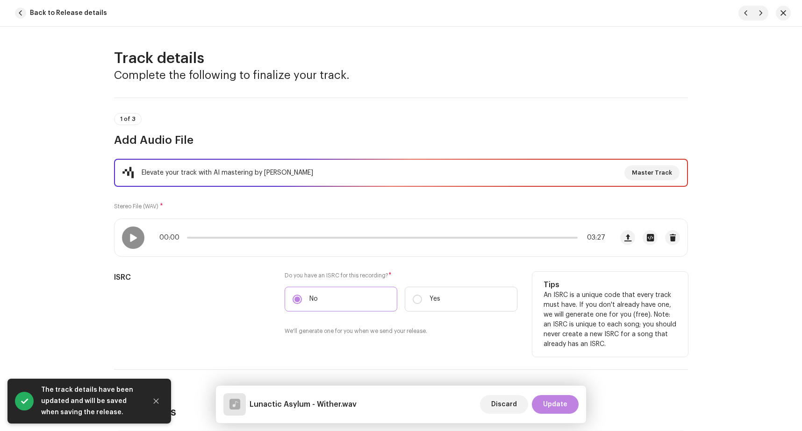
scroll to position [196, 0]
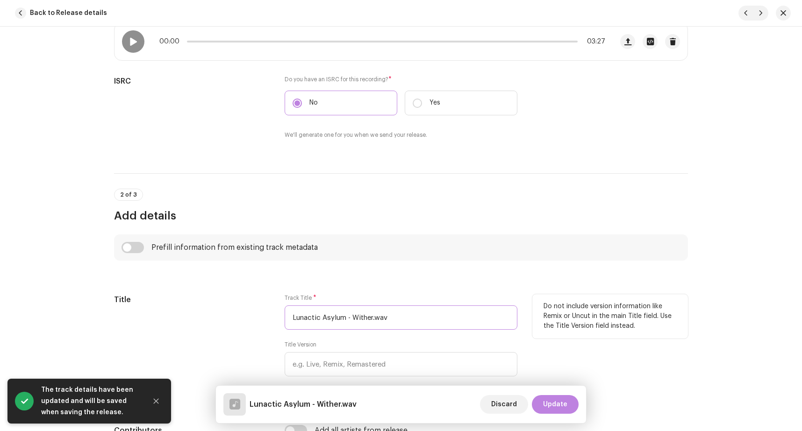
drag, startPoint x: 350, startPoint y: 319, endPoint x: 190, endPoint y: 309, distance: 160.2
click at [285, 309] on input "Lunactic Asylum - Wither.wav" at bounding box center [401, 318] width 233 height 24
click at [360, 319] on input "Wither.wav" at bounding box center [401, 318] width 233 height 24
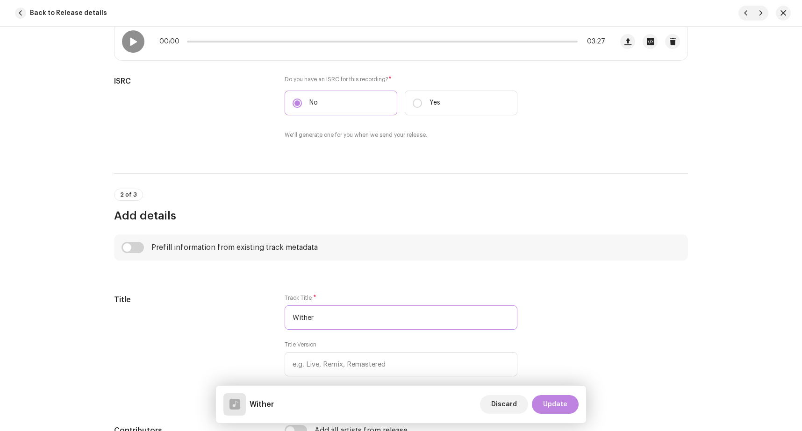
type input "Wither"
click at [133, 251] on input "checkbox" at bounding box center [133, 247] width 22 height 11
checkbox input "true"
click at [330, 290] on span "Select track to prefill from" at bounding box center [398, 295] width 210 height 23
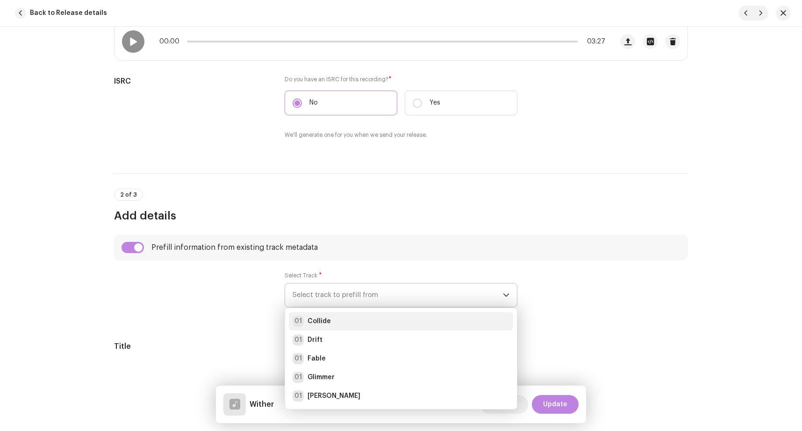
click at [341, 322] on div "01 Collide" at bounding box center [401, 321] width 217 height 11
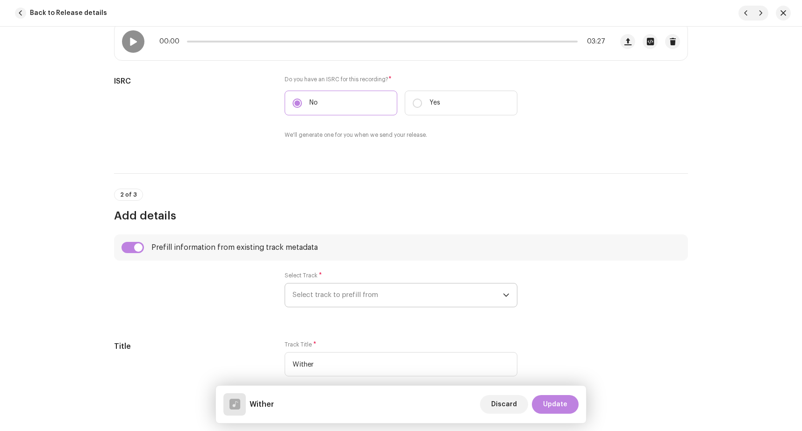
radio input "true"
type input "[PERSON_NAME]"
checkbox input "true"
click at [244, 292] on div at bounding box center [192, 295] width 156 height 47
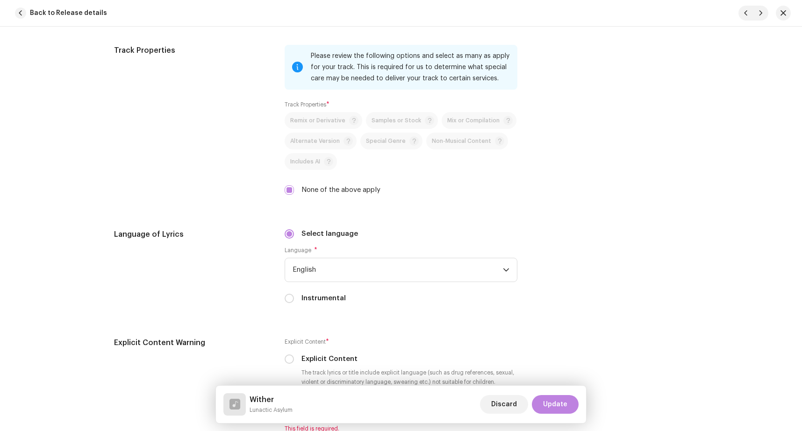
scroll to position [1531, 0]
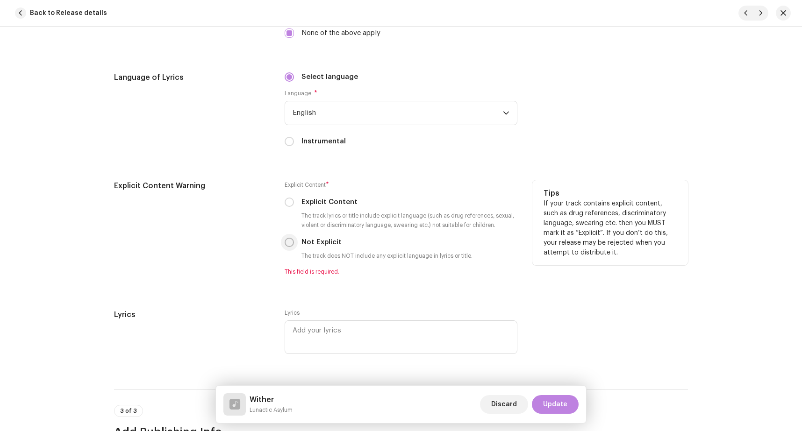
click at [285, 245] on input "Not Explicit" at bounding box center [289, 242] width 9 height 9
radio input "true"
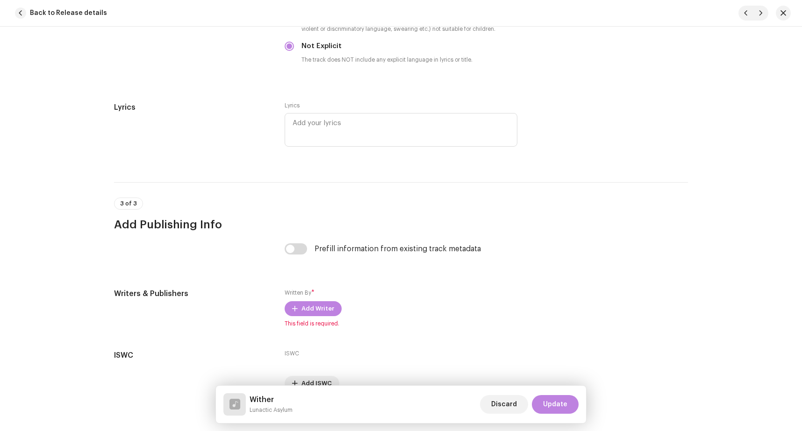
scroll to position [1777, 0]
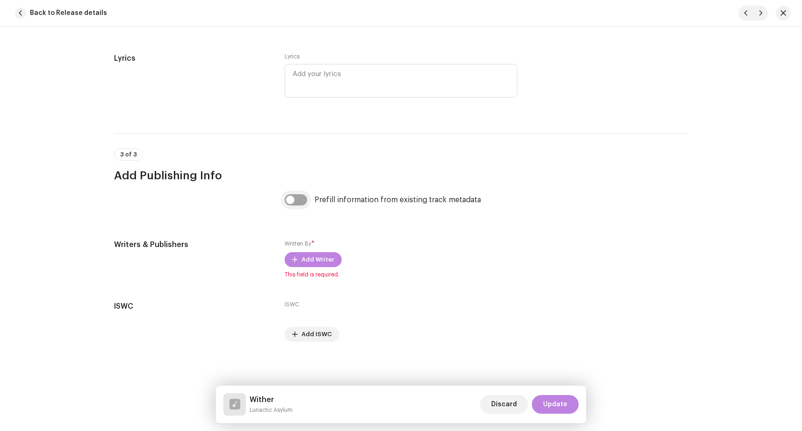
click at [292, 198] on input "checkbox" at bounding box center [296, 199] width 22 height 11
checkbox input "true"
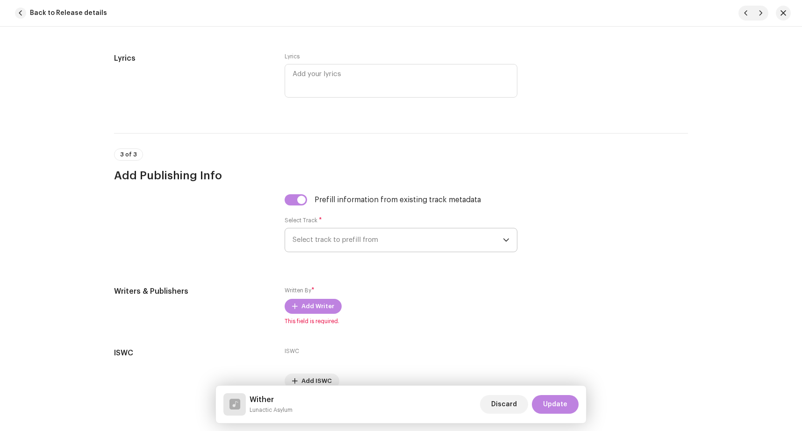
drag, startPoint x: 319, startPoint y: 240, endPoint x: 322, endPoint y: 245, distance: 5.7
click at [319, 240] on span "Select track to prefill from" at bounding box center [398, 240] width 210 height 23
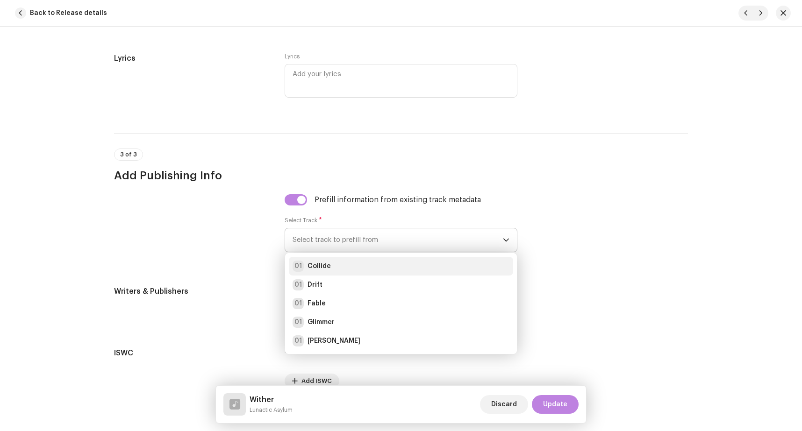
click at [333, 265] on div "01 Collide" at bounding box center [401, 266] width 217 height 11
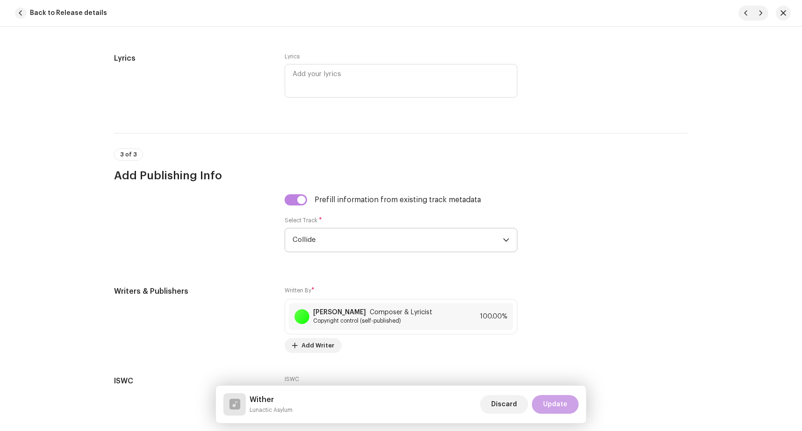
click at [559, 407] on span "Update" at bounding box center [555, 404] width 24 height 19
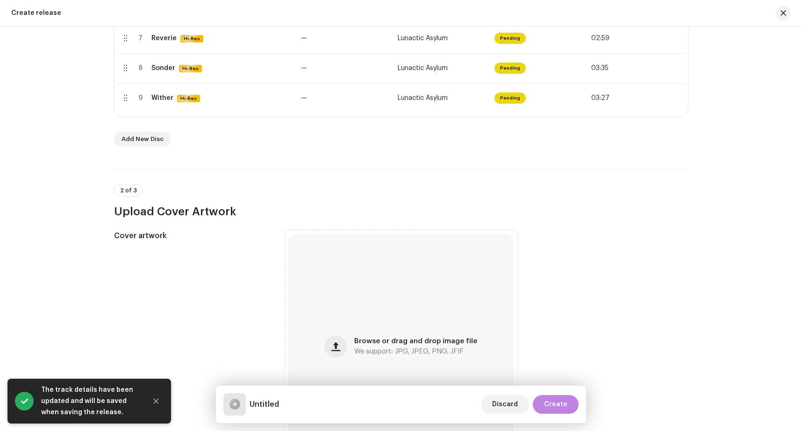
scroll to position [432, 0]
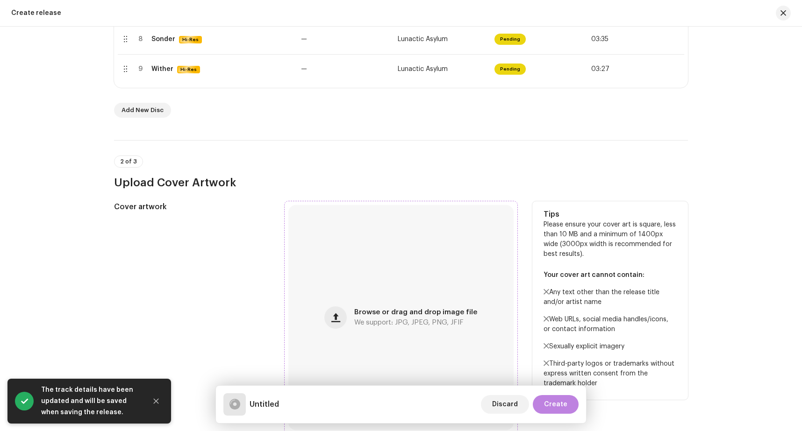
click at [403, 311] on span "Browse or drag and drop image file" at bounding box center [415, 312] width 123 height 7
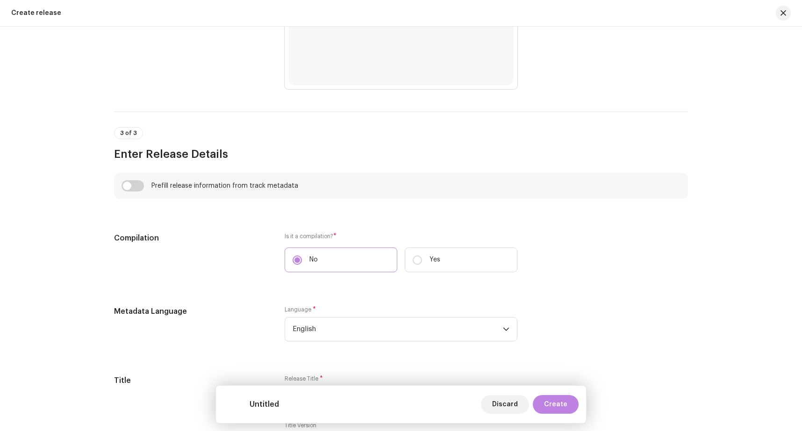
scroll to position [785, 0]
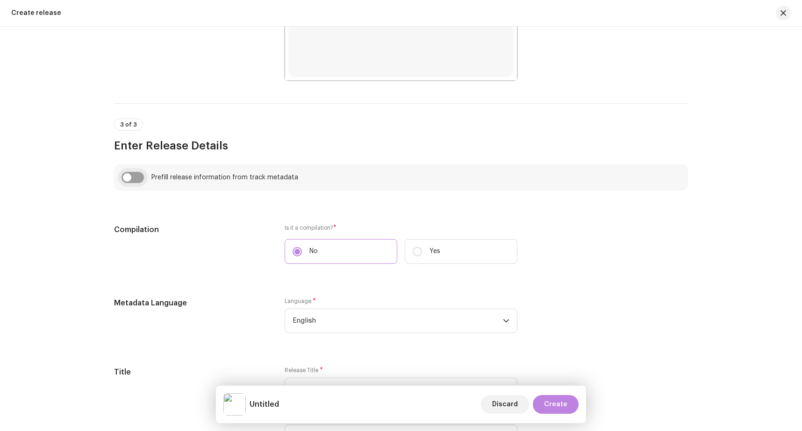
click at [133, 178] on input "checkbox" at bounding box center [133, 177] width 22 height 11
checkbox input "true"
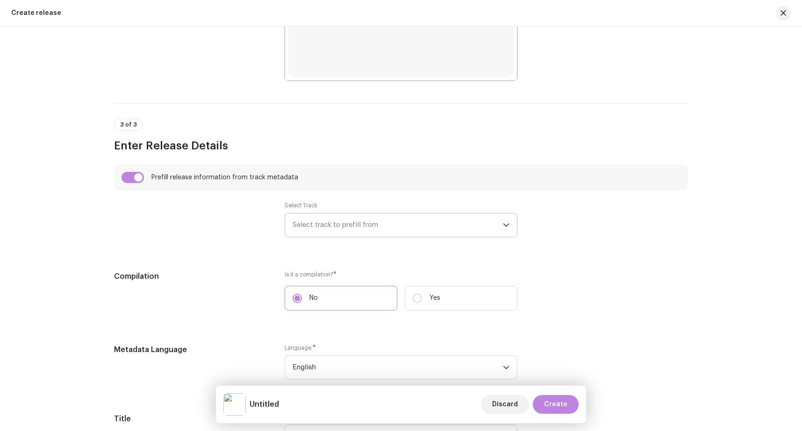
click at [337, 219] on span "Select track to prefill from" at bounding box center [398, 225] width 210 height 23
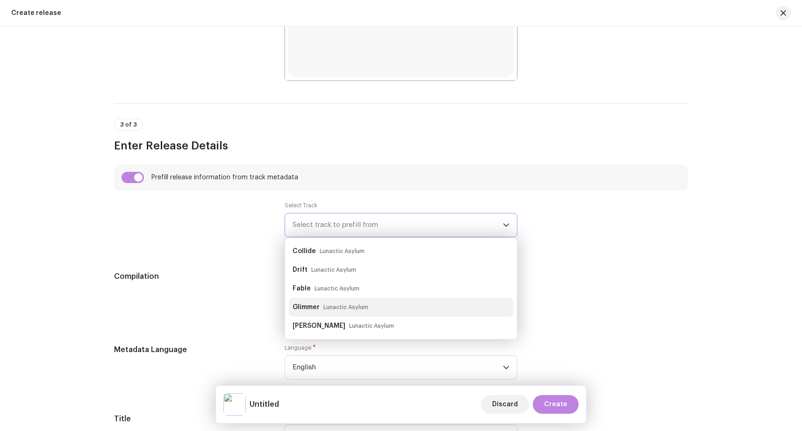
click at [349, 307] on small "Lunactic Asylum" at bounding box center [345, 307] width 45 height 9
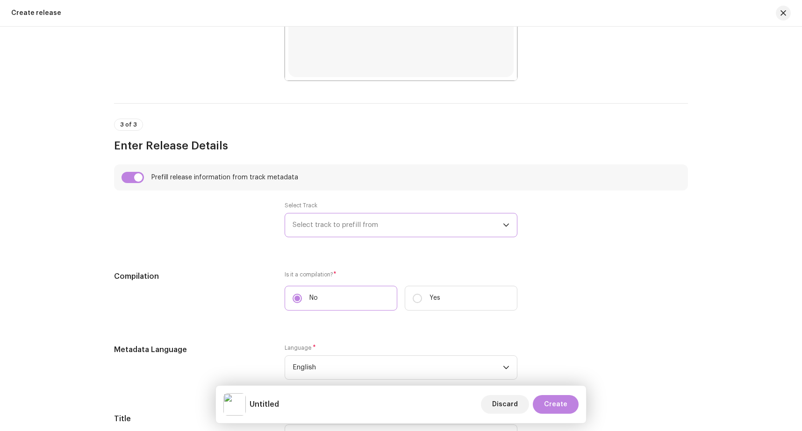
type input "Glimmer"
click at [237, 248] on div at bounding box center [192, 225] width 156 height 47
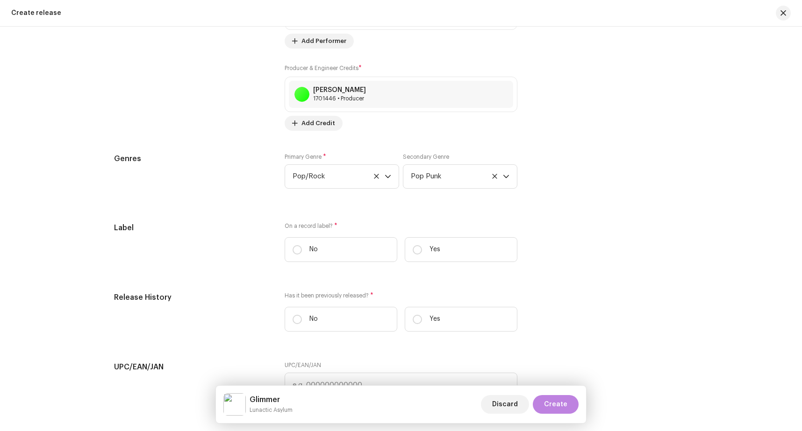
scroll to position [1649, 0]
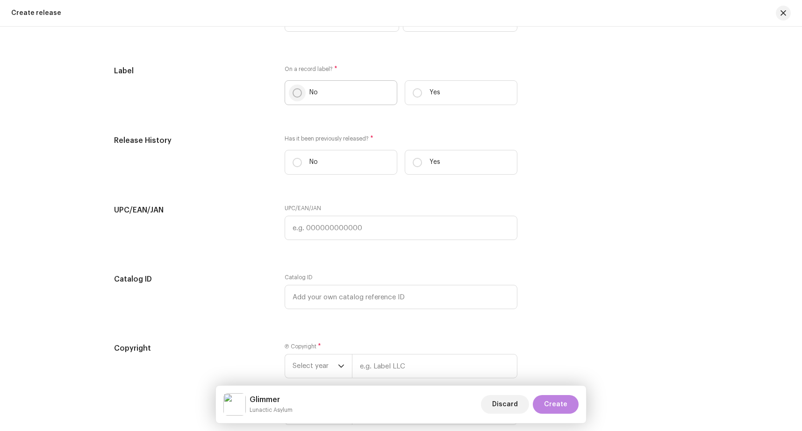
click at [293, 93] on input "No" at bounding box center [297, 92] width 9 height 9
radio input "true"
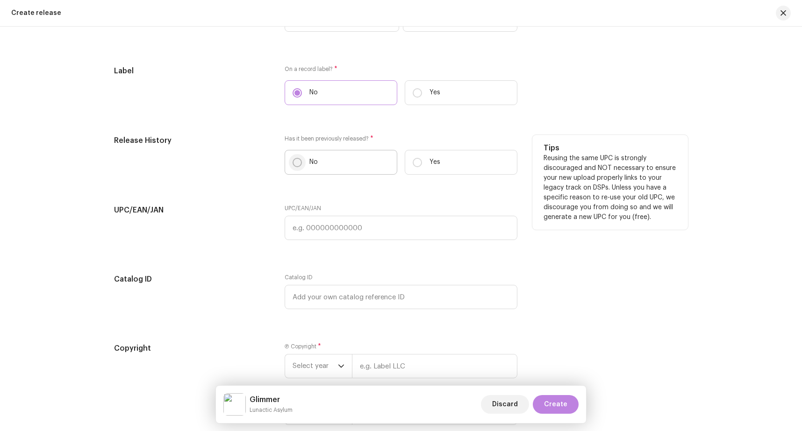
click at [293, 161] on input "No" at bounding box center [297, 162] width 9 height 9
radio input "true"
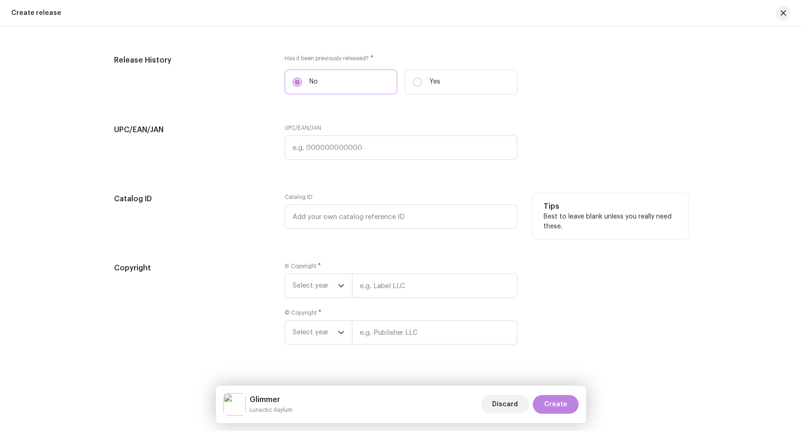
scroll to position [1744, 0]
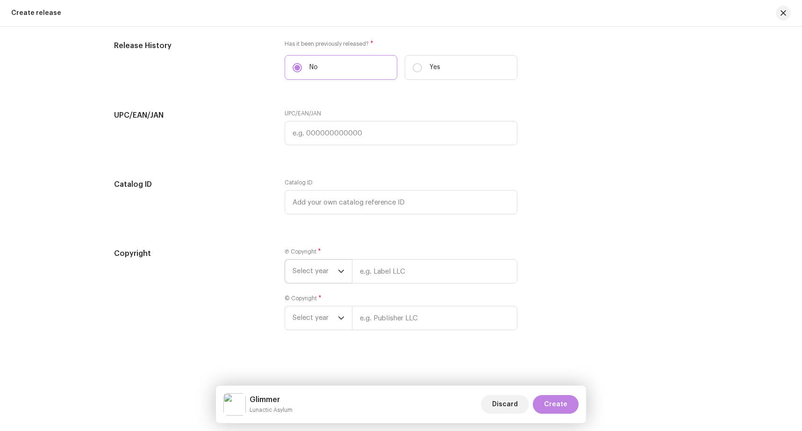
click at [330, 271] on span "Select year" at bounding box center [315, 271] width 45 height 23
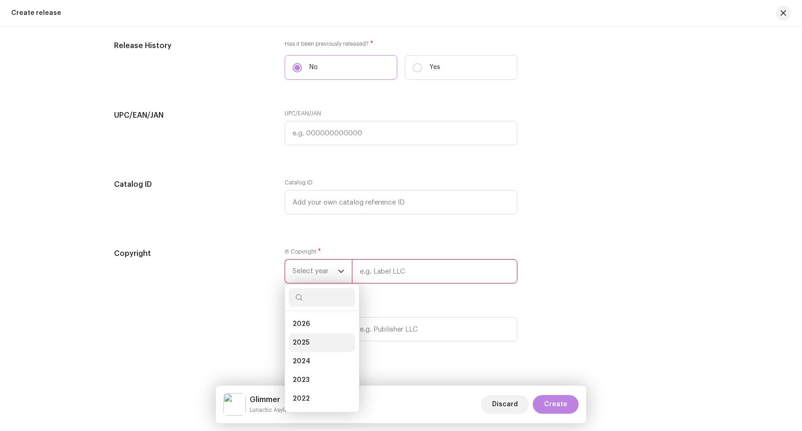
click at [313, 341] on li "2025" at bounding box center [322, 343] width 66 height 19
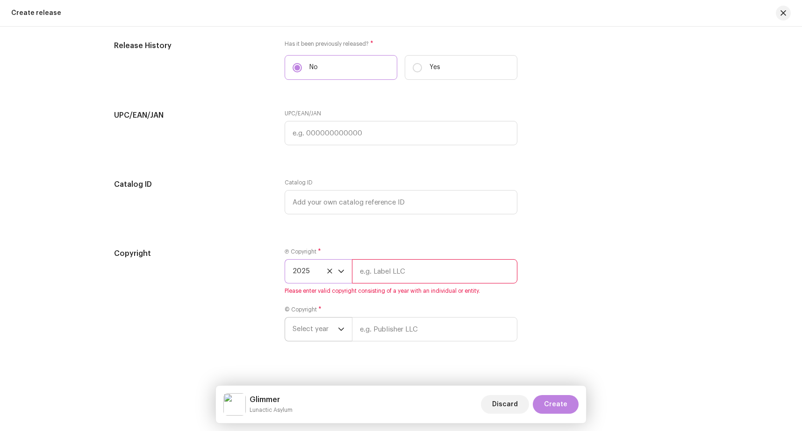
click at [313, 337] on span "Select year" at bounding box center [315, 329] width 45 height 23
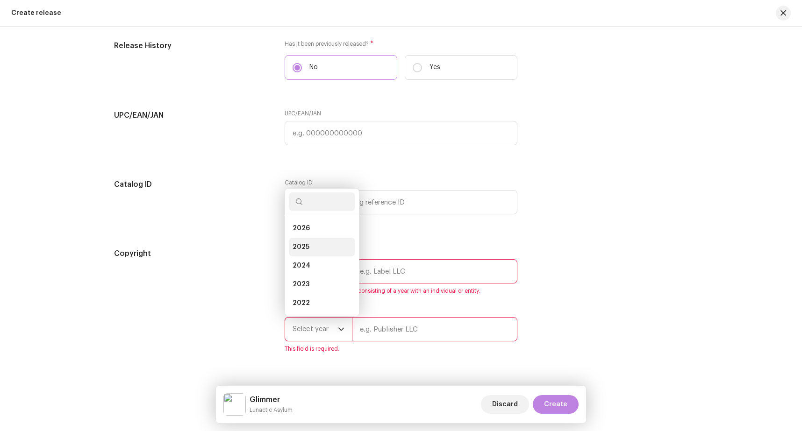
click at [316, 246] on li "2025" at bounding box center [322, 247] width 66 height 19
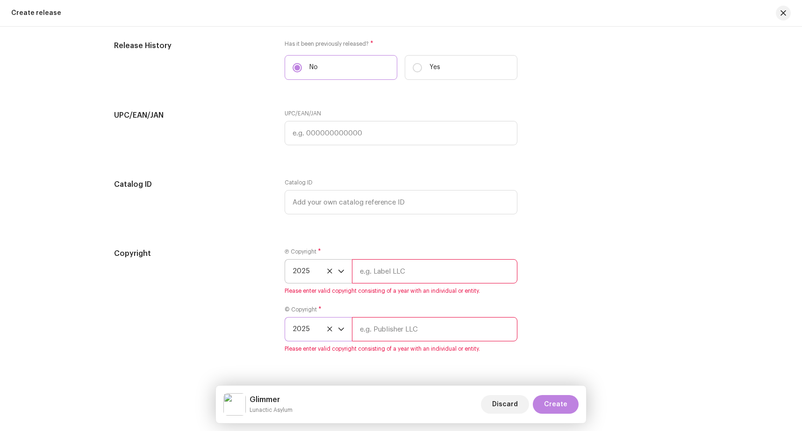
click at [416, 268] on input "text" at bounding box center [434, 271] width 165 height 24
paste input "Lunactic Asylum"
type input "Lunactic Asylum"
click at [400, 325] on input "text" at bounding box center [434, 329] width 165 height 24
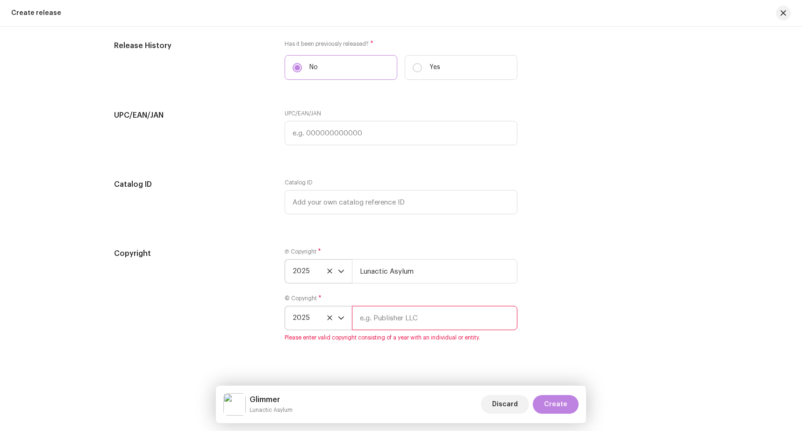
paste input "Lunactic Asylum"
type input "Lunactic Asylum"
click at [524, 315] on div "Copyright Ⓟ Copyright * 2025 Lunactic Asylum © Copyright * 2025 Lunactic Asylum…" at bounding box center [401, 300] width 574 height 105
click at [562, 403] on span "Create" at bounding box center [555, 404] width 23 height 19
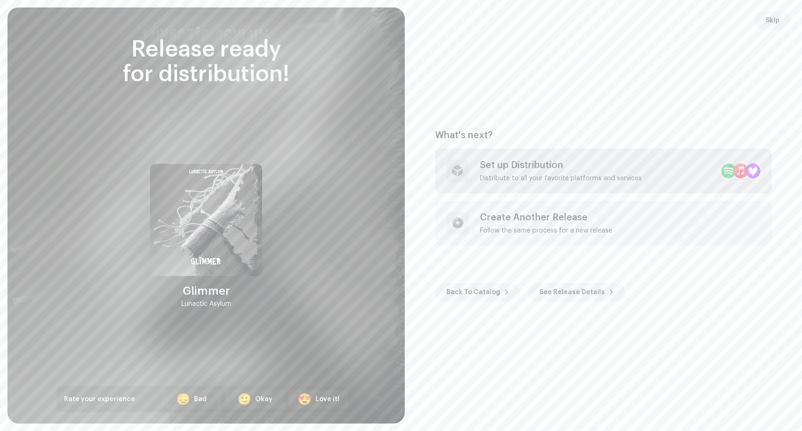
click at [596, 172] on div "Set up Distribution Distribute to all your favorite platforms and services" at bounding box center [561, 171] width 162 height 22
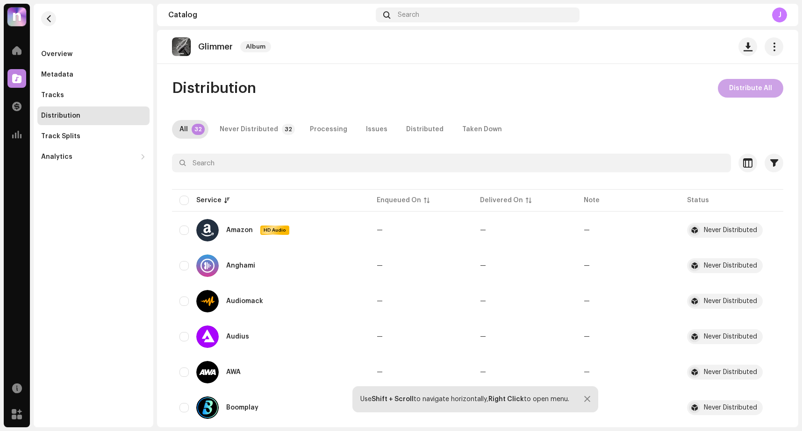
click at [747, 89] on span "Distribute All" at bounding box center [750, 88] width 43 height 19
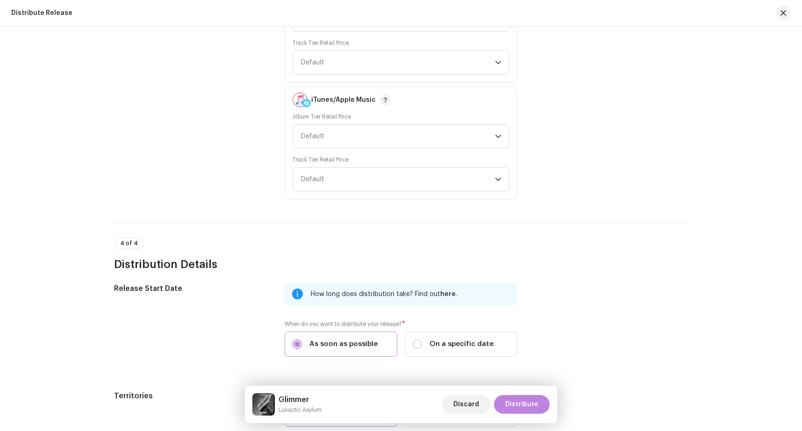
scroll to position [2038, 0]
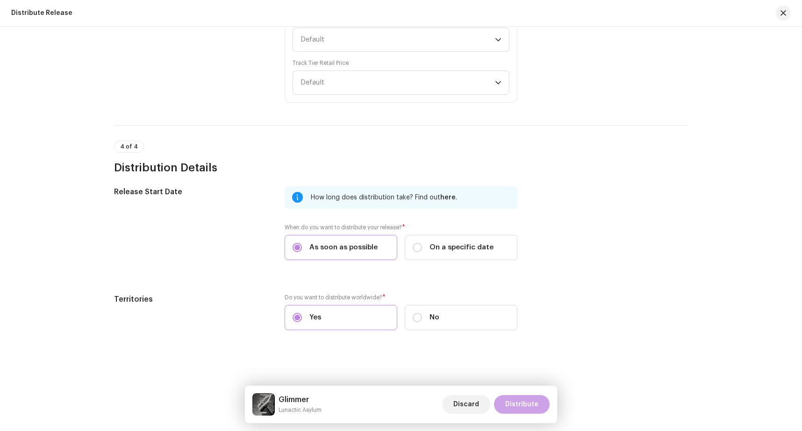
click at [530, 404] on span "Distribute" at bounding box center [521, 404] width 33 height 19
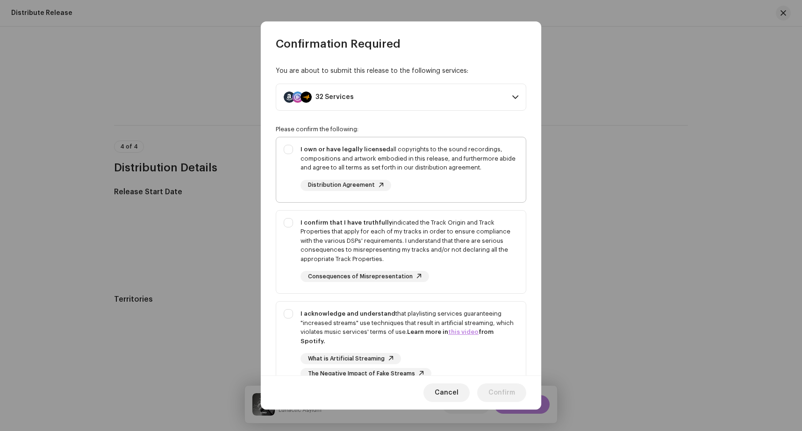
click at [293, 149] on div "I own or have legally licensed all copyrights to the sound recordings, composit…" at bounding box center [401, 167] width 250 height 61
checkbox input "true"
click at [287, 222] on div "I confirm that I have truthfully indicated the Track Origin and Track Propertie…" at bounding box center [401, 250] width 250 height 79
checkbox input "true"
click at [289, 312] on div "I acknowledge and understand that playlisting services guaranteeing "increased …" at bounding box center [401, 344] width 250 height 85
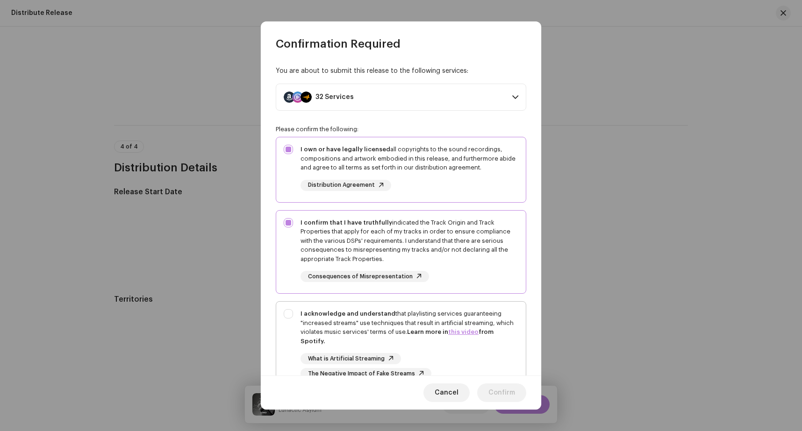
checkbox input "true"
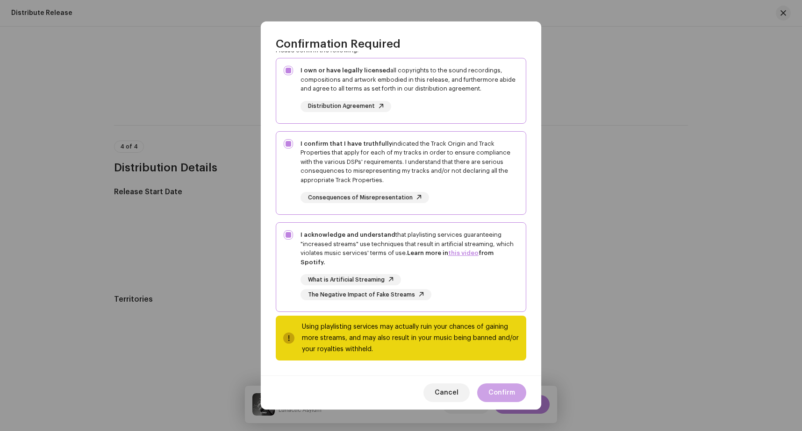
click at [506, 391] on span "Confirm" at bounding box center [501, 393] width 27 height 19
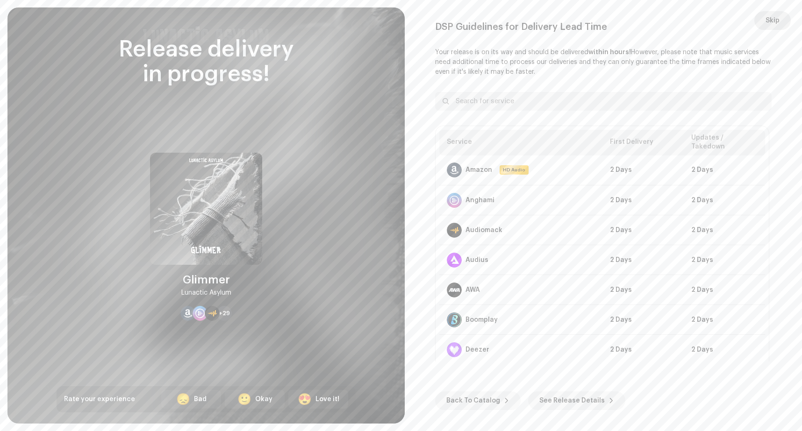
click at [781, 19] on button "Skip" at bounding box center [772, 20] width 36 height 19
